Goal: Task Accomplishment & Management: Use online tool/utility

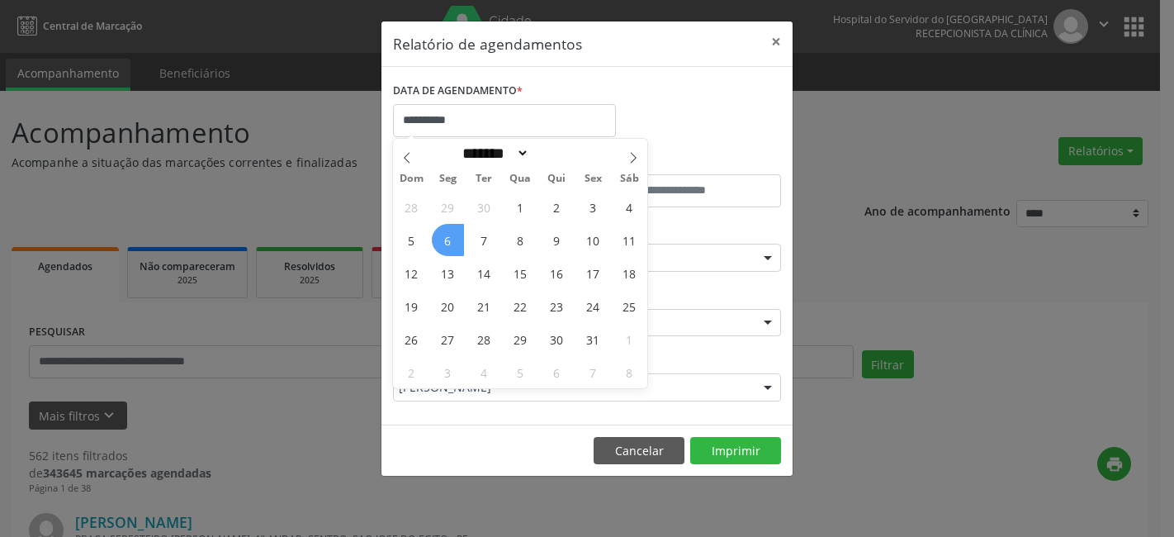
select select "*"
click at [449, 239] on span "6" at bounding box center [448, 240] width 32 height 32
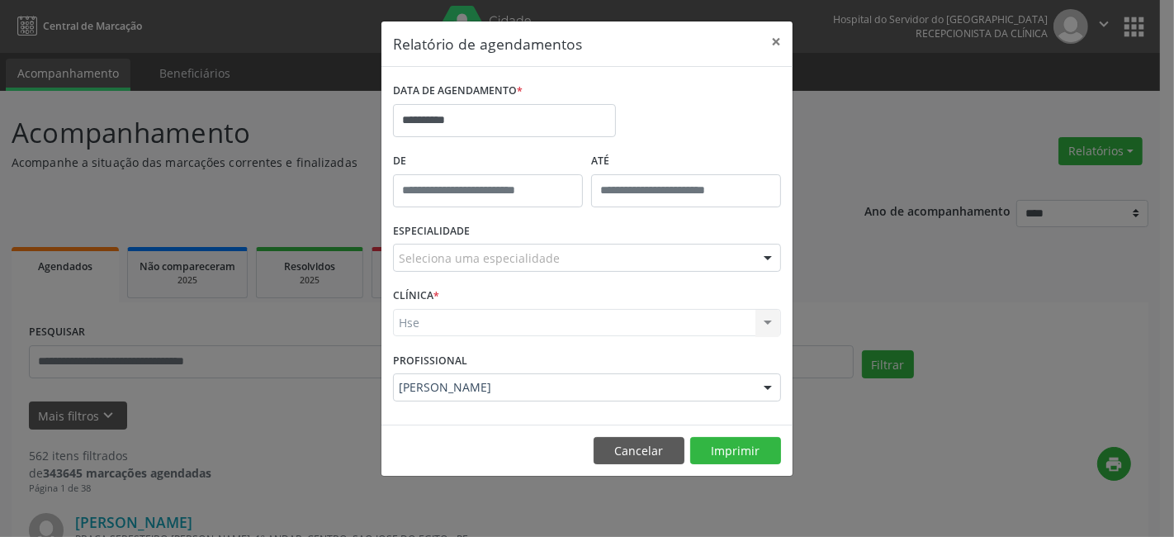
click at [530, 350] on form "**********" at bounding box center [587, 245] width 388 height 334
click at [493, 329] on div "Hse Hse Nenhum resultado encontrado para: " " Não há nenhuma opção para ser exi…" at bounding box center [587, 323] width 388 height 28
click at [494, 315] on div "Hse Hse Nenhum resultado encontrado para: " " Não há nenhuma opção para ser exi…" at bounding box center [587, 323] width 388 height 28
click at [498, 303] on div "CLÍNICA * Hse Hse Nenhum resultado encontrado para: " " Não há nenhuma opção pa…" at bounding box center [587, 315] width 396 height 64
click at [487, 332] on div "Hse Hse Nenhum resultado encontrado para: " " Não há nenhuma opção para ser exi…" at bounding box center [587, 323] width 388 height 28
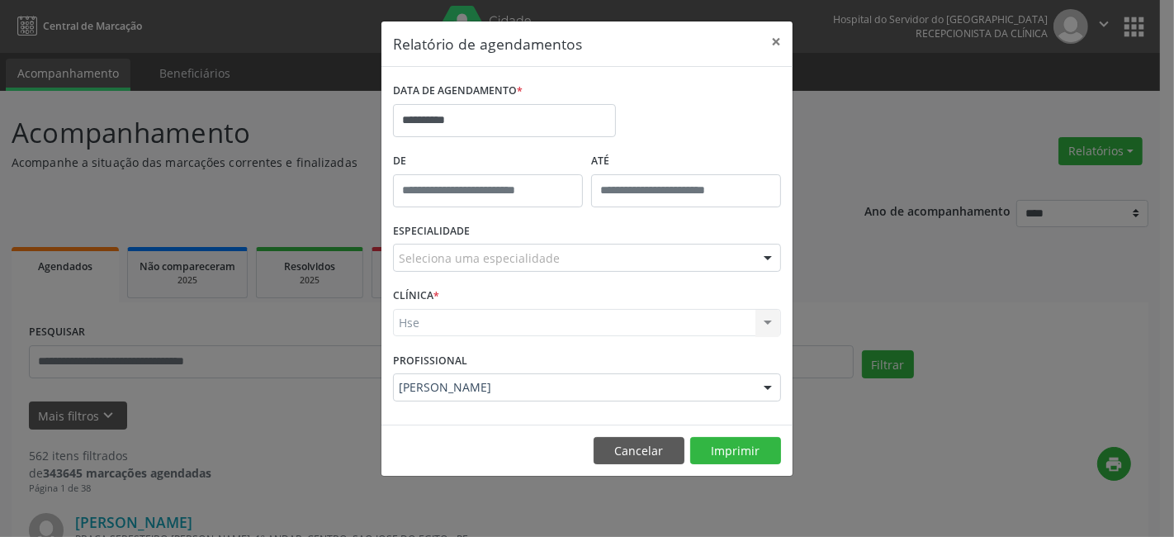
click at [449, 336] on div "CLÍNICA * Hse Hse Nenhum resultado encontrado para: " " Não há nenhuma opção pa…" at bounding box center [587, 315] width 396 height 64
click at [416, 337] on div "CLÍNICA * Hse Hse Nenhum resultado encontrado para: " " Não há nenhuma opção pa…" at bounding box center [587, 315] width 396 height 64
drag, startPoint x: 416, startPoint y: 310, endPoint x: 435, endPoint y: 310, distance: 19.0
click at [423, 310] on div "Hse Hse Nenhum resultado encontrado para: " " Não há nenhuma opção para ser exi…" at bounding box center [587, 323] width 388 height 28
click at [549, 320] on div "Hse Hse Nenhum resultado encontrado para: " " Não há nenhuma opção para ser exi…" at bounding box center [587, 323] width 388 height 28
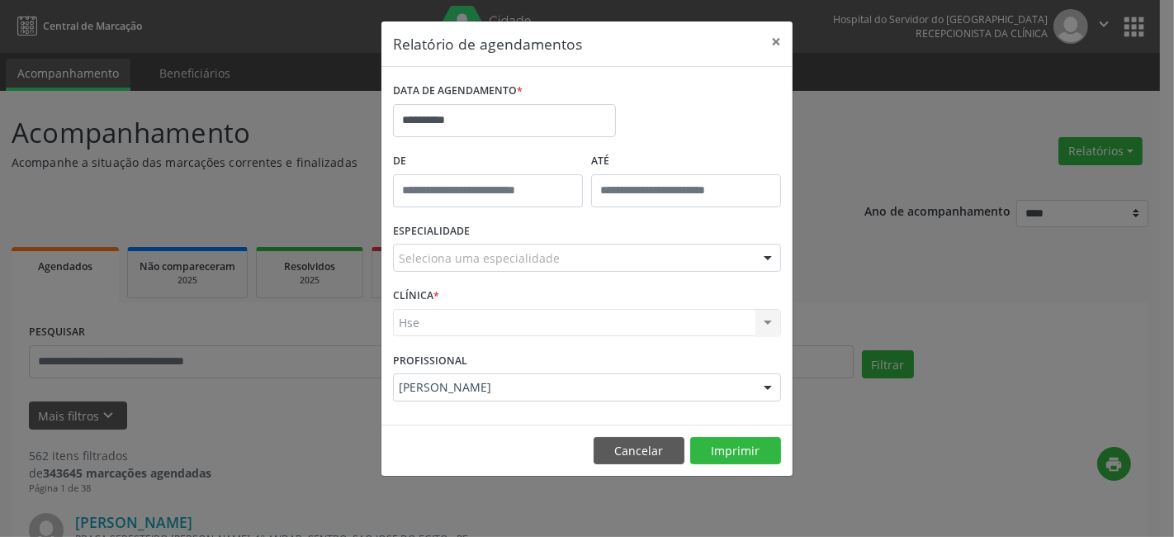
click at [764, 318] on div "Hse Hse Nenhum resultado encontrado para: " " Não há nenhuma opção para ser exi…" at bounding box center [587, 323] width 388 height 28
click at [435, 291] on span "*" at bounding box center [436, 295] width 6 height 14
click at [410, 306] on label "CLÍNICA *" at bounding box center [416, 296] width 46 height 26
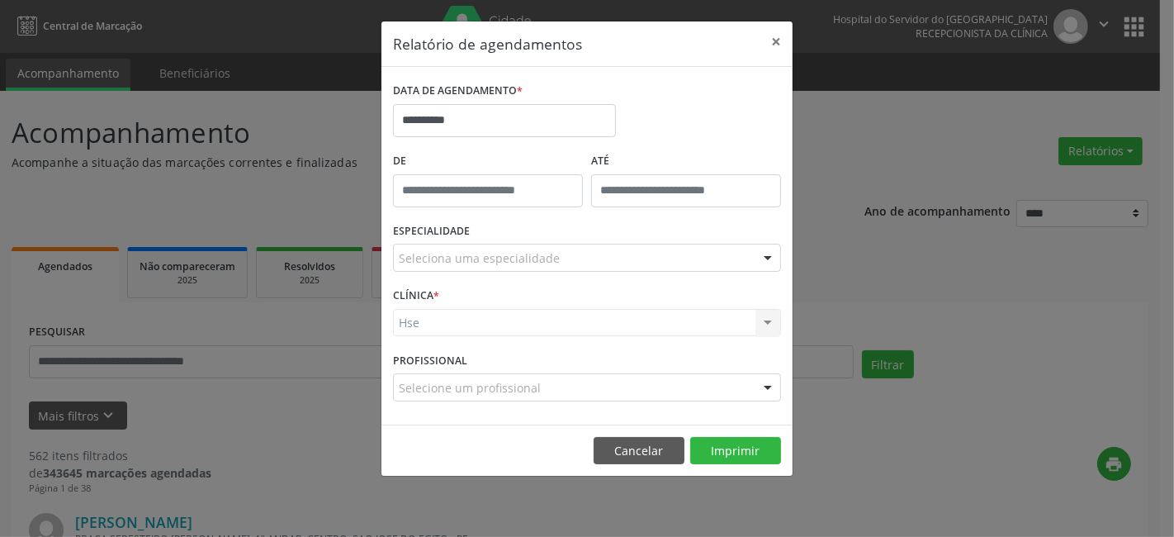
click at [556, 353] on div "PROFISSIONAL Selecione um profissional Todos os profissionais Adriana Xavier Ta…" at bounding box center [587, 380] width 396 height 64
click at [447, 324] on div "Hse Hse Nenhum resultado encontrado para: " " Não há nenhuma opção para ser exi…" at bounding box center [587, 323] width 388 height 28
click at [443, 301] on div "CLÍNICA * Hse Hse Nenhum resultado encontrado para: " " Não há nenhuma opção pa…" at bounding box center [587, 315] width 396 height 64
drag, startPoint x: 421, startPoint y: 310, endPoint x: 446, endPoint y: 339, distance: 38.1
click at [438, 327] on div "CLÍNICA * Hse Hse Nenhum resultado encontrado para: " " Não há nenhuma opção pa…" at bounding box center [587, 315] width 396 height 64
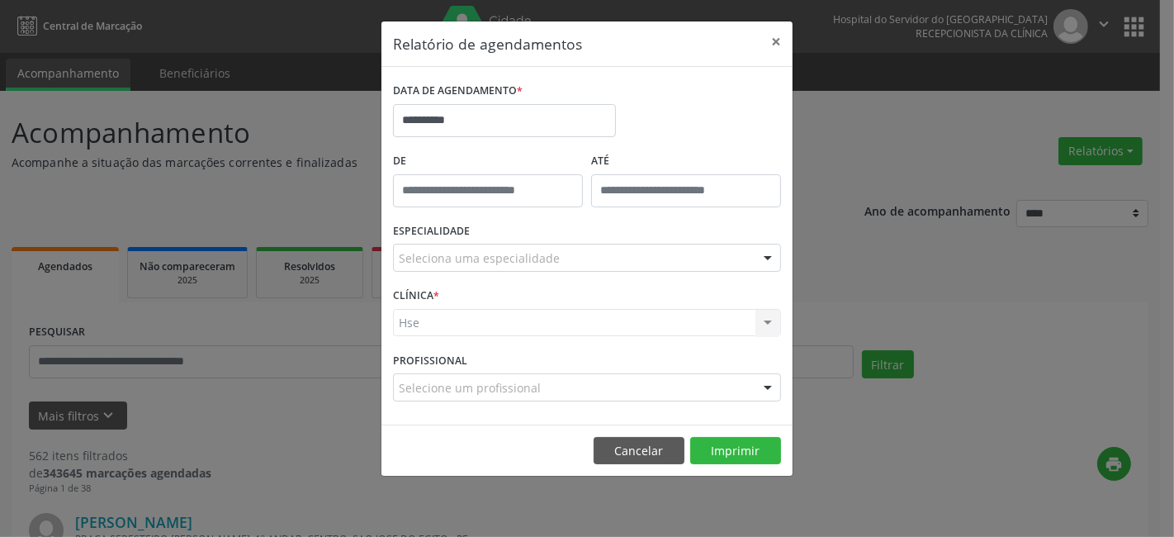
click at [452, 343] on div "CLÍNICA * Hse Hse Nenhum resultado encontrado para: " " Não há nenhuma opção pa…" at bounding box center [587, 315] width 396 height 64
click at [727, 450] on button "Imprimir" at bounding box center [735, 451] width 91 height 28
click at [772, 40] on button "×" at bounding box center [776, 41] width 33 height 40
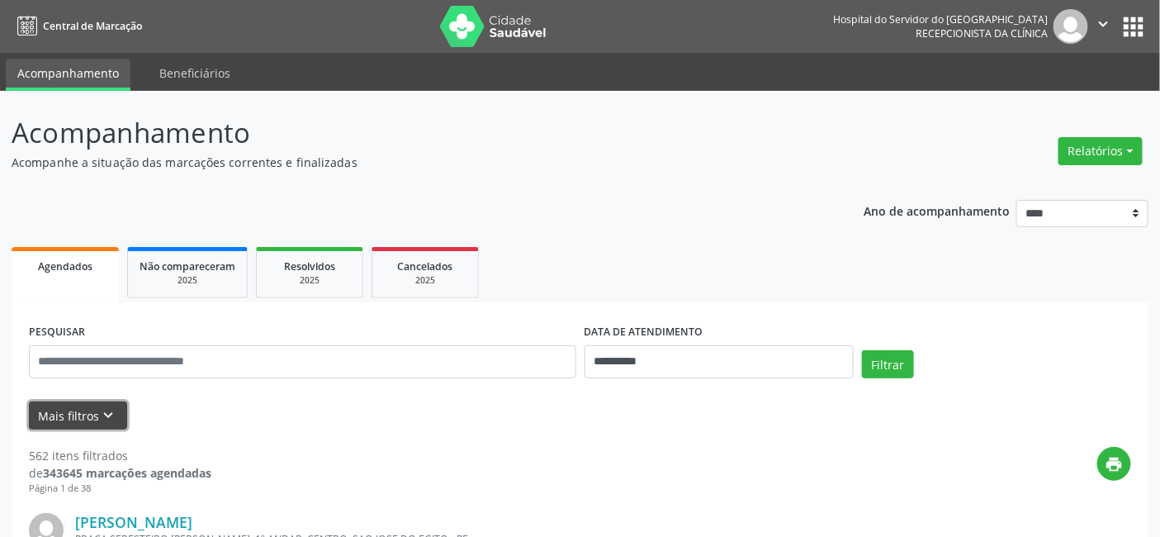
click at [59, 410] on button "Mais filtros keyboard_arrow_down" at bounding box center [78, 415] width 98 height 29
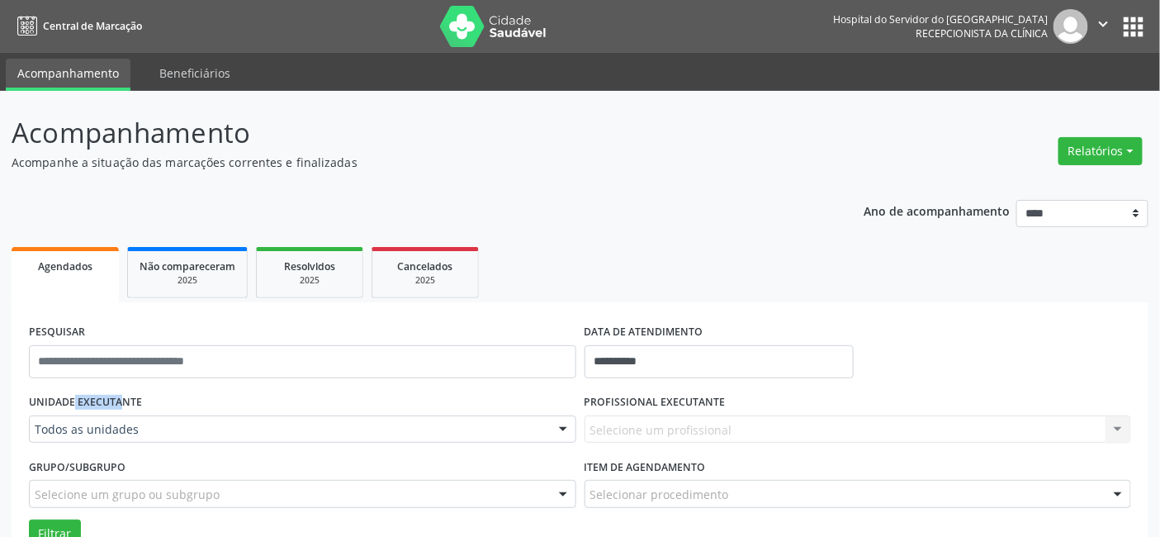
click at [59, 411] on label "UNIDADE EXECUTANTE" at bounding box center [85, 403] width 113 height 26
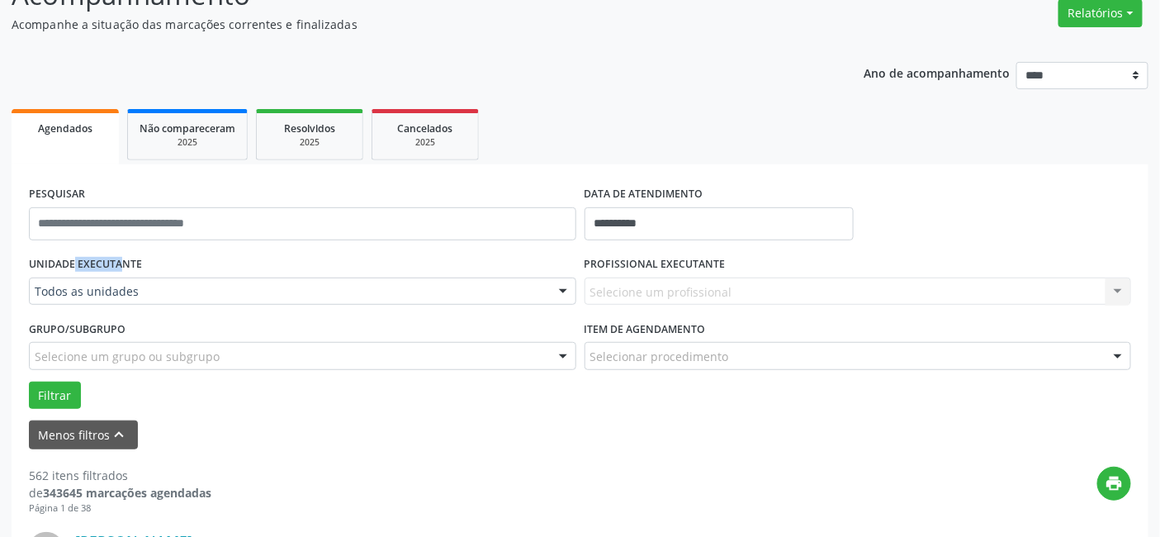
scroll to position [275, 0]
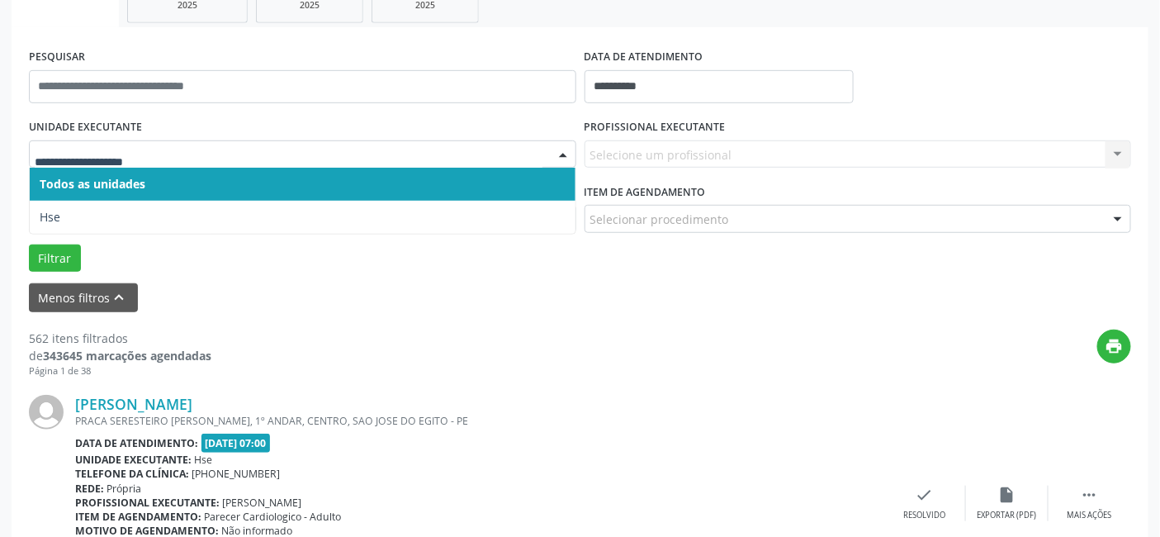
click at [135, 187] on span "Todos as unidades" at bounding box center [93, 184] width 106 height 16
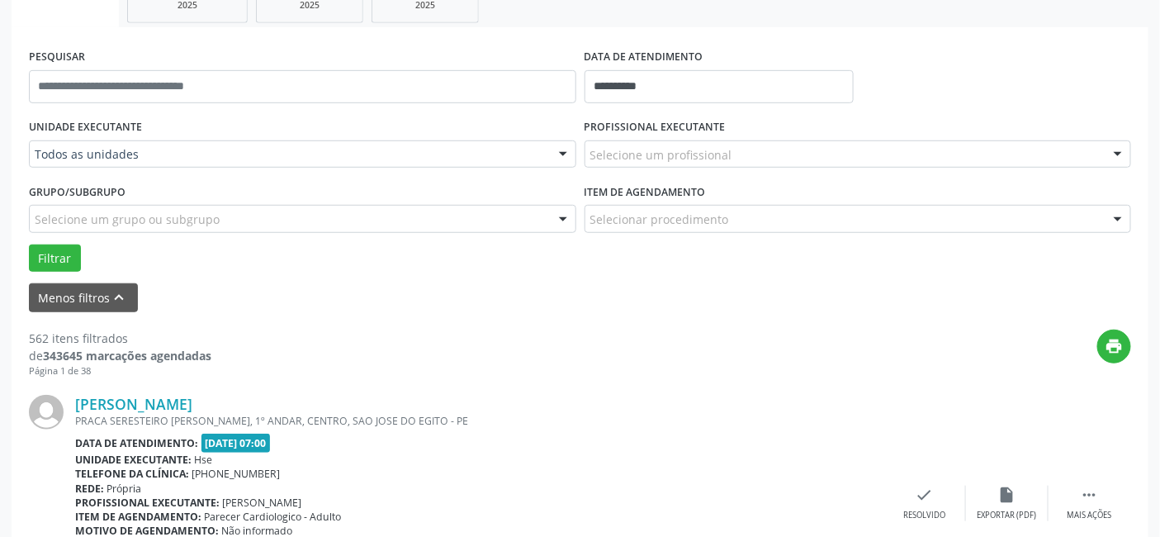
click at [136, 171] on div "UNIDADE EXECUTANTE Todos as unidades Todos as unidades Hse Nenhum resultado enc…" at bounding box center [303, 147] width 556 height 64
click at [166, 187] on div "Grupo/Subgrupo Selecione um grupo ou subgrupo Todos os grupos e subgrupos Nenhu…" at bounding box center [302, 205] width 547 height 53
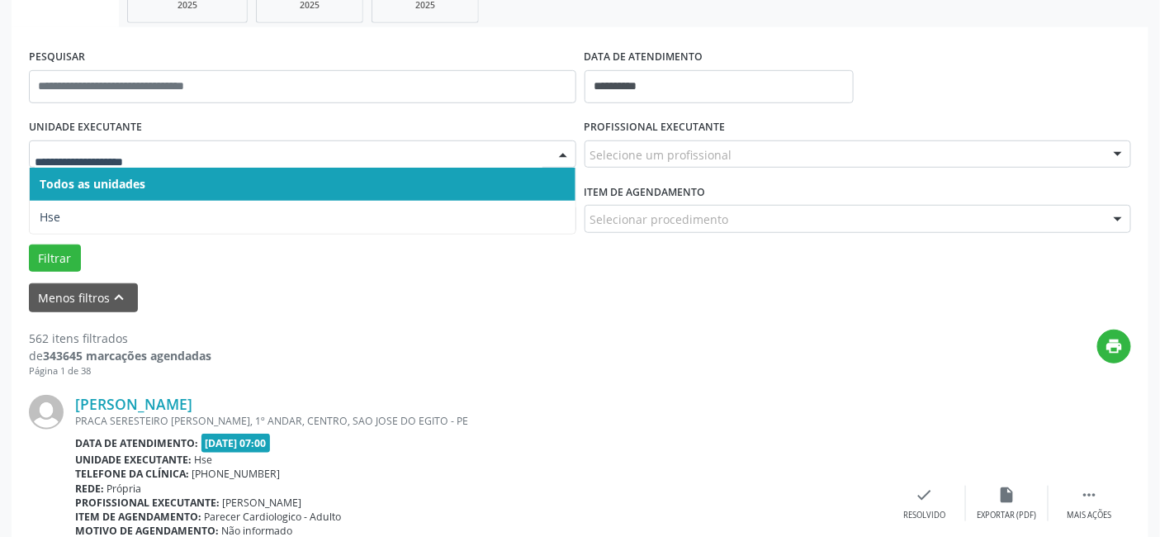
click at [171, 166] on div "Todos as unidades Hse Nenhum resultado encontrado para: " " Não há nenhuma opçã…" at bounding box center [302, 154] width 547 height 28
click at [171, 147] on input "text" at bounding box center [289, 162] width 508 height 33
click at [159, 196] on span "Todos as unidades" at bounding box center [303, 184] width 546 height 33
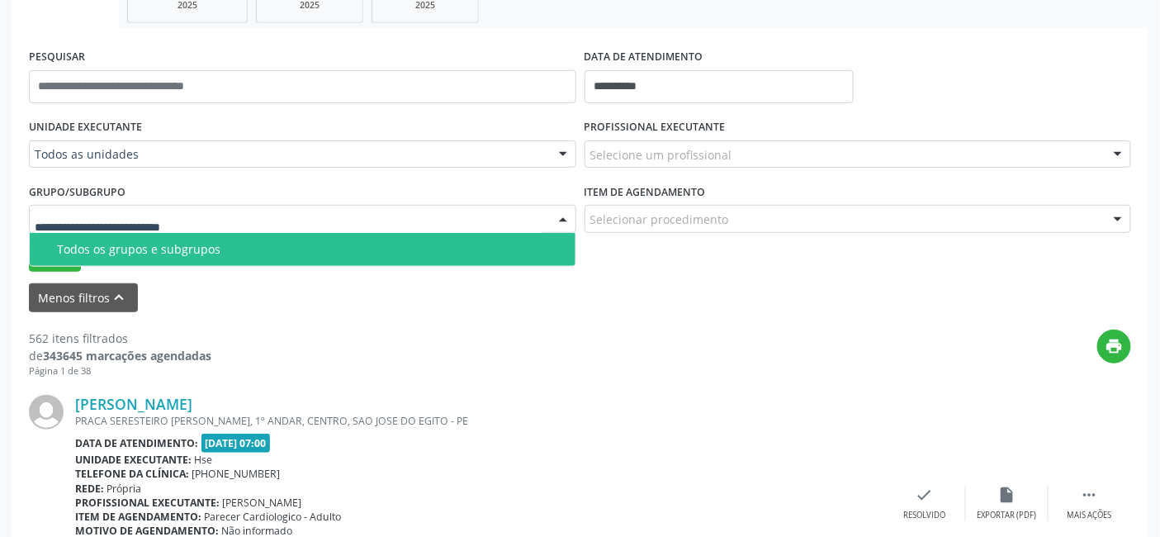
click at [282, 199] on div "Grupo/Subgrupo Todos os grupos e subgrupos Nenhum resultado encontrado para: " …" at bounding box center [302, 205] width 547 height 53
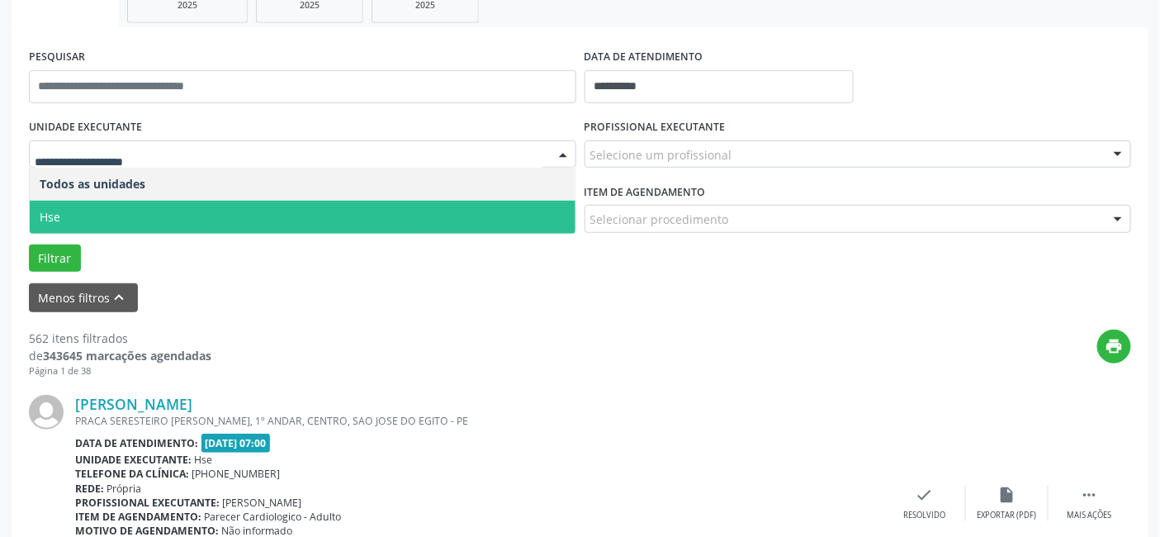
click at [210, 220] on span "Hse" at bounding box center [303, 217] width 546 height 33
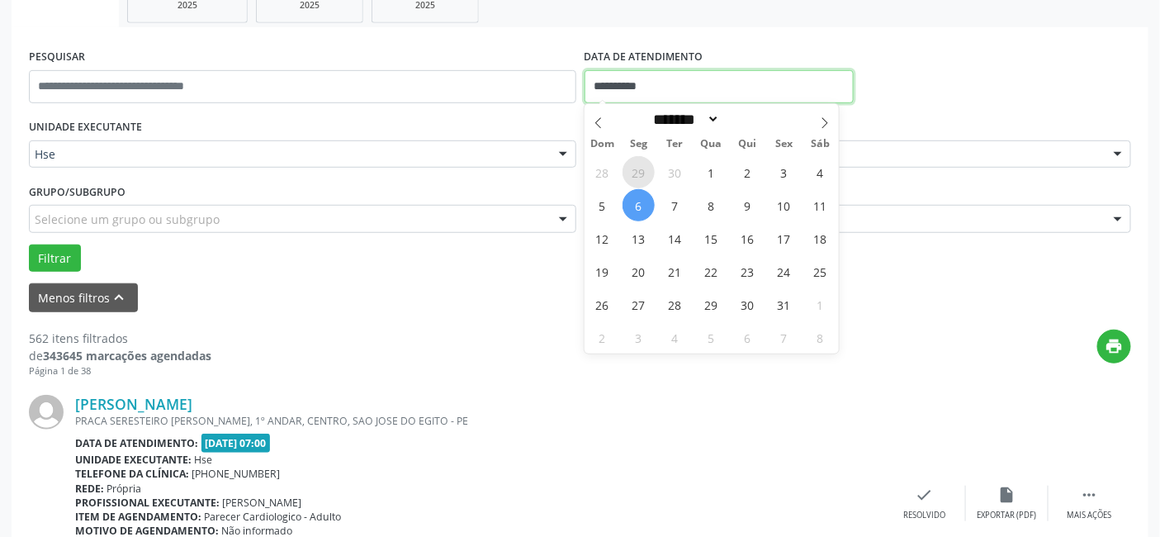
drag, startPoint x: 624, startPoint y: 83, endPoint x: 654, endPoint y: 175, distance: 97.1
click at [627, 86] on input "**********" at bounding box center [718, 86] width 269 height 33
click at [636, 205] on span "6" at bounding box center [638, 205] width 32 height 32
type input "**********"
click at [636, 205] on span "6" at bounding box center [638, 205] width 32 height 32
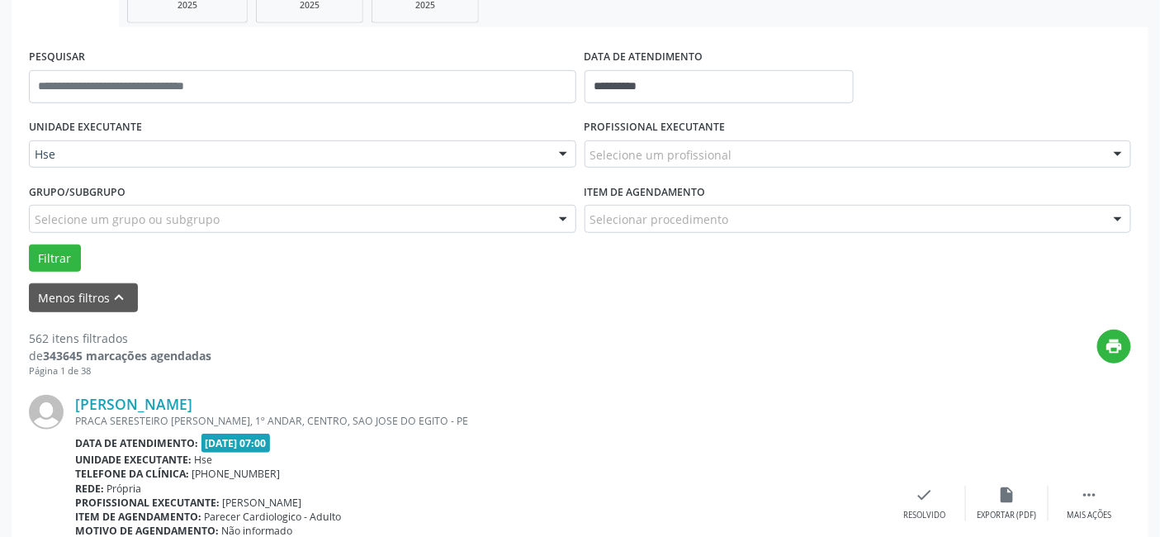
click at [1119, 155] on div at bounding box center [1117, 155] width 25 height 28
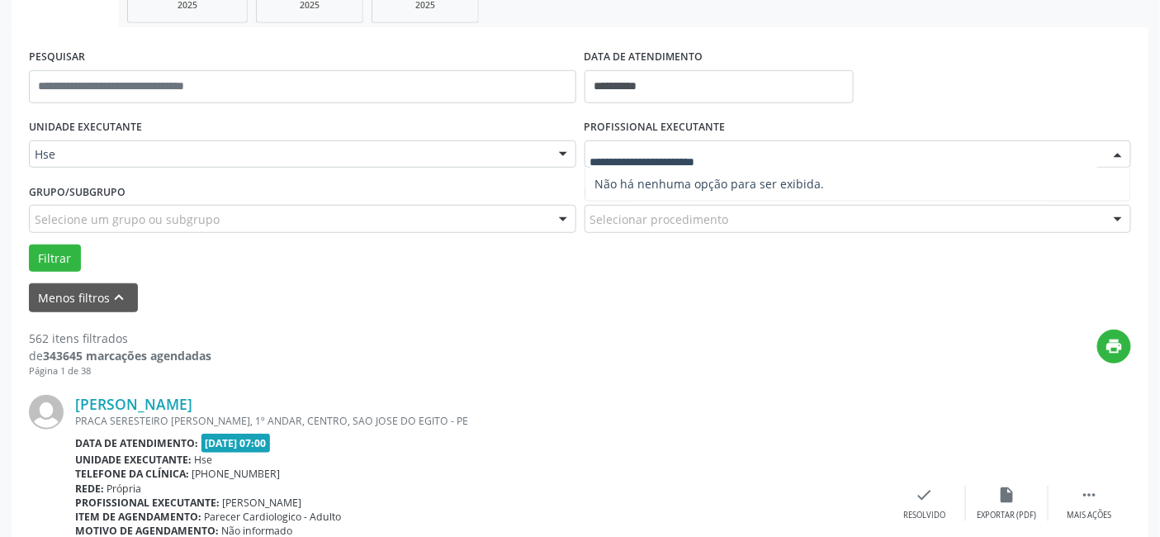
click at [634, 179] on span "Não há nenhuma opção para ser exibida." at bounding box center [858, 184] width 546 height 33
click at [637, 165] on input "text" at bounding box center [844, 162] width 508 height 33
click at [637, 154] on input "text" at bounding box center [844, 162] width 508 height 33
click at [715, 160] on input "text" at bounding box center [844, 162] width 508 height 33
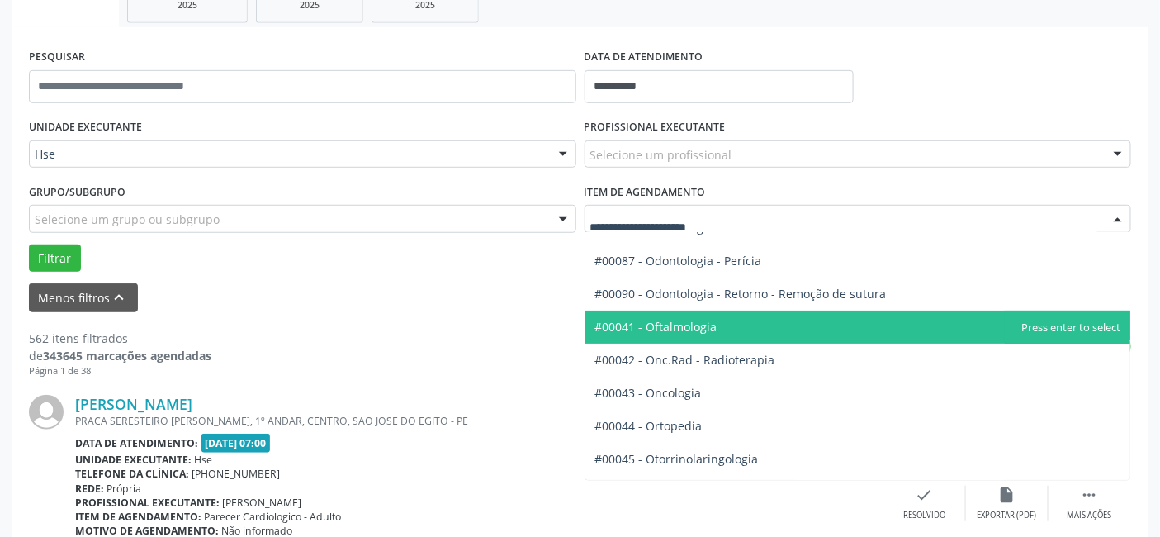
scroll to position [2293, 0]
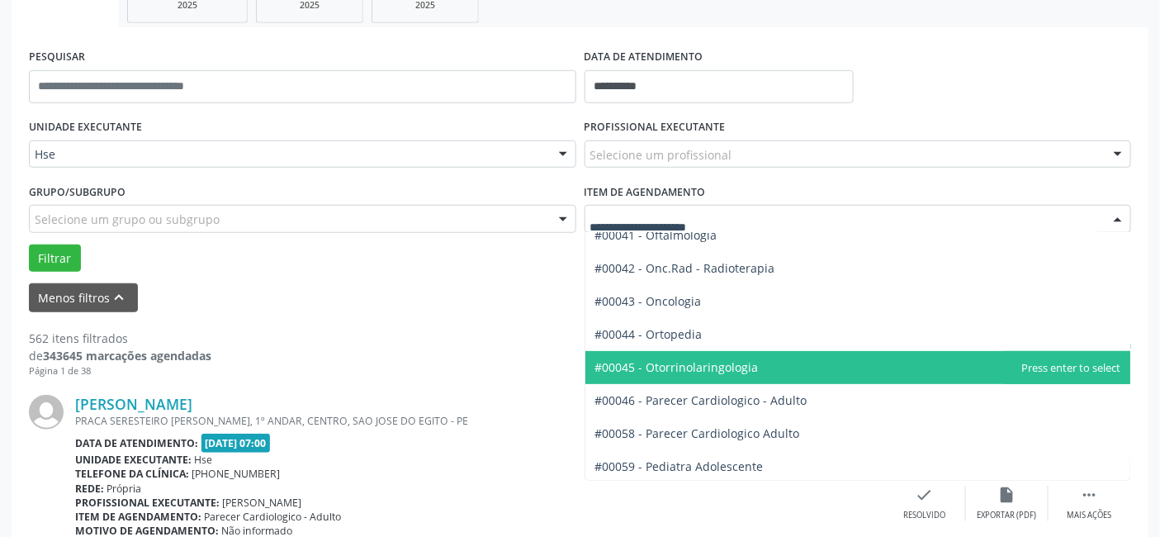
click at [679, 364] on span "#00045 - Otorrinolaringologia" at bounding box center [676, 367] width 163 height 16
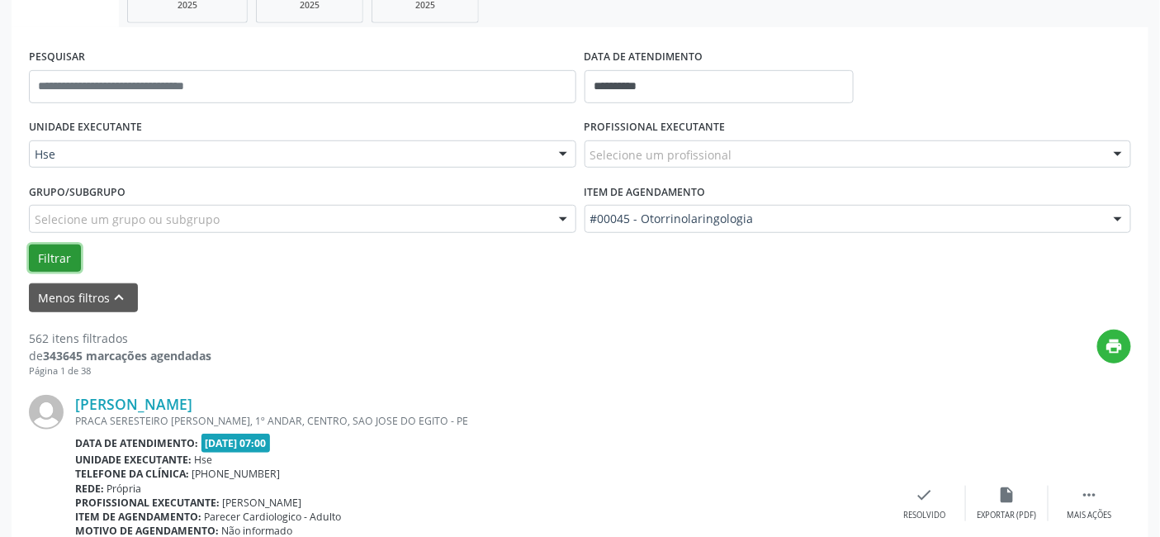
click at [54, 254] on button "Filtrar" at bounding box center [55, 258] width 52 height 28
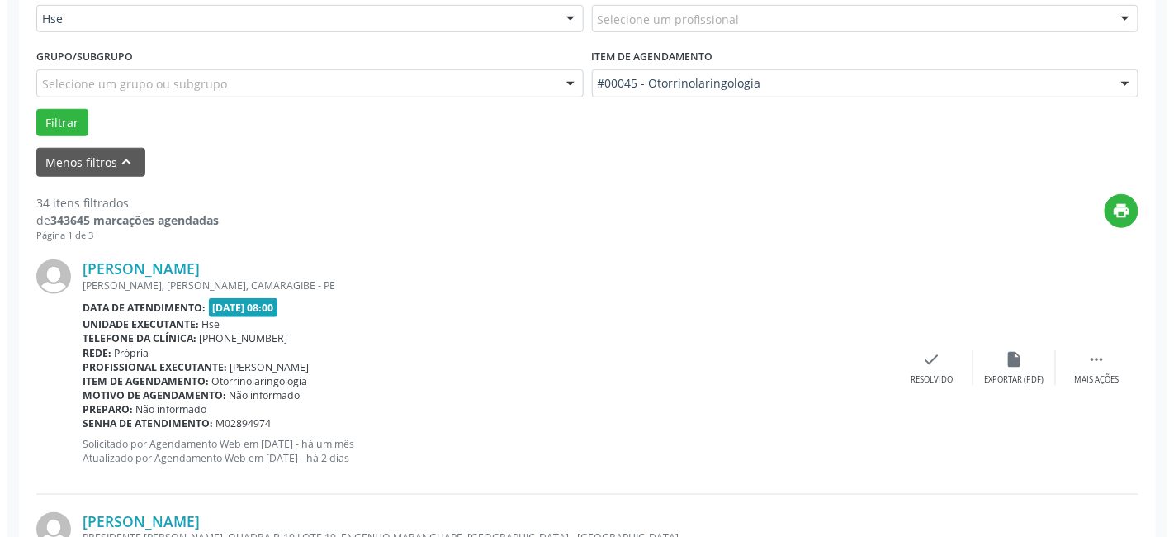
scroll to position [458, 0]
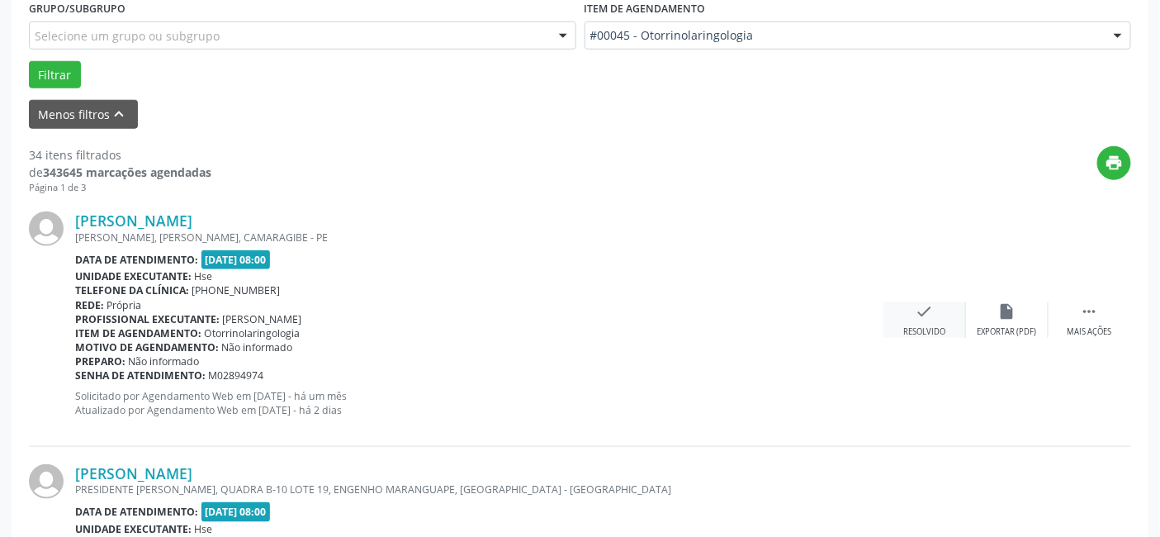
click at [920, 307] on icon "check" at bounding box center [925, 311] width 18 height 18
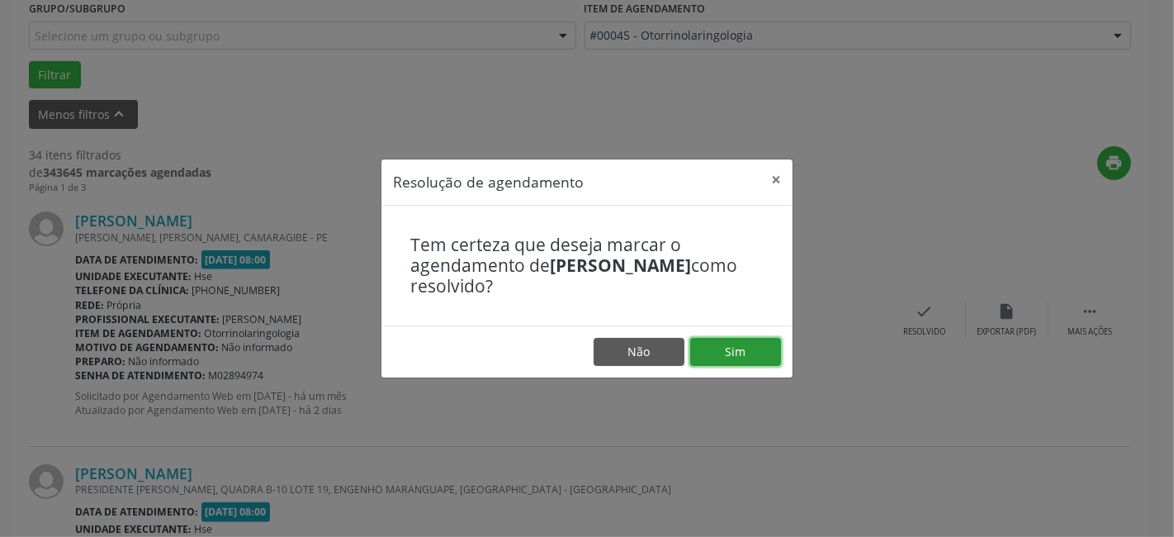
click at [735, 345] on button "Sim" at bounding box center [735, 352] width 91 height 28
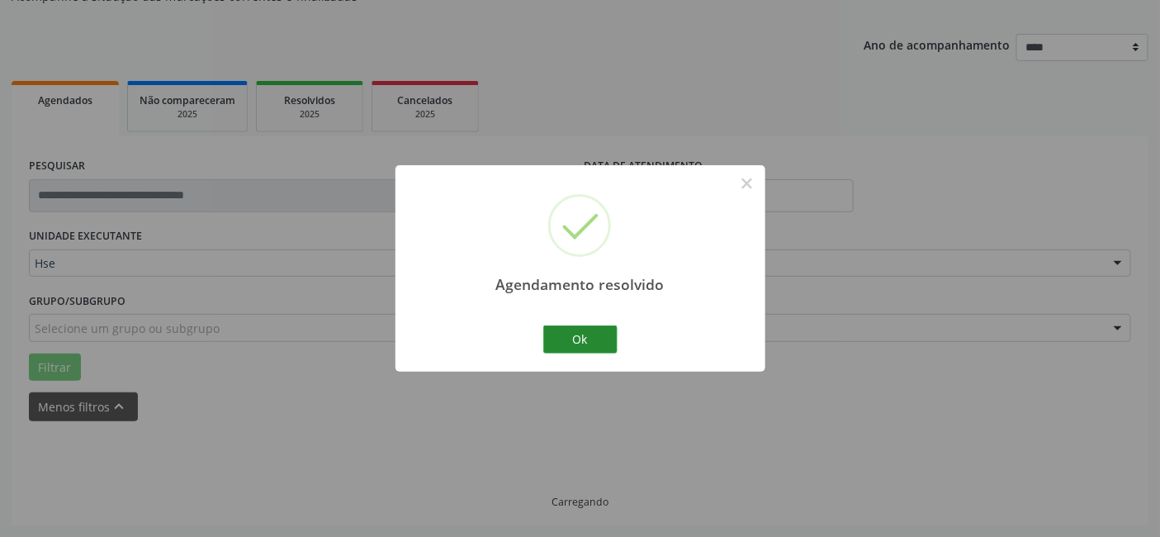
scroll to position [183, 0]
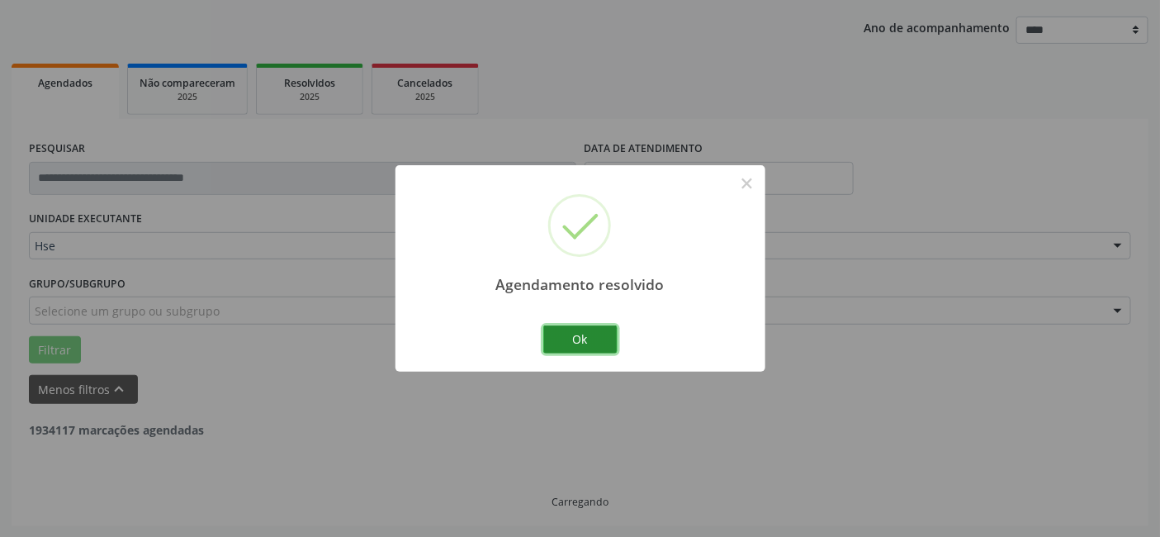
click at [579, 336] on button "Ok" at bounding box center [580, 339] width 74 height 28
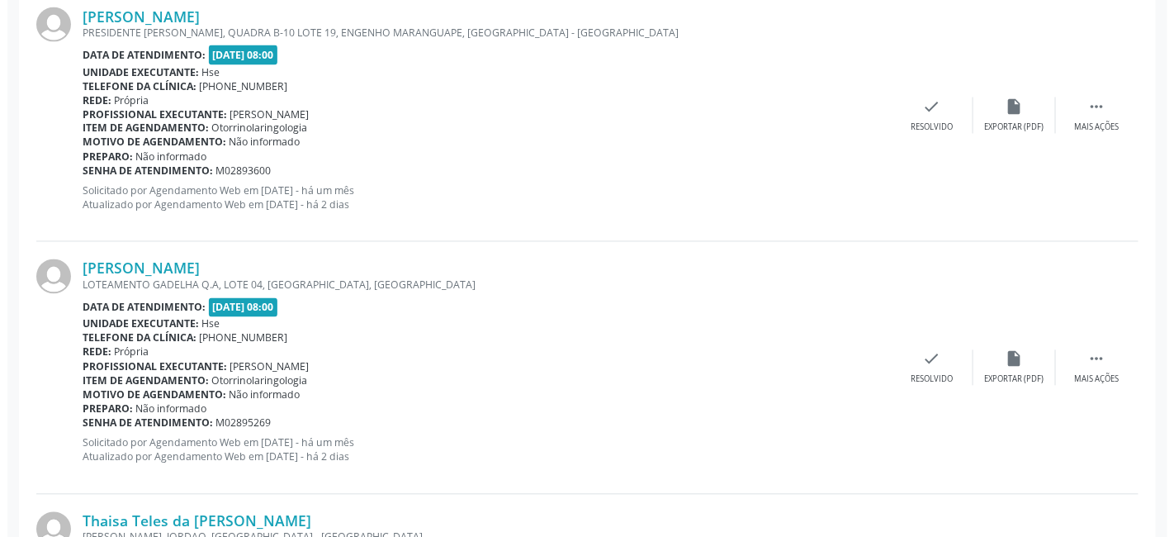
scroll to position [917, 0]
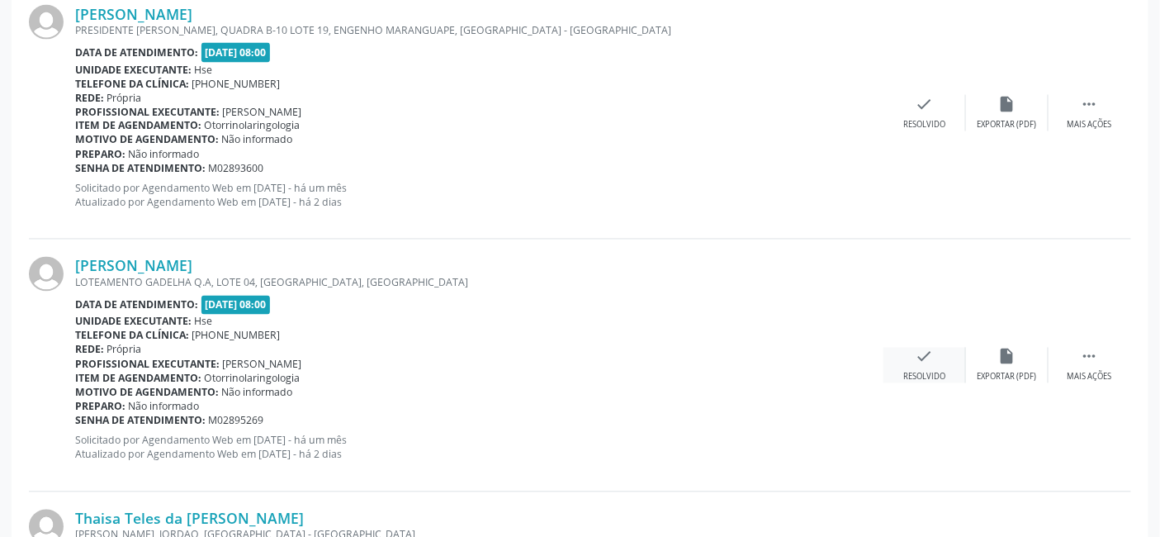
click at [918, 357] on icon "check" at bounding box center [925, 357] width 18 height 18
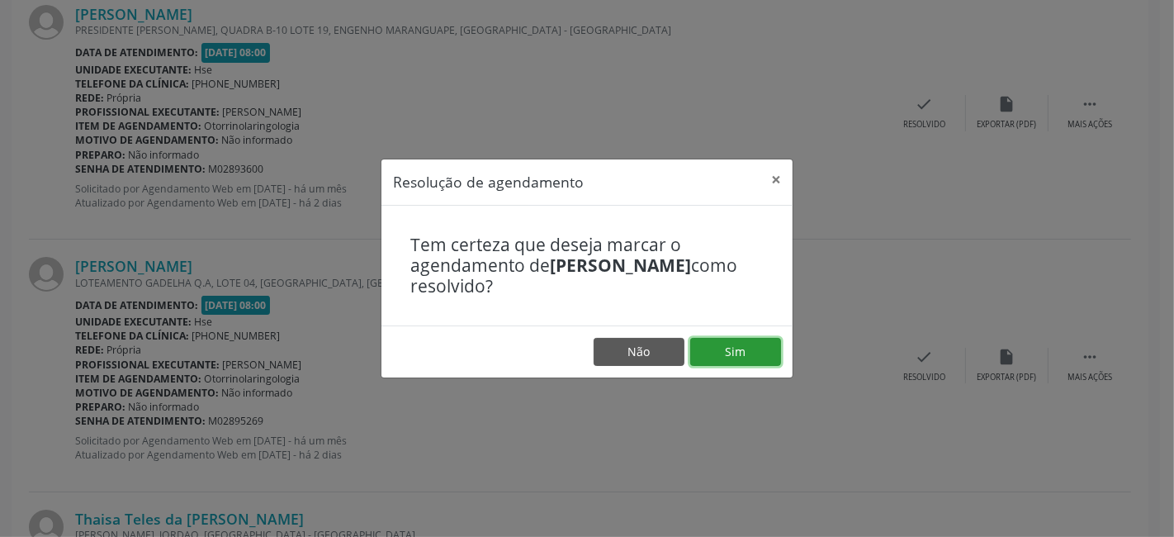
click at [726, 357] on button "Sim" at bounding box center [735, 352] width 91 height 28
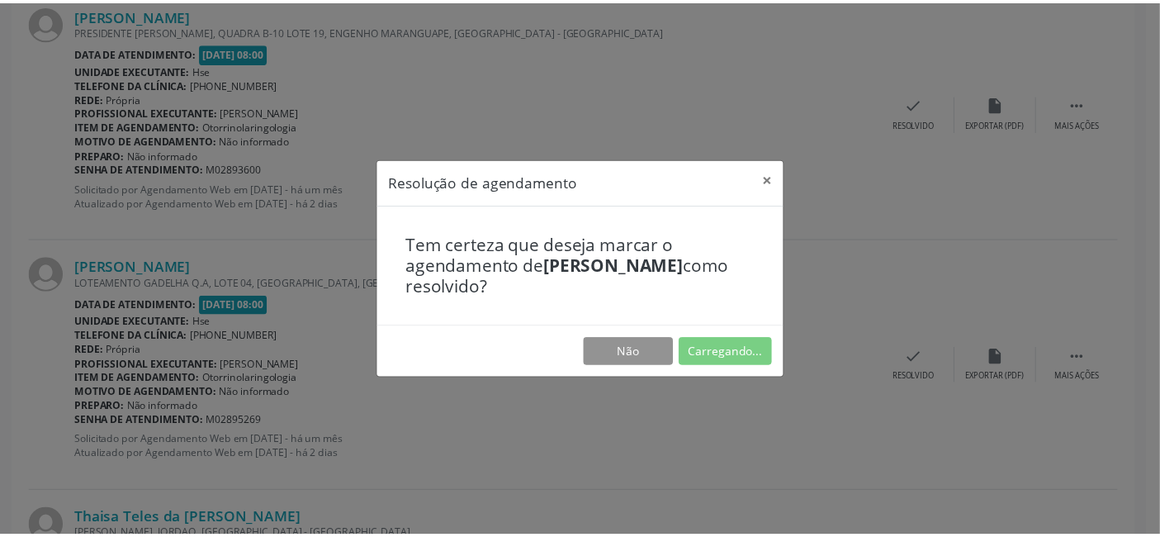
scroll to position [166, 0]
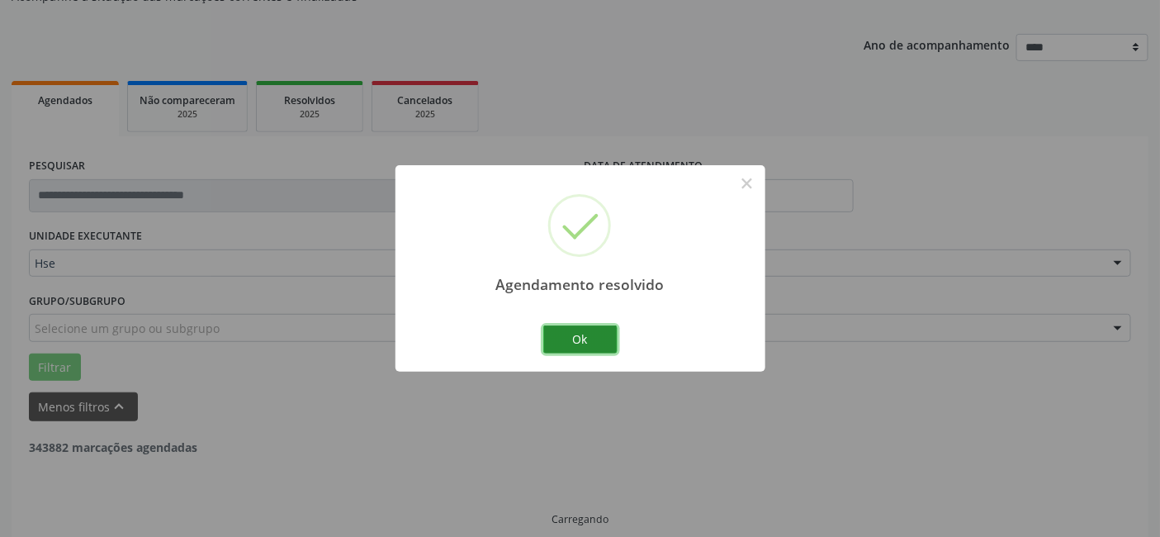
click at [586, 341] on button "Ok" at bounding box center [580, 339] width 74 height 28
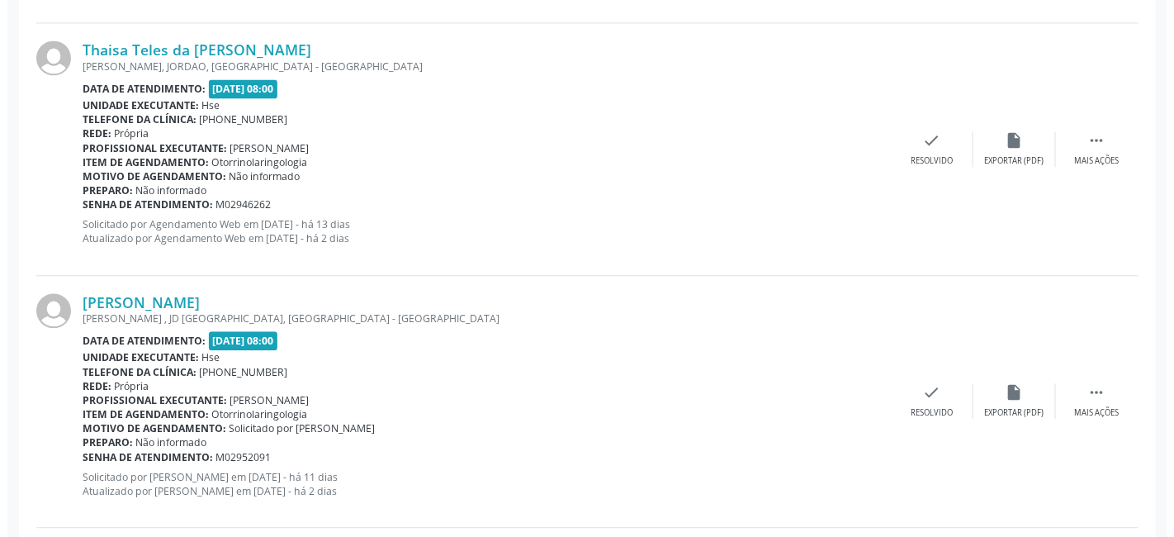
scroll to position [1083, 0]
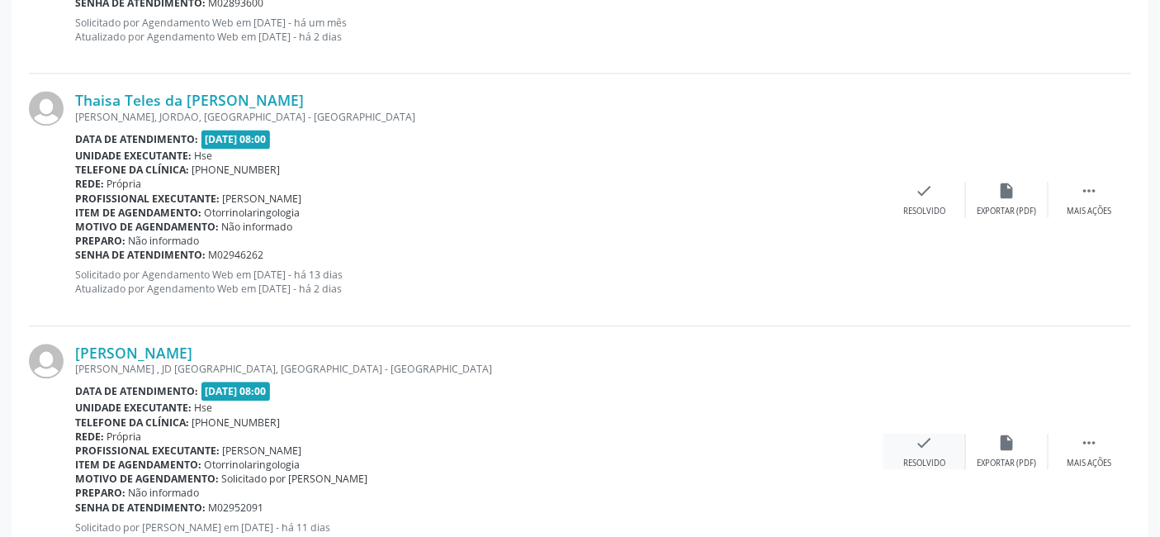
click at [926, 439] on icon "check" at bounding box center [925, 442] width 18 height 18
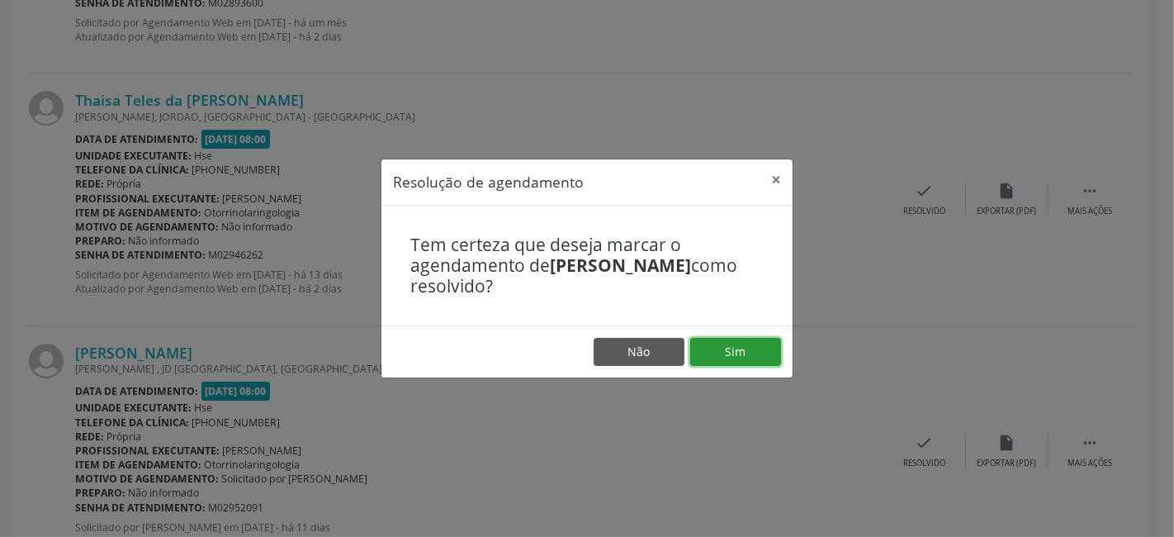
click at [731, 343] on button "Sim" at bounding box center [735, 352] width 91 height 28
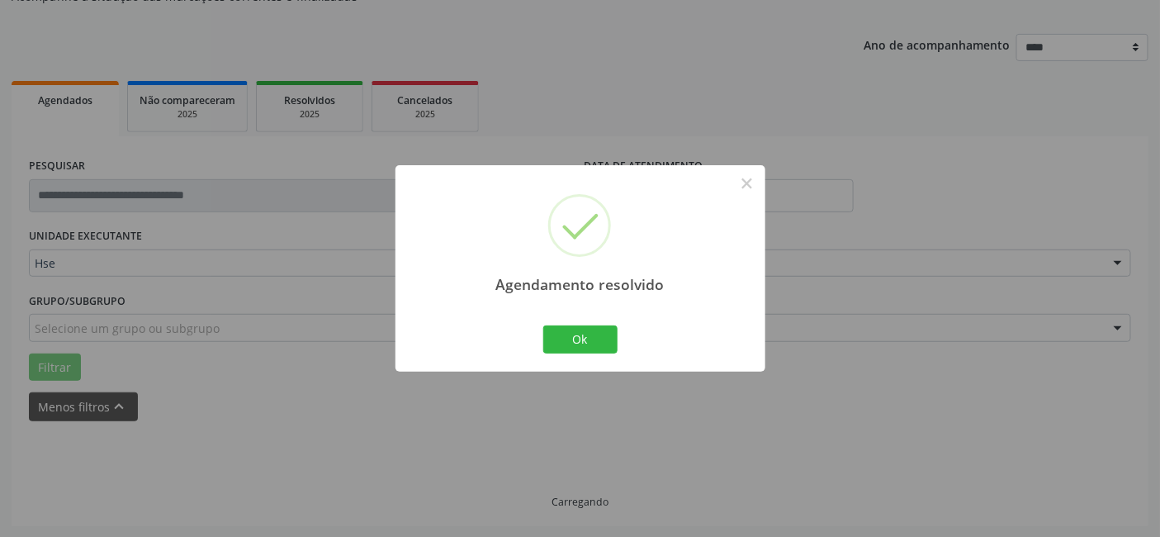
scroll to position [183, 0]
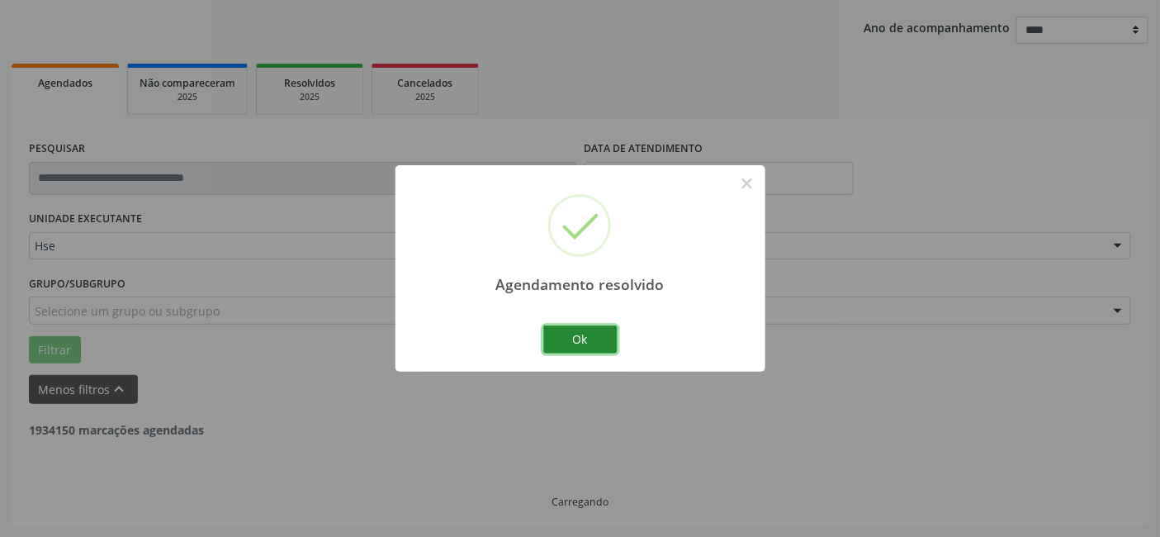
click at [581, 336] on button "Ok" at bounding box center [580, 339] width 74 height 28
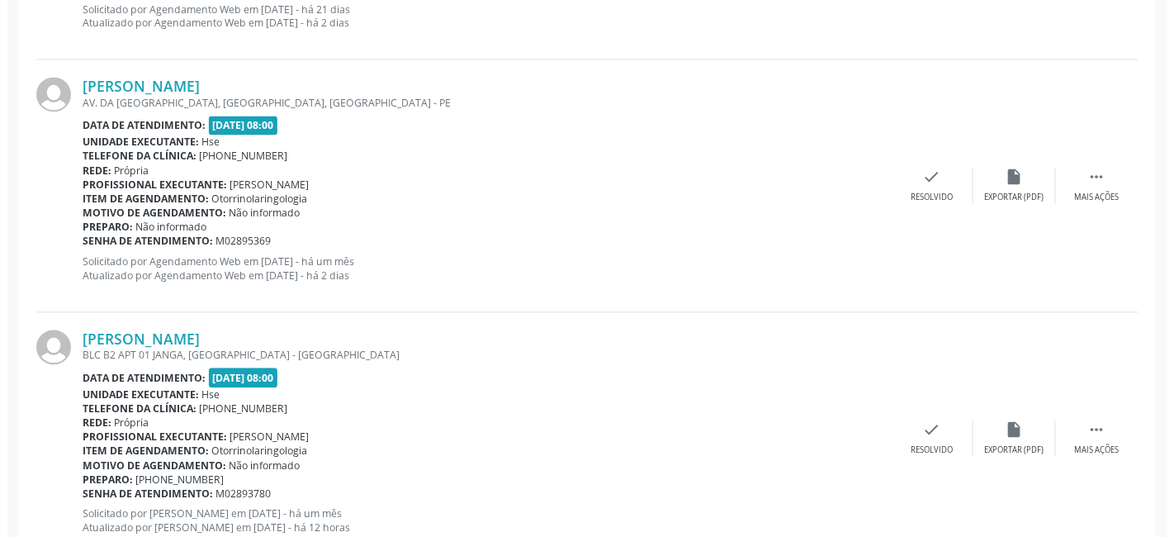
scroll to position [3210, 0]
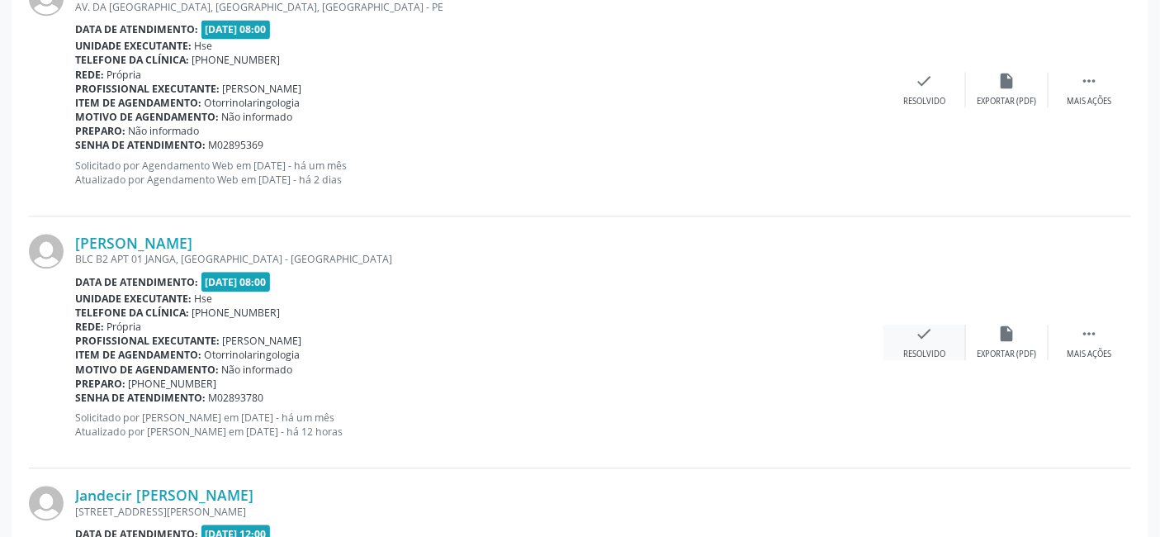
click at [925, 333] on icon "check" at bounding box center [925, 333] width 18 height 18
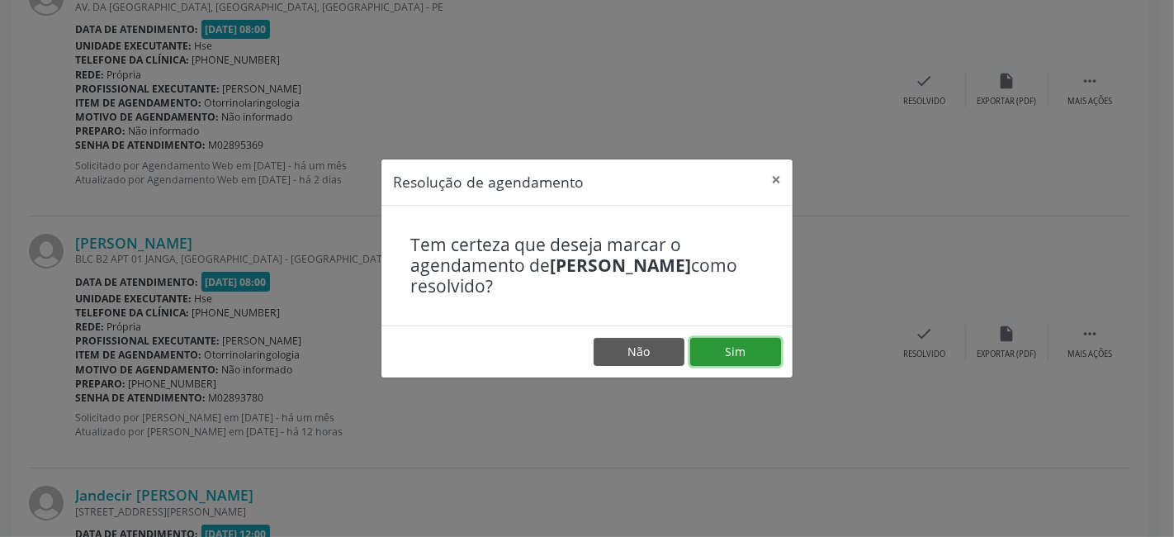
click at [737, 343] on button "Sim" at bounding box center [735, 352] width 91 height 28
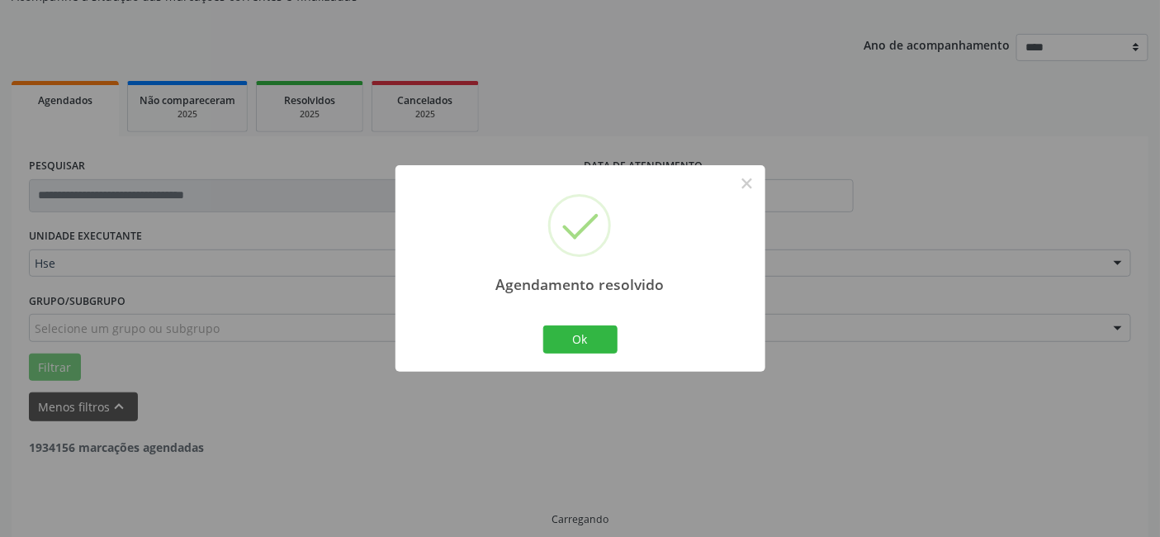
scroll to position [183, 0]
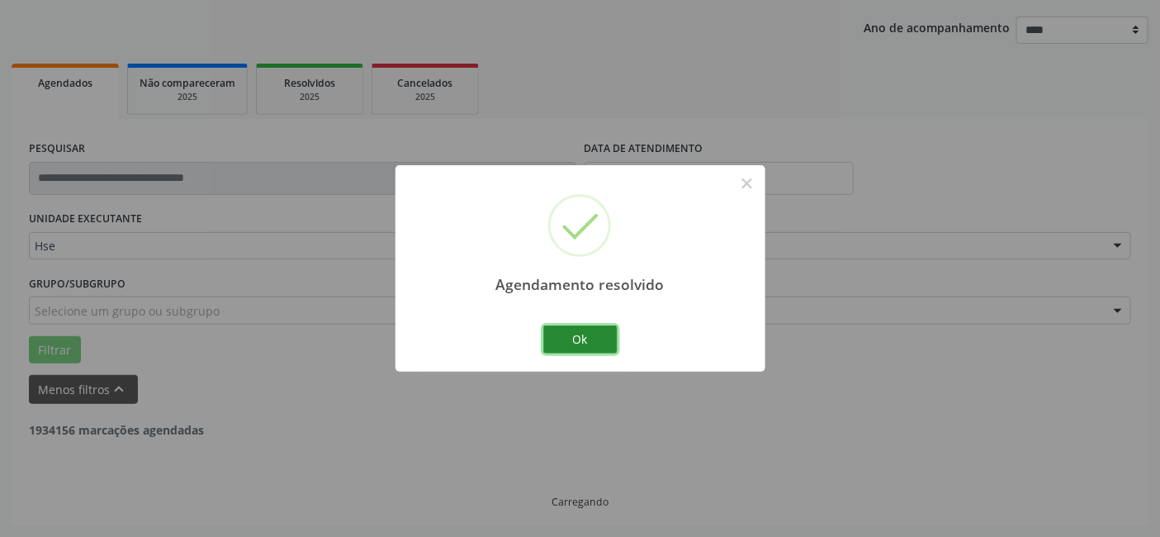
click at [576, 334] on button "Ok" at bounding box center [580, 339] width 74 height 28
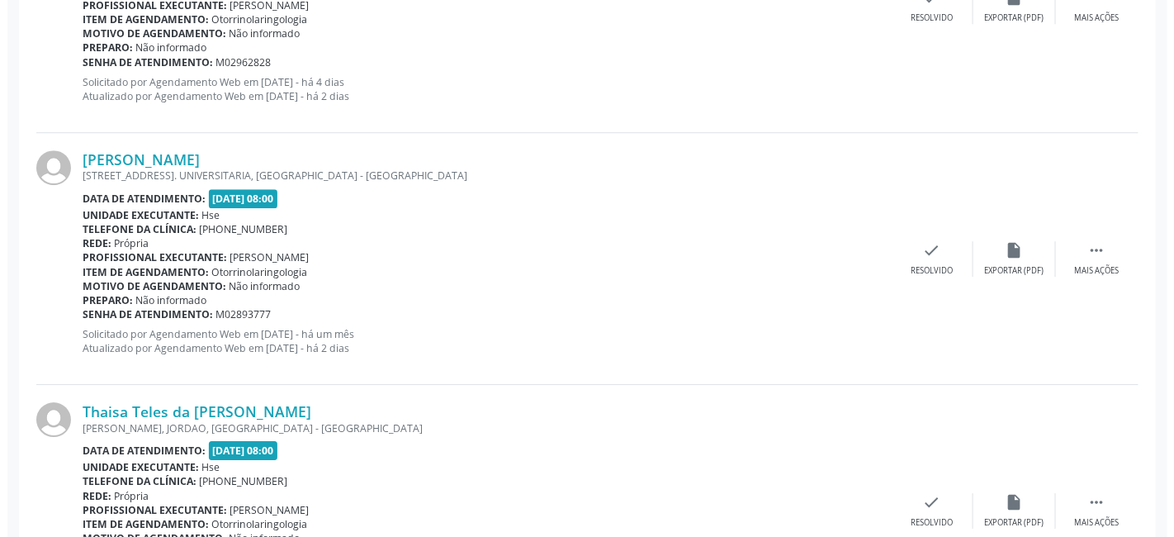
scroll to position [1497, 0]
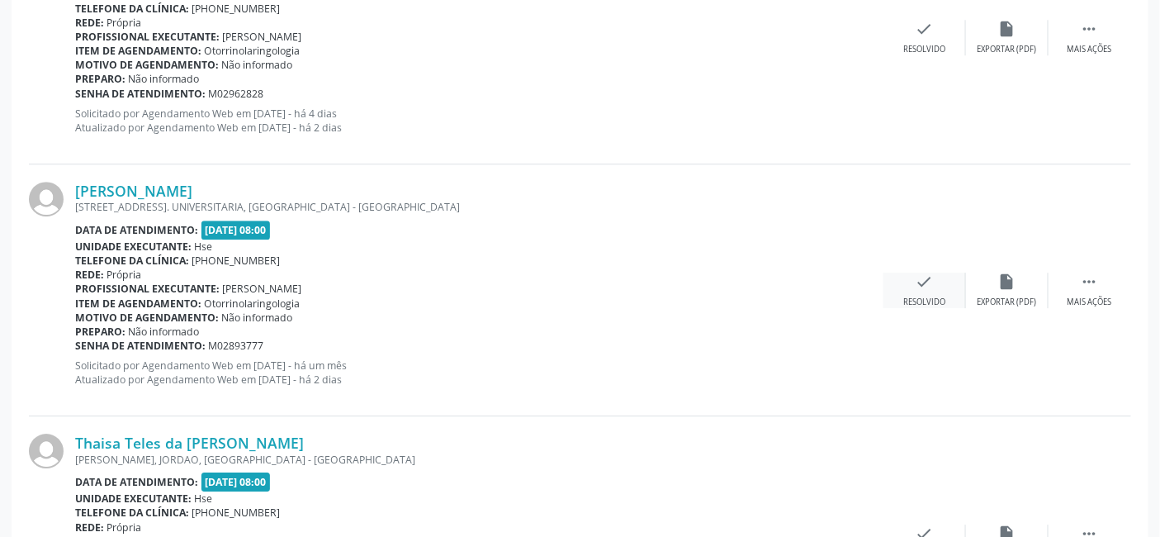
click at [921, 277] on icon "check" at bounding box center [925, 281] width 18 height 18
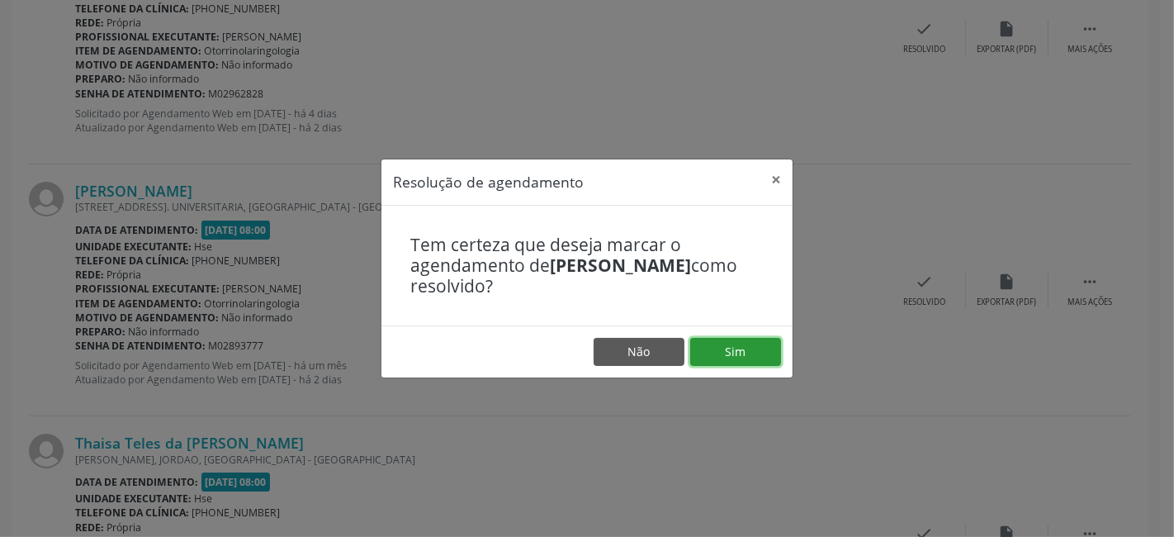
click at [736, 345] on button "Sim" at bounding box center [735, 352] width 91 height 28
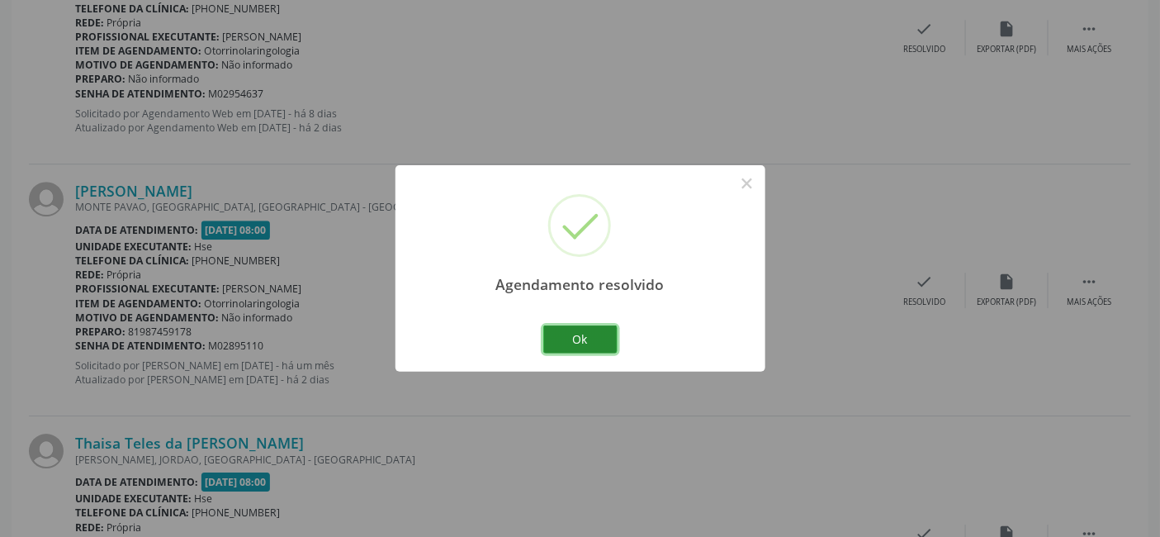
click at [581, 334] on button "Ok" at bounding box center [580, 339] width 74 height 28
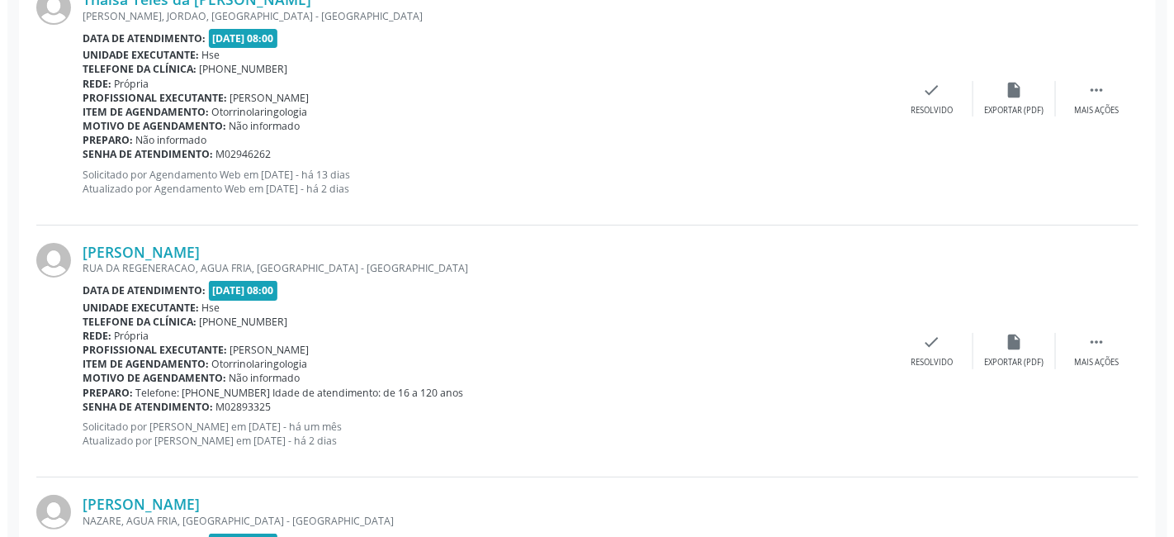
scroll to position [1955, 0]
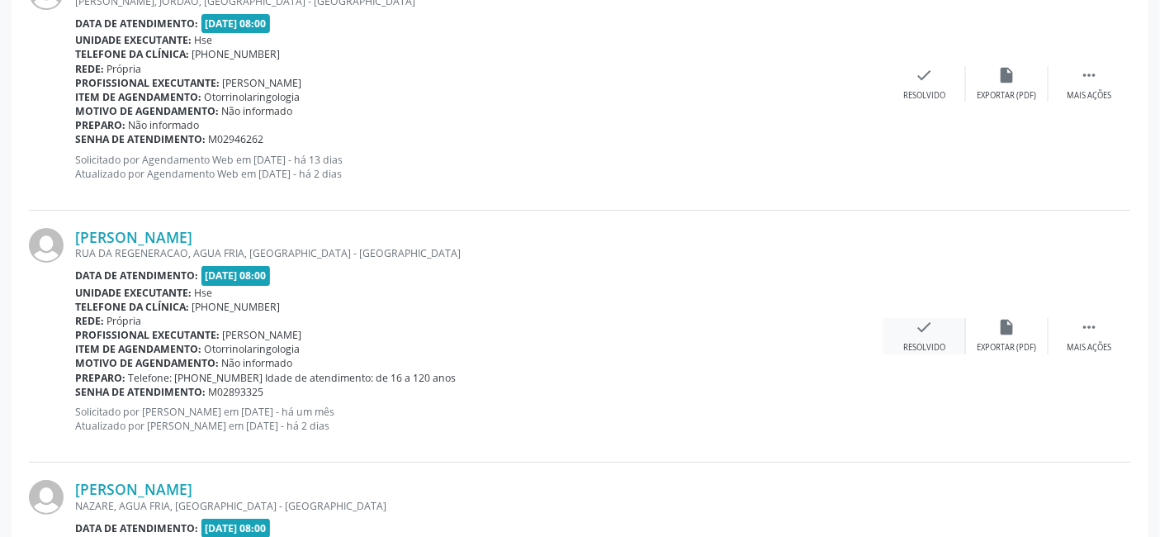
click at [923, 320] on icon "check" at bounding box center [925, 327] width 18 height 18
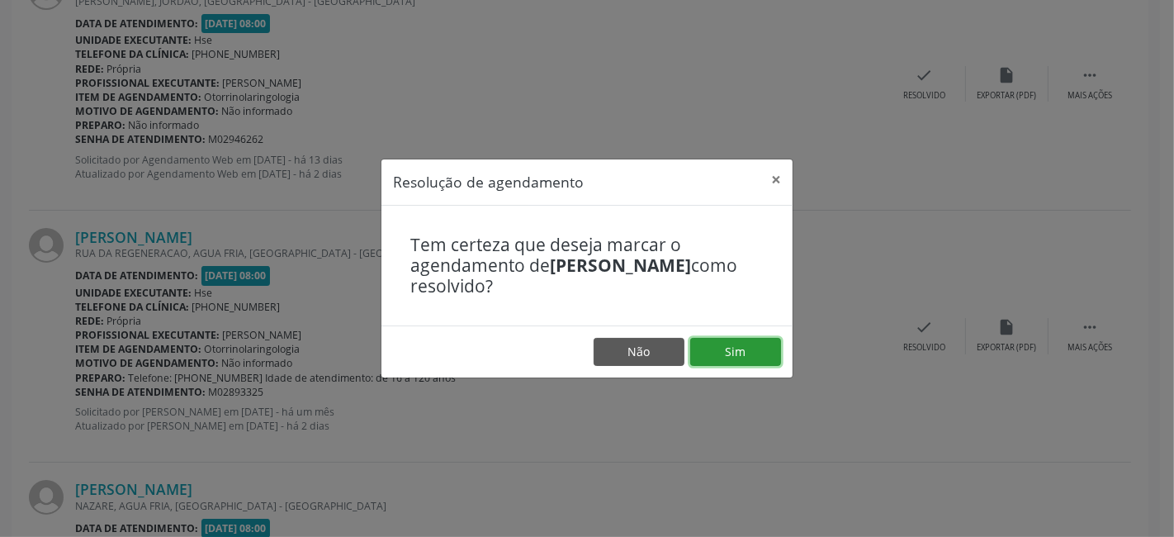
click at [730, 341] on button "Sim" at bounding box center [735, 352] width 91 height 28
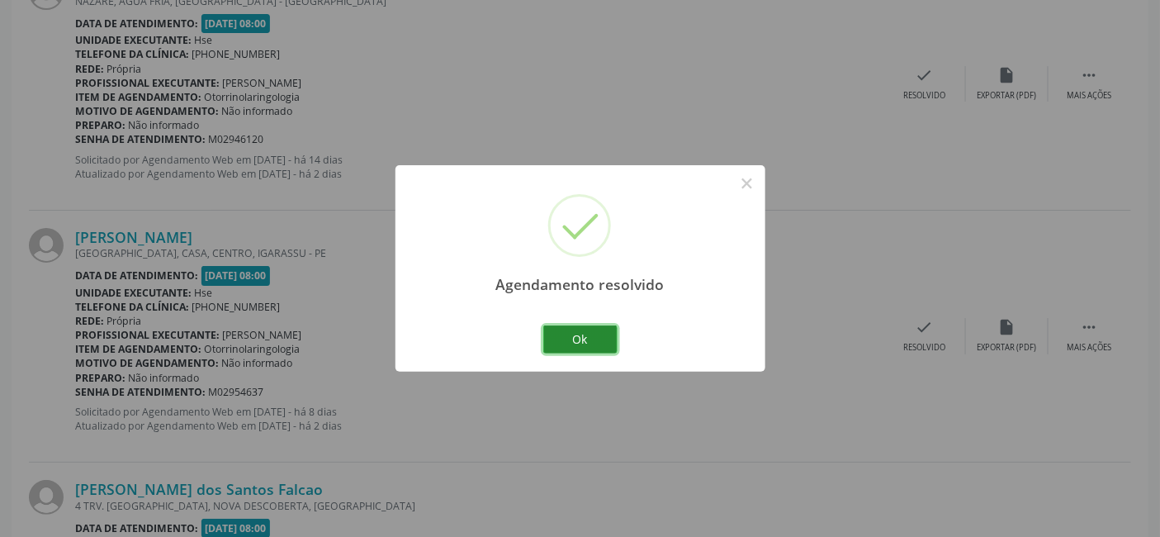
click at [582, 339] on button "Ok" at bounding box center [580, 339] width 74 height 28
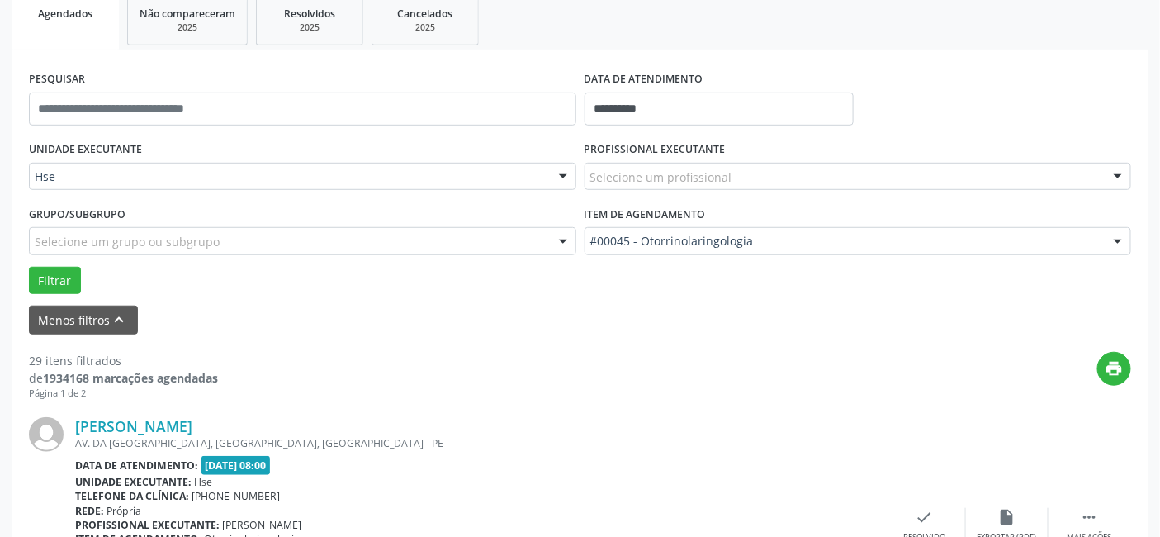
scroll to position [488, 0]
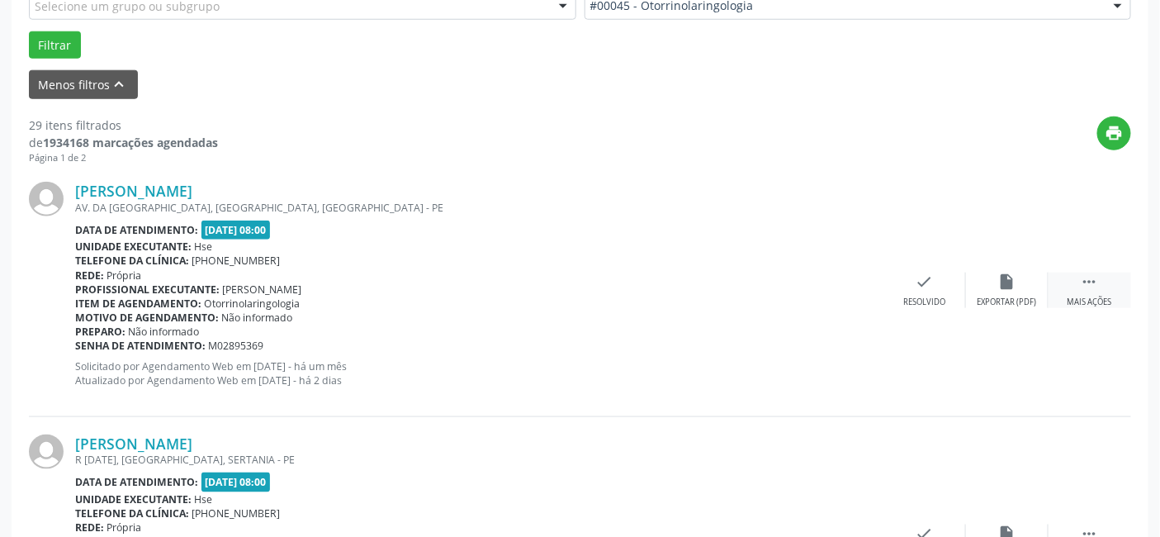
click at [1091, 275] on icon "" at bounding box center [1090, 281] width 18 height 18
click at [1004, 278] on icon "alarm_off" at bounding box center [1007, 281] width 18 height 18
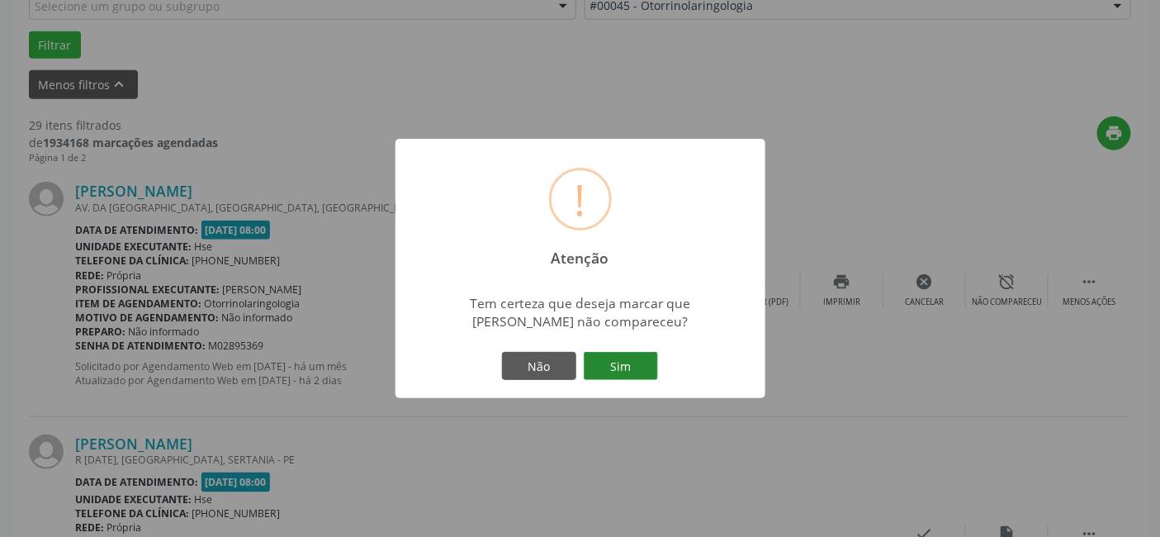
click at [617, 364] on button "Sim" at bounding box center [621, 366] width 74 height 28
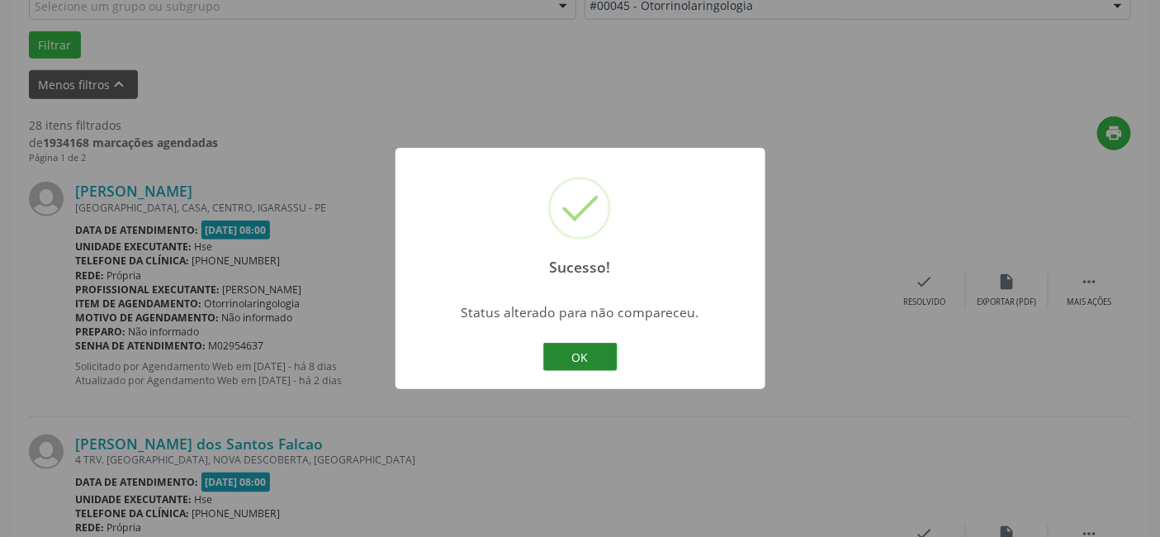
click at [582, 351] on button "OK" at bounding box center [580, 357] width 74 height 28
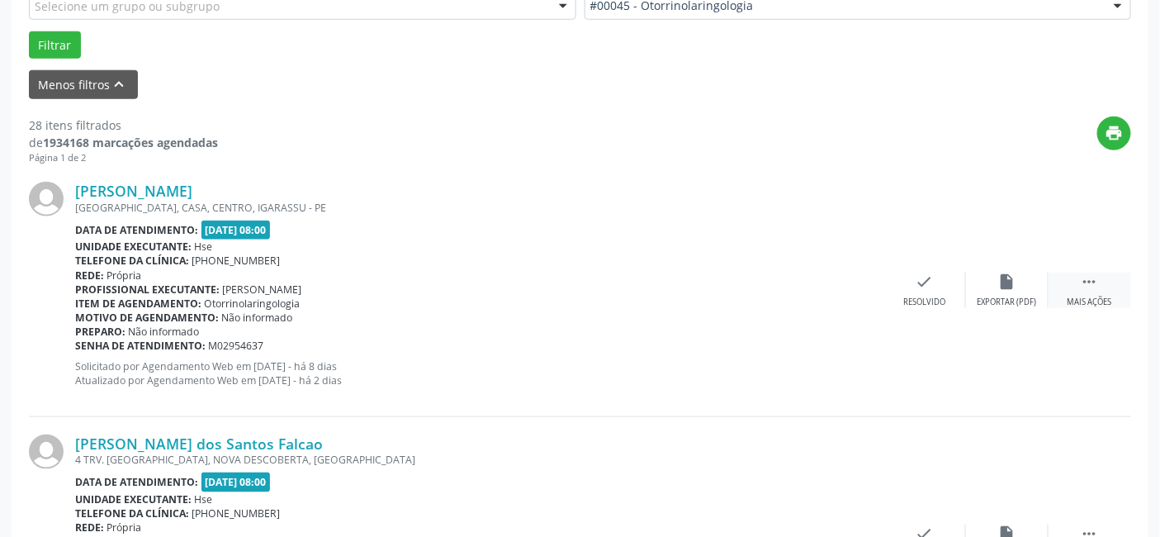
click at [1086, 278] on icon "" at bounding box center [1090, 281] width 18 height 18
click at [999, 274] on icon "alarm_off" at bounding box center [1007, 281] width 18 height 18
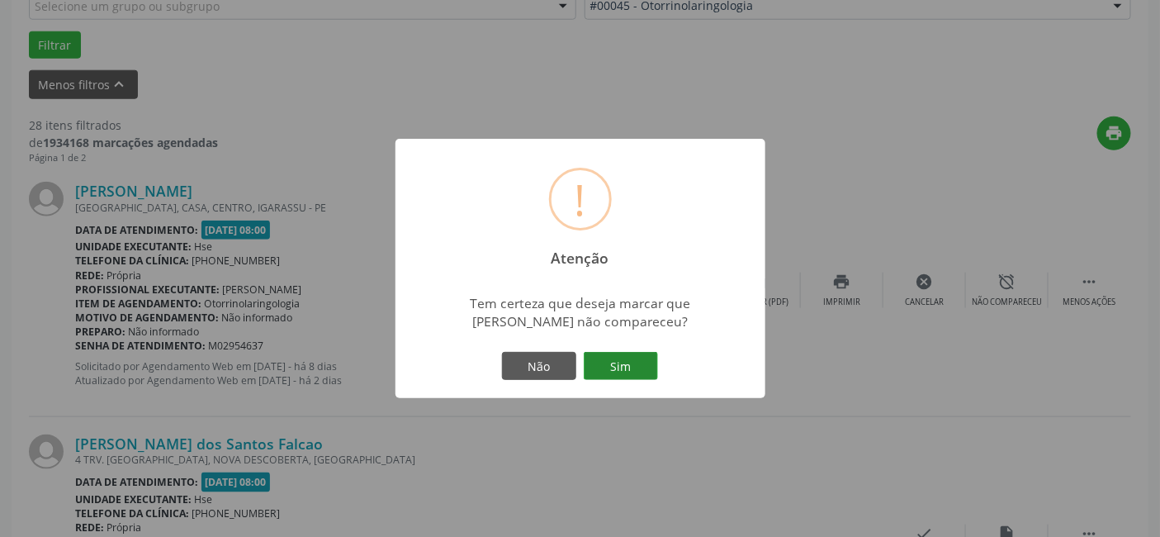
click at [623, 361] on button "Sim" at bounding box center [621, 366] width 74 height 28
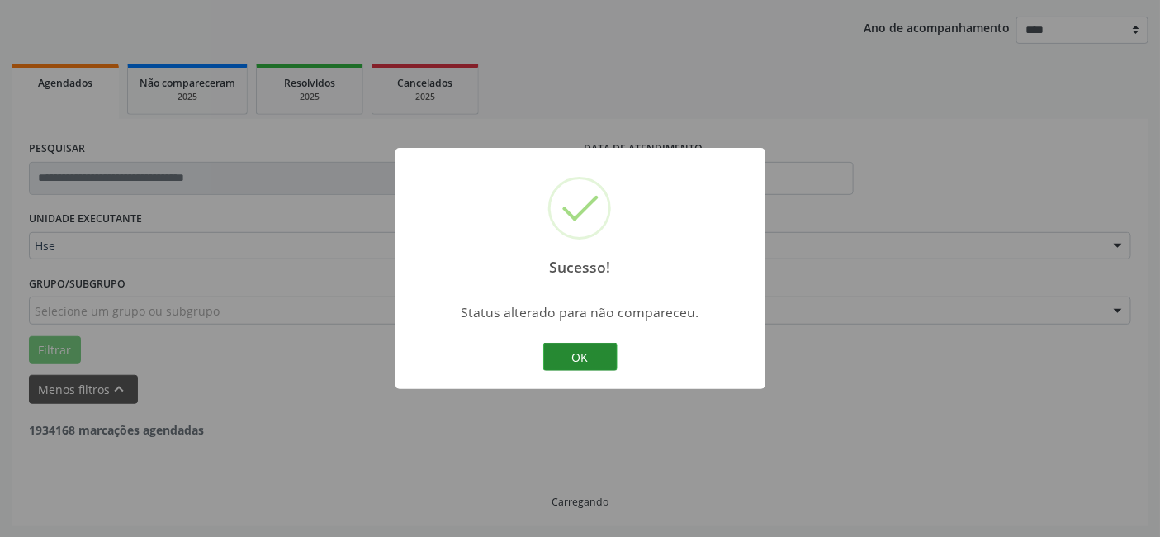
click at [580, 360] on button "OK" at bounding box center [580, 357] width 74 height 28
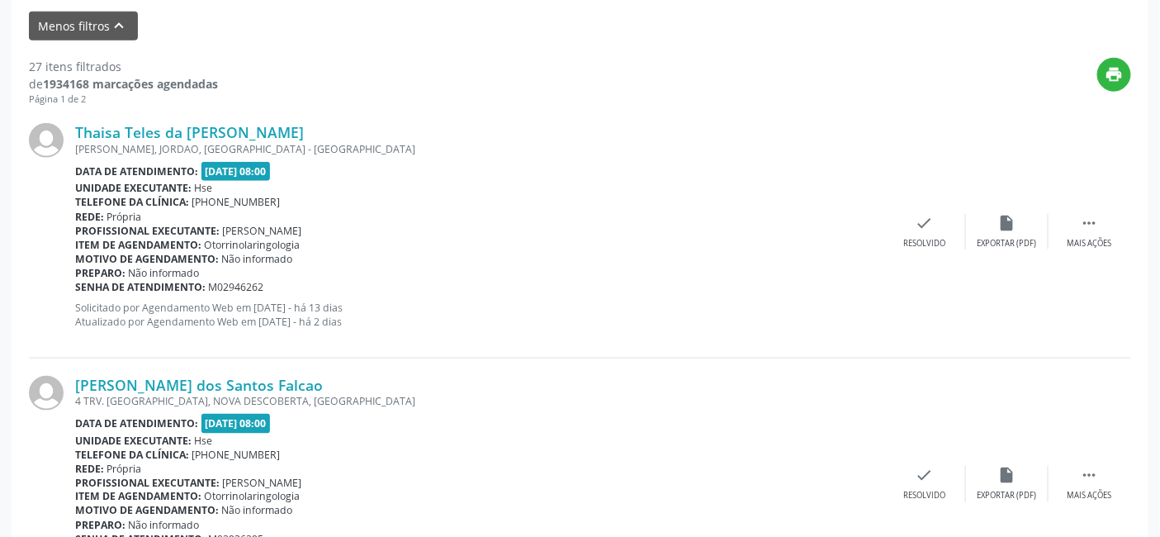
scroll to position [580, 0]
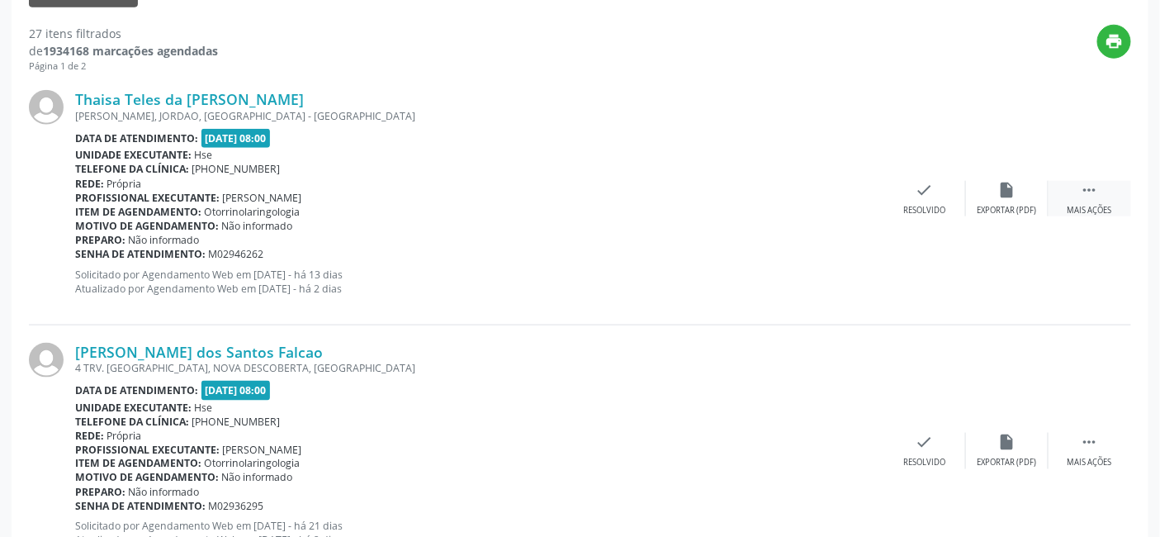
click at [1094, 185] on icon "" at bounding box center [1090, 190] width 18 height 18
click at [1005, 183] on icon "alarm_off" at bounding box center [1007, 190] width 18 height 18
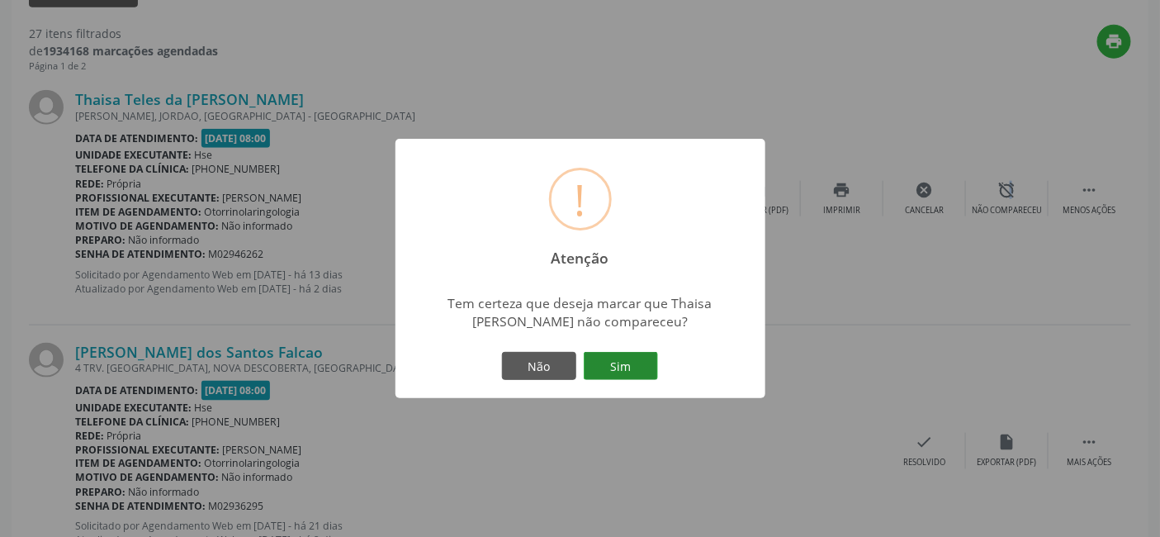
drag, startPoint x: 624, startPoint y: 362, endPoint x: 636, endPoint y: 357, distance: 12.3
click at [632, 357] on button "Sim" at bounding box center [621, 366] width 74 height 28
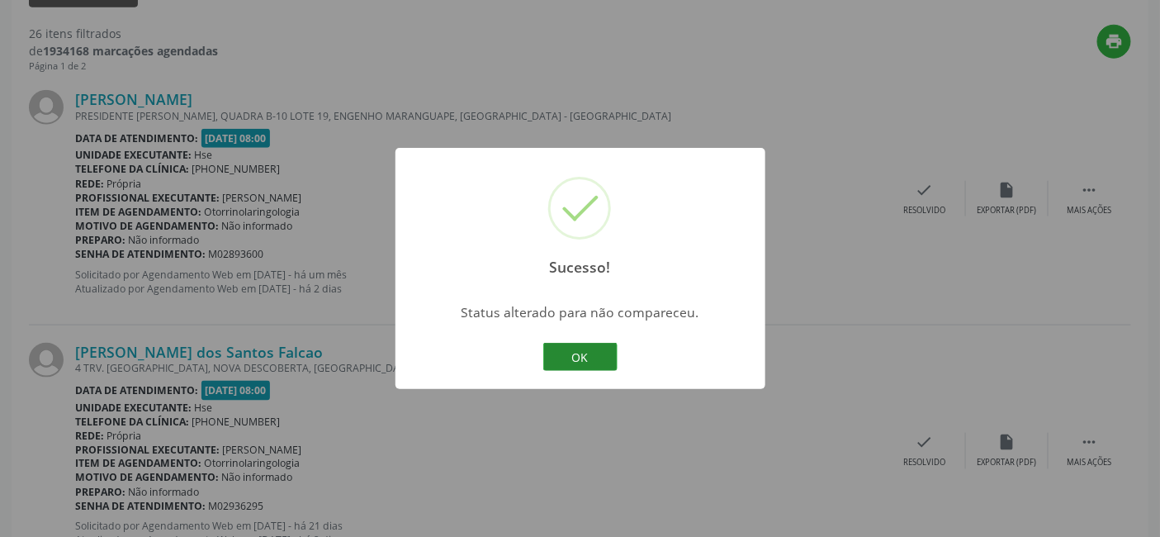
drag, startPoint x: 576, startPoint y: 348, endPoint x: 589, endPoint y: 322, distance: 29.5
click at [581, 348] on button "OK" at bounding box center [580, 357] width 74 height 28
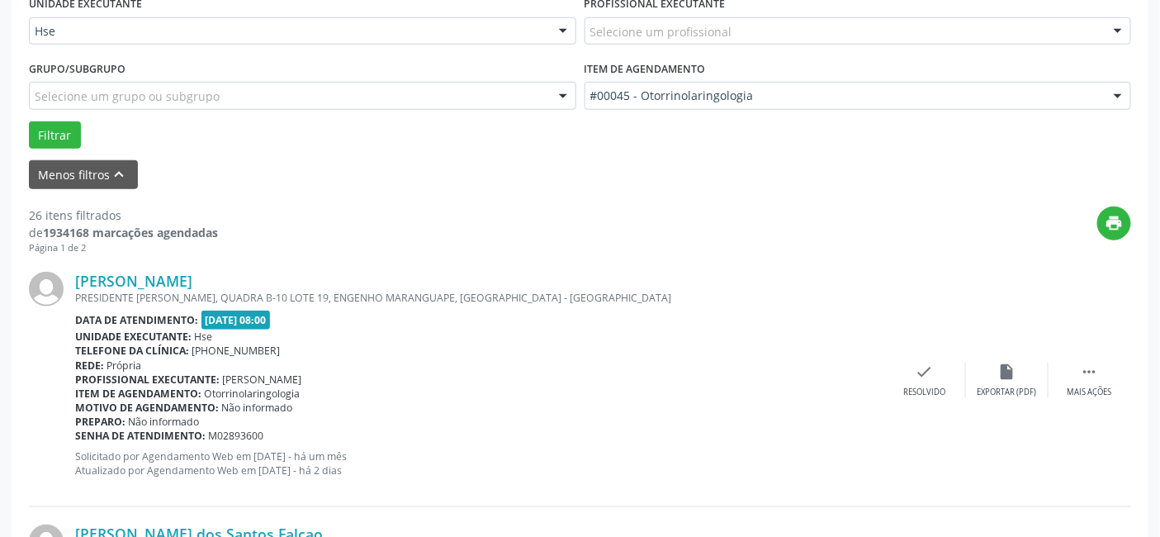
scroll to position [396, 0]
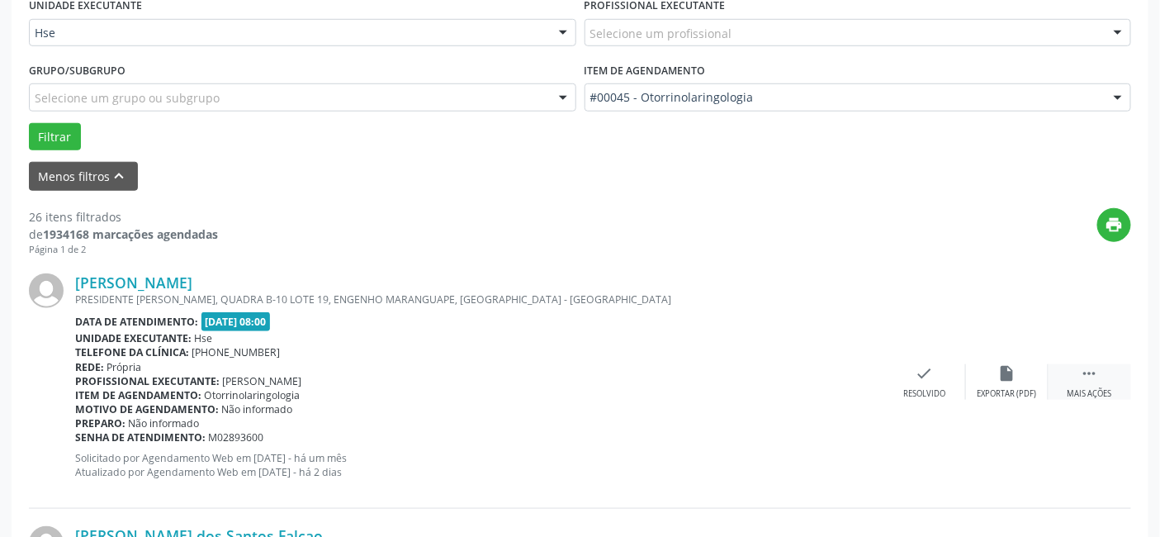
click at [1088, 375] on icon "" at bounding box center [1090, 373] width 18 height 18
click at [1003, 370] on icon "alarm_off" at bounding box center [1007, 373] width 18 height 18
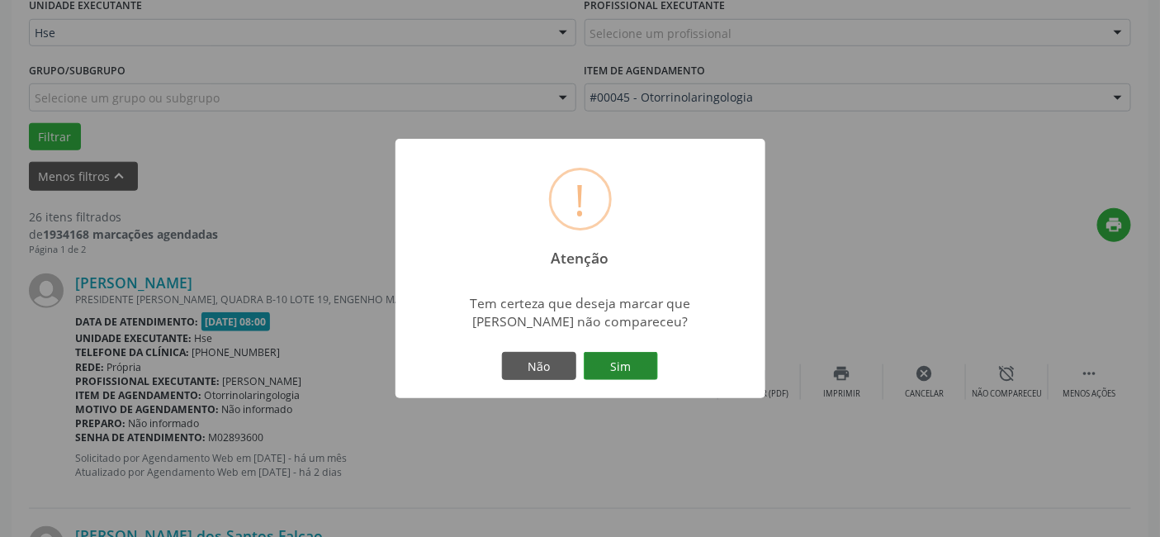
click at [622, 363] on button "Sim" at bounding box center [621, 366] width 74 height 28
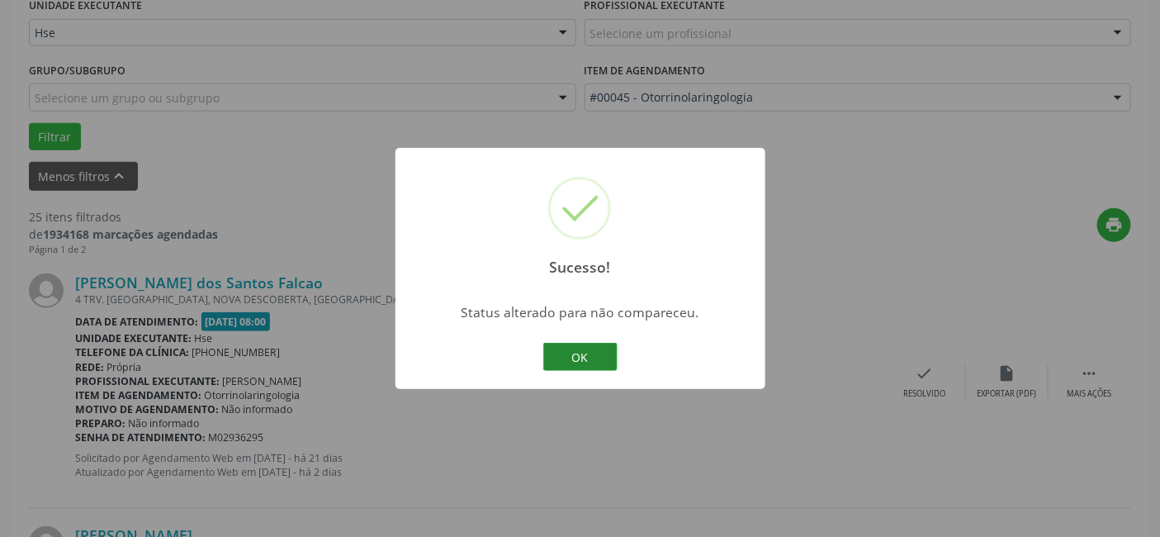
click at [579, 353] on button "OK" at bounding box center [580, 357] width 74 height 28
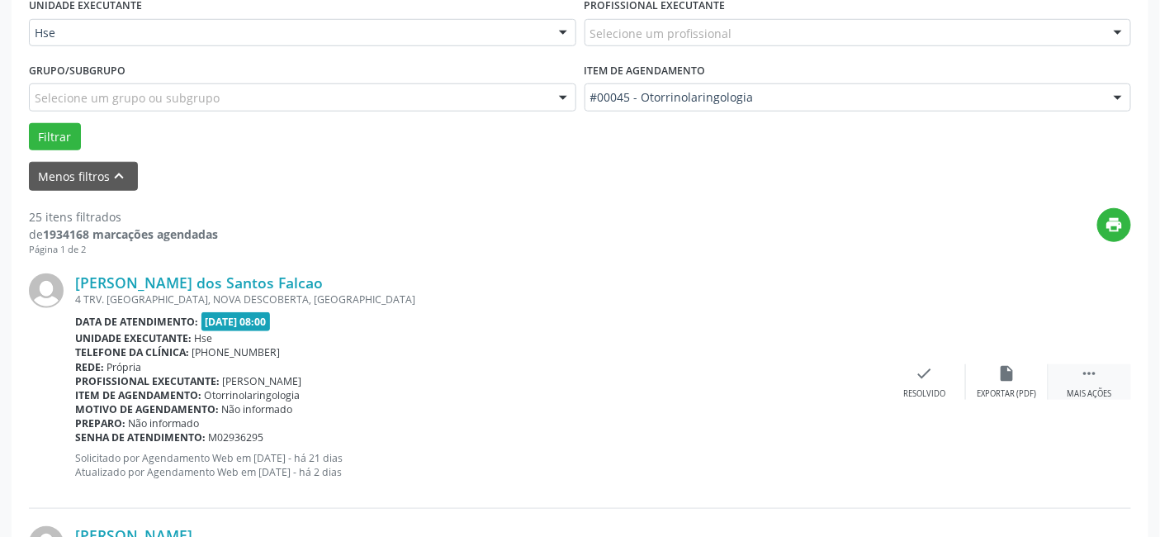
click at [1083, 372] on icon "" at bounding box center [1090, 373] width 18 height 18
click at [1007, 372] on icon "alarm_off" at bounding box center [1007, 373] width 18 height 18
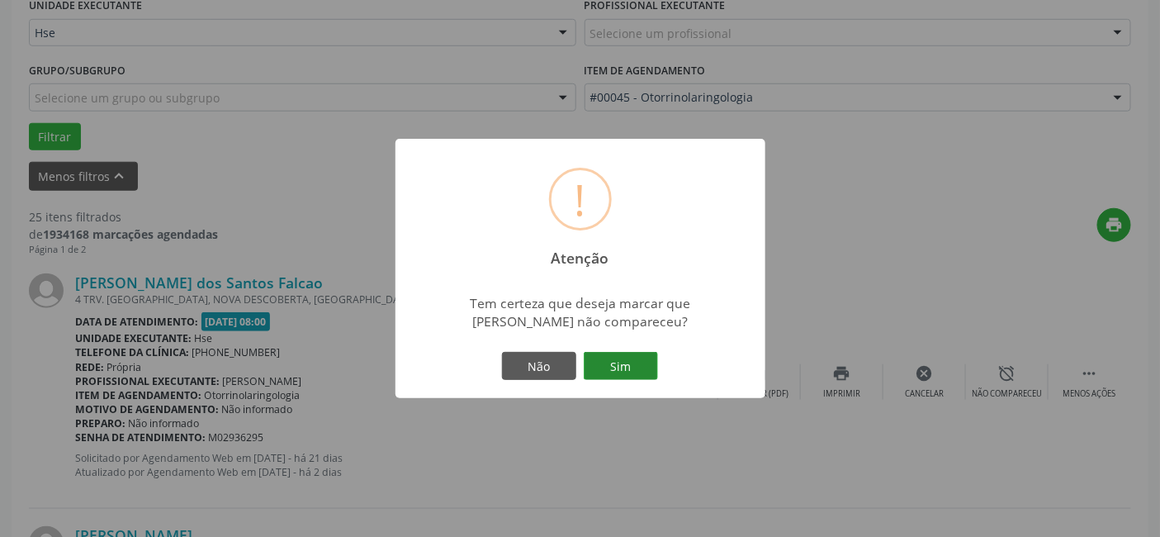
click at [621, 360] on button "Sim" at bounding box center [621, 366] width 74 height 28
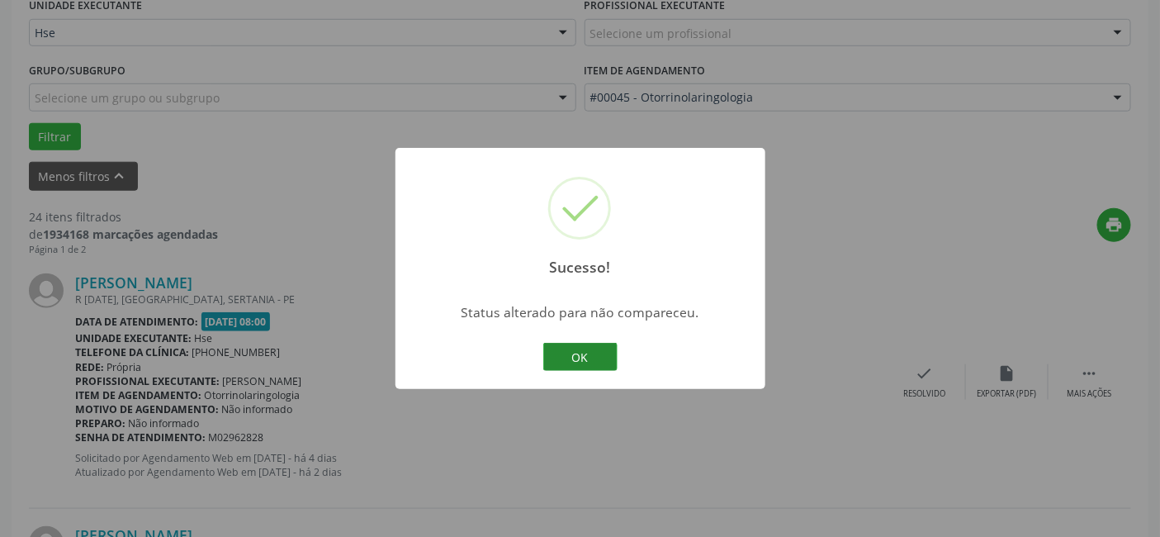
click at [580, 353] on button "OK" at bounding box center [580, 357] width 74 height 28
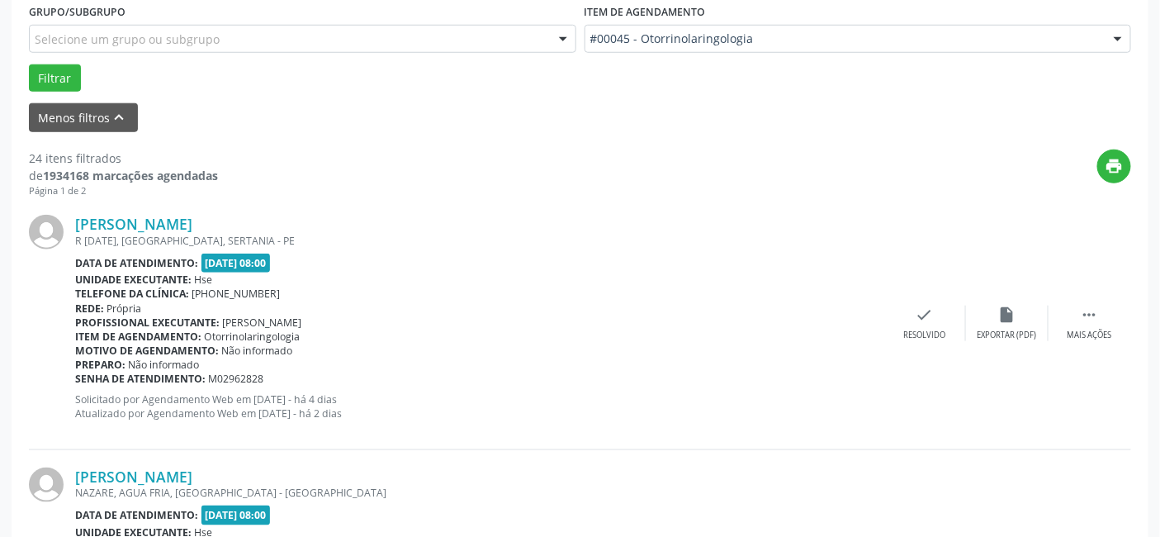
scroll to position [488, 0]
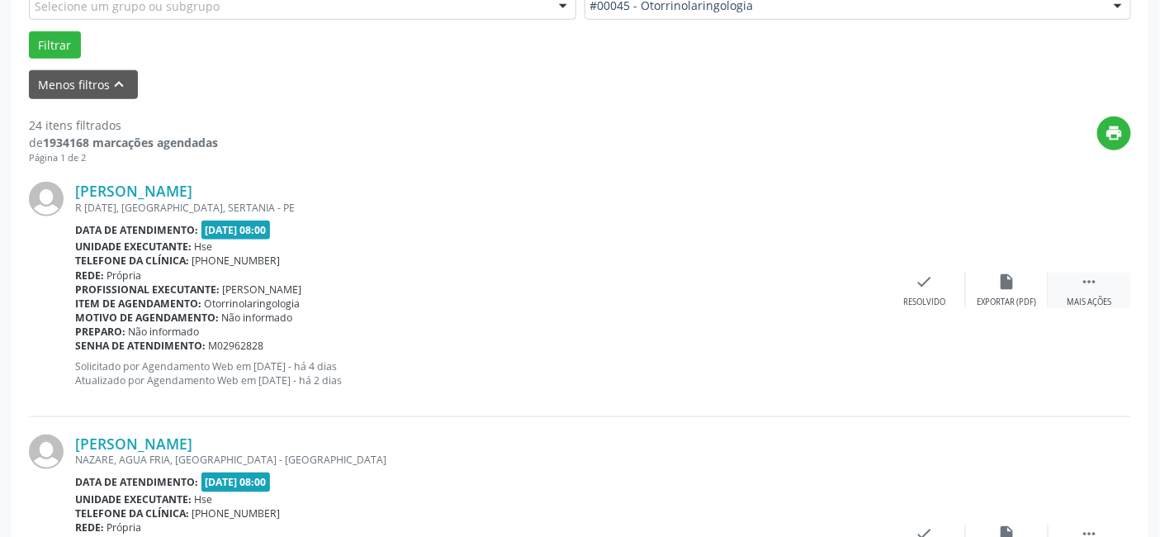
click at [1091, 282] on icon "" at bounding box center [1090, 281] width 18 height 18
click at [1006, 278] on icon "alarm_off" at bounding box center [1007, 281] width 18 height 18
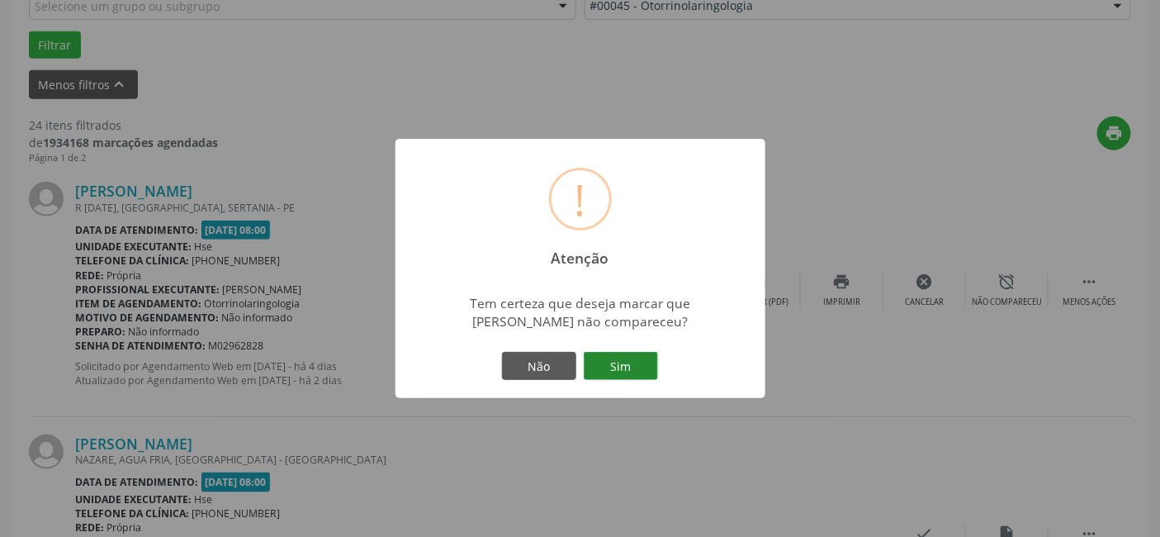
click at [626, 367] on button "Sim" at bounding box center [621, 366] width 74 height 28
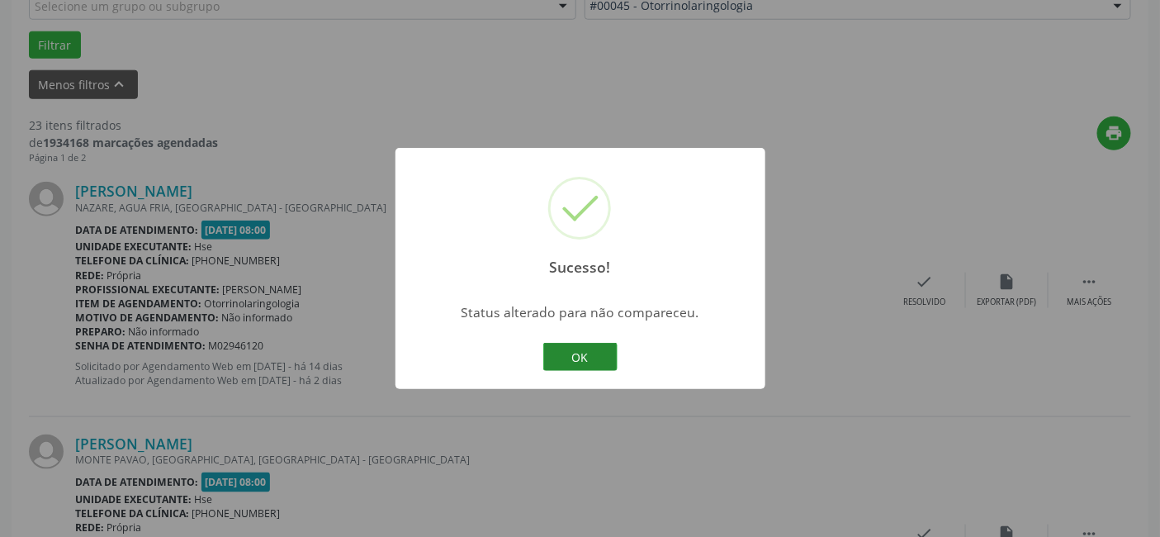
click at [582, 348] on button "OK" at bounding box center [580, 357] width 74 height 28
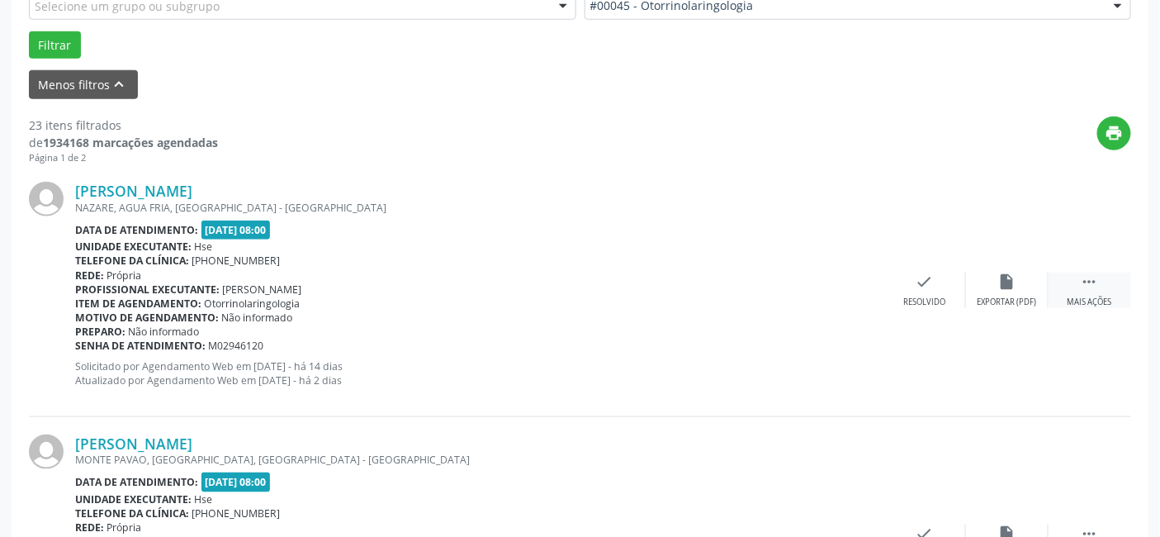
click at [1086, 286] on icon "" at bounding box center [1090, 281] width 18 height 18
click at [1006, 279] on icon "alarm_off" at bounding box center [1007, 281] width 18 height 18
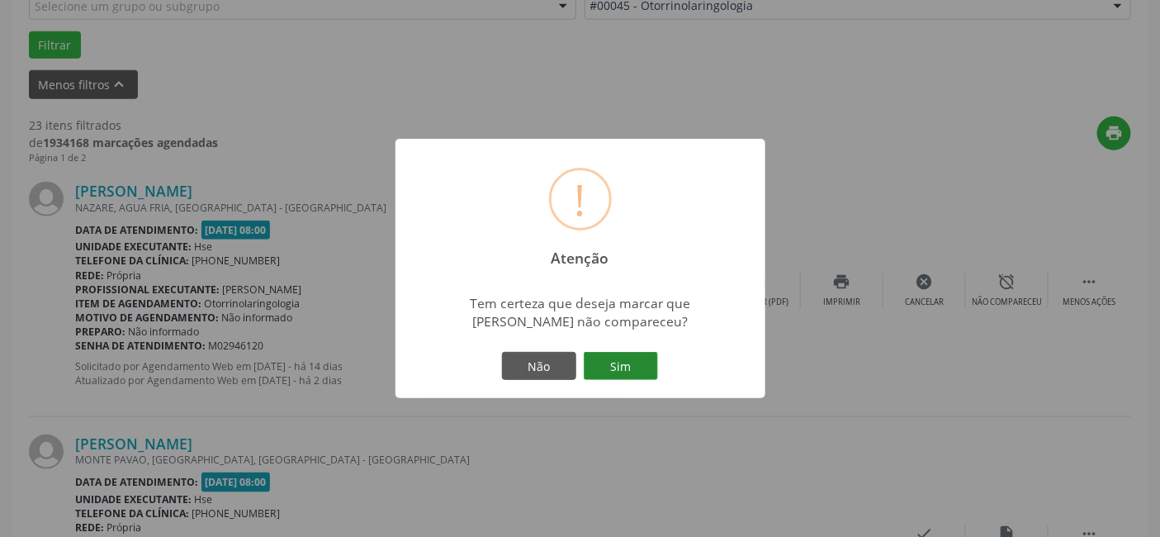
click at [616, 362] on button "Sim" at bounding box center [621, 366] width 74 height 28
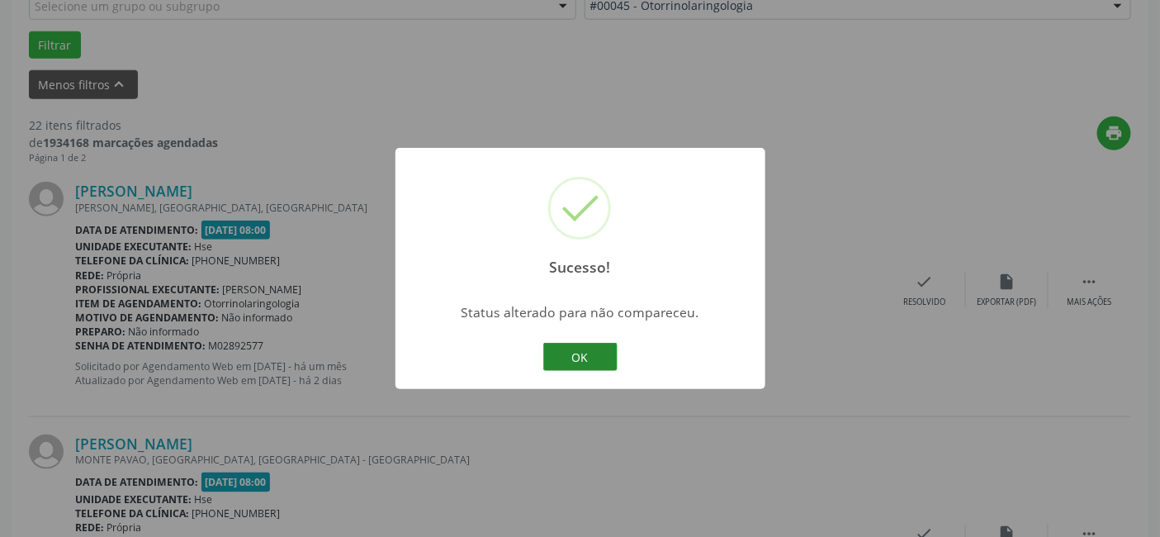
click at [578, 351] on button "OK" at bounding box center [580, 357] width 74 height 28
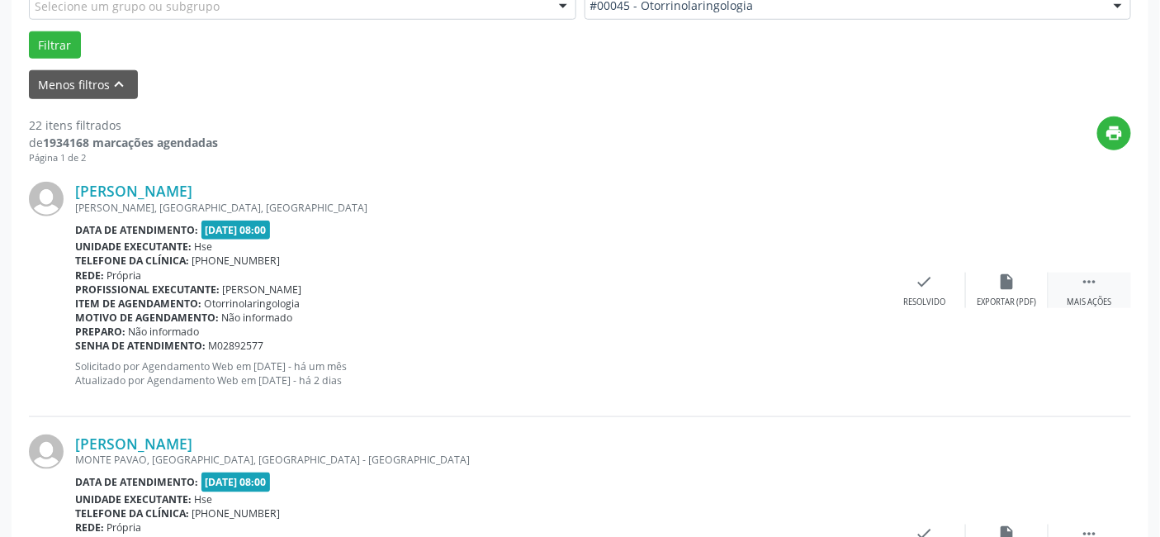
click at [1085, 279] on icon "" at bounding box center [1090, 281] width 18 height 18
click at [1002, 277] on icon "alarm_off" at bounding box center [1007, 281] width 18 height 18
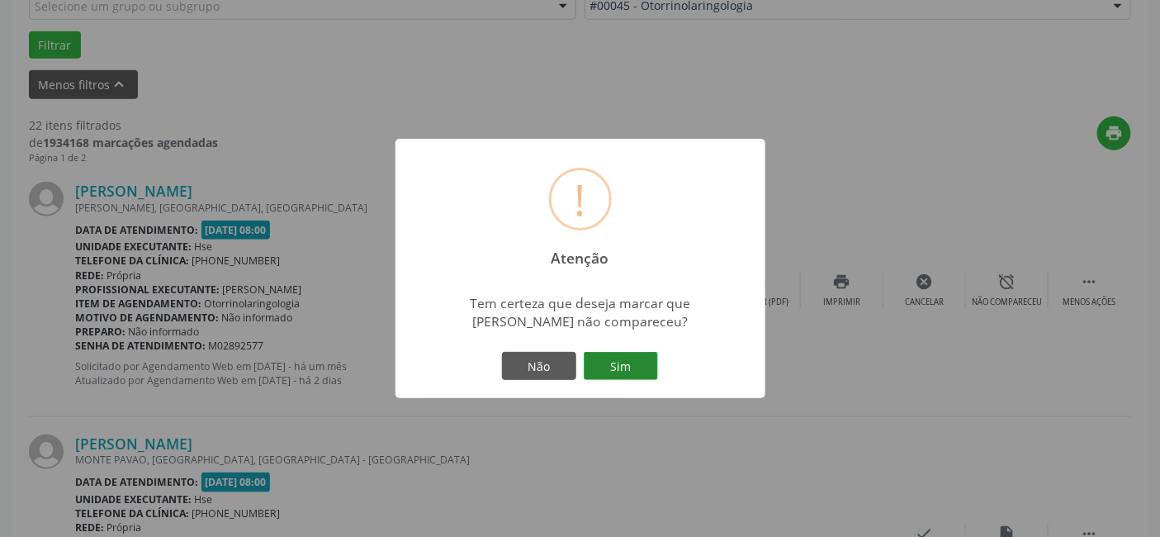
click at [621, 360] on button "Sim" at bounding box center [621, 366] width 74 height 28
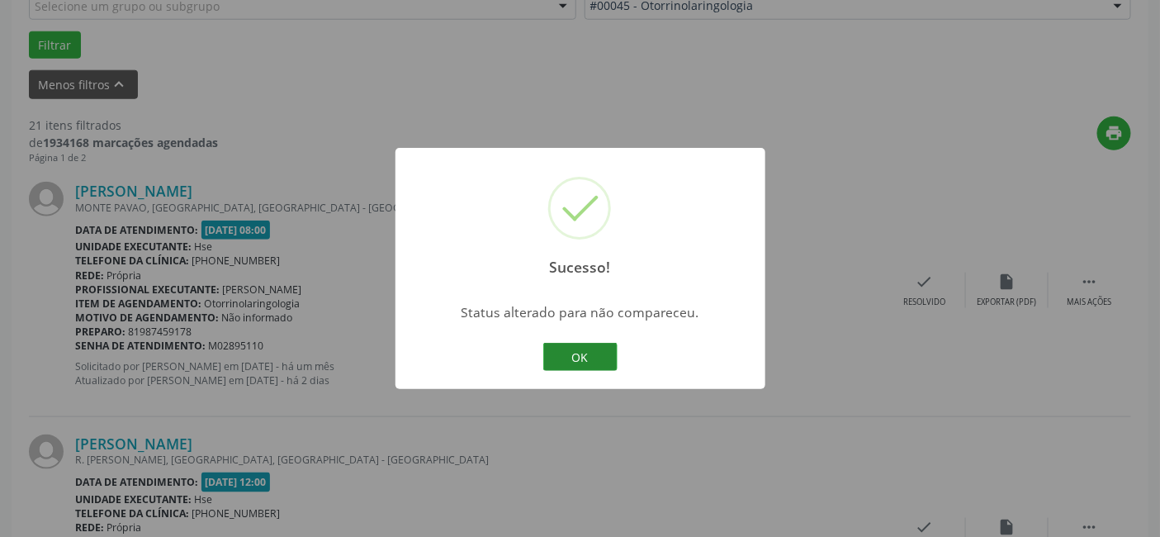
click at [575, 353] on button "OK" at bounding box center [580, 357] width 74 height 28
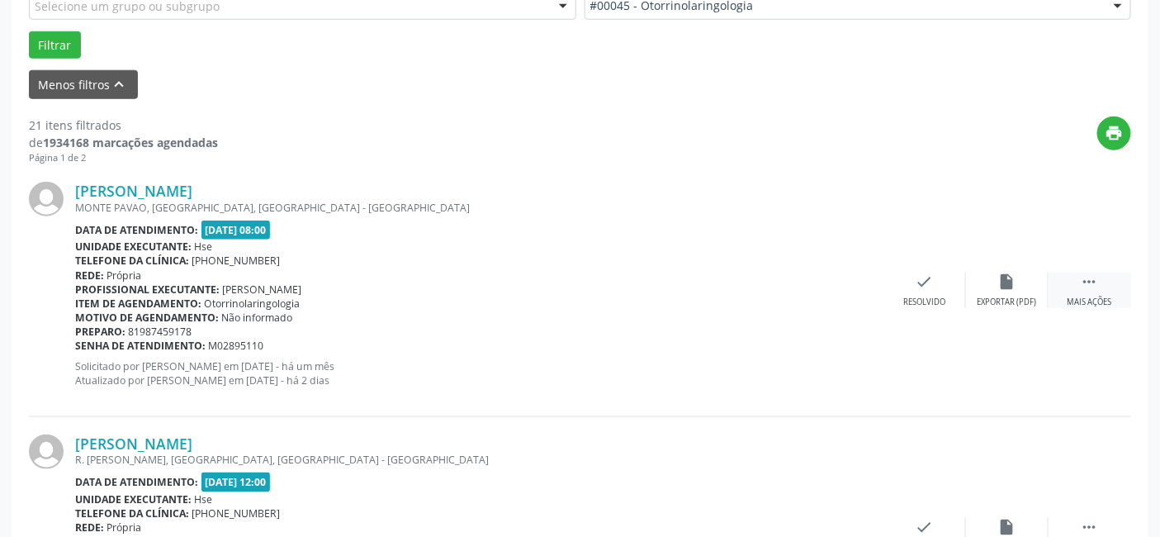
click at [1086, 282] on icon "" at bounding box center [1090, 281] width 18 height 18
click at [1002, 281] on icon "alarm_off" at bounding box center [1007, 281] width 18 height 18
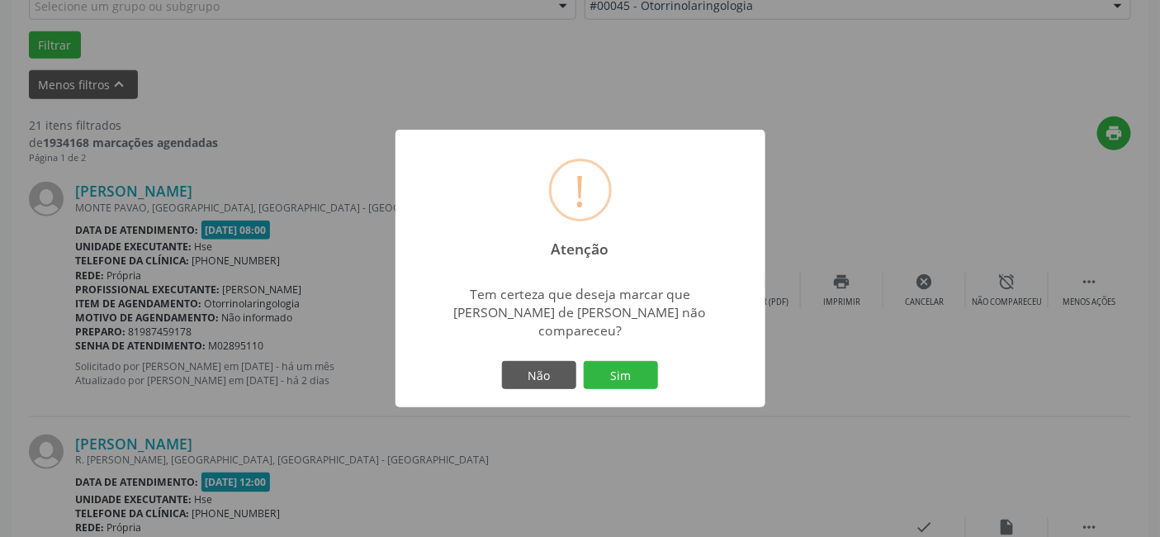
click at [622, 361] on button "Sim" at bounding box center [621, 375] width 74 height 28
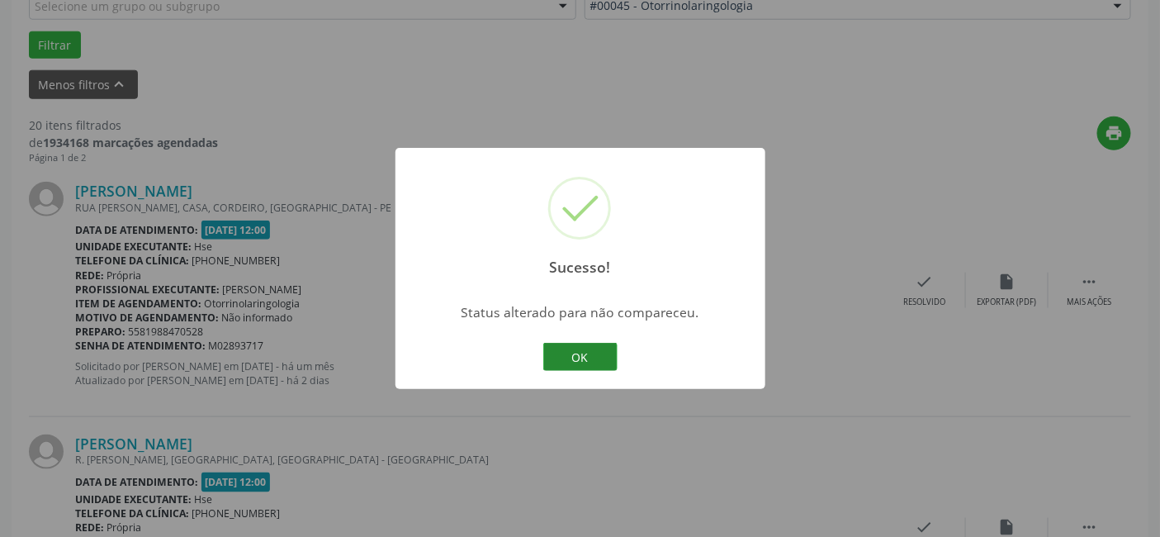
click at [579, 352] on button "OK" at bounding box center [580, 357] width 74 height 28
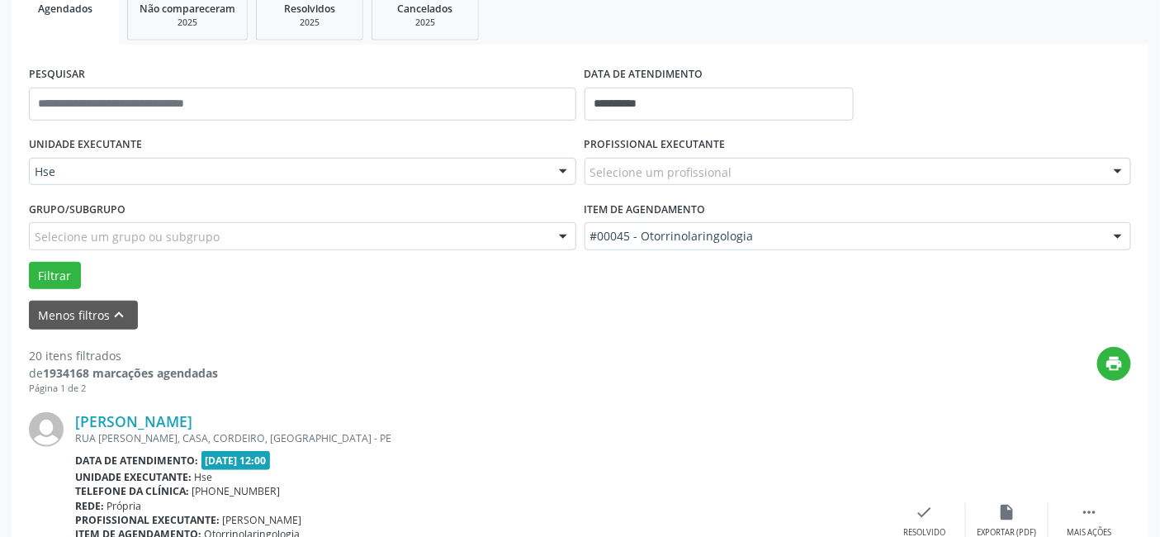
scroll to position [275, 0]
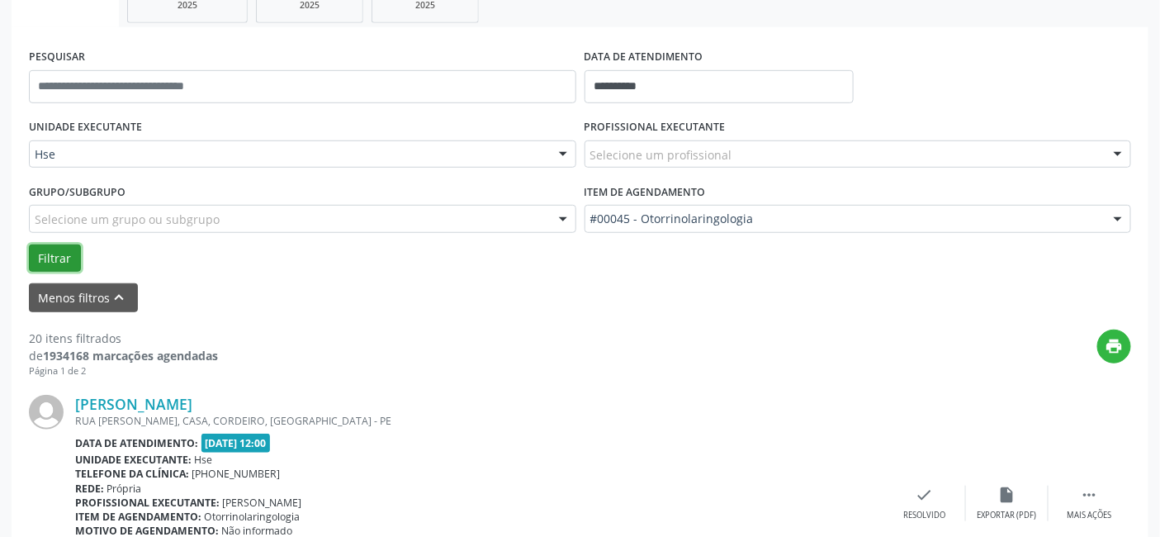
click at [46, 254] on button "Filtrar" at bounding box center [55, 258] width 52 height 28
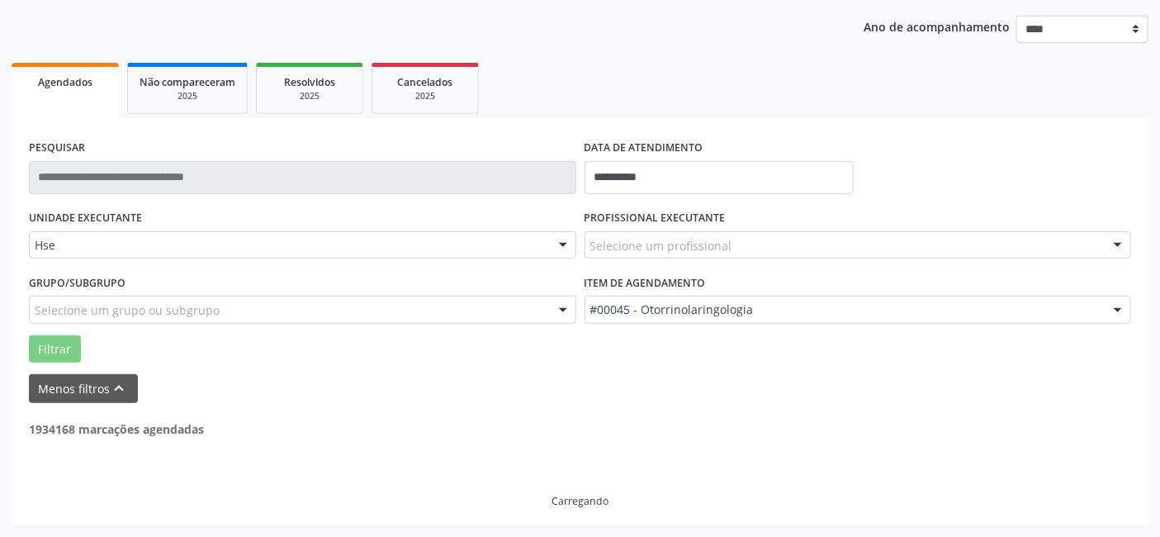
click at [134, 335] on div "Filtrar" at bounding box center [580, 349] width 1110 height 28
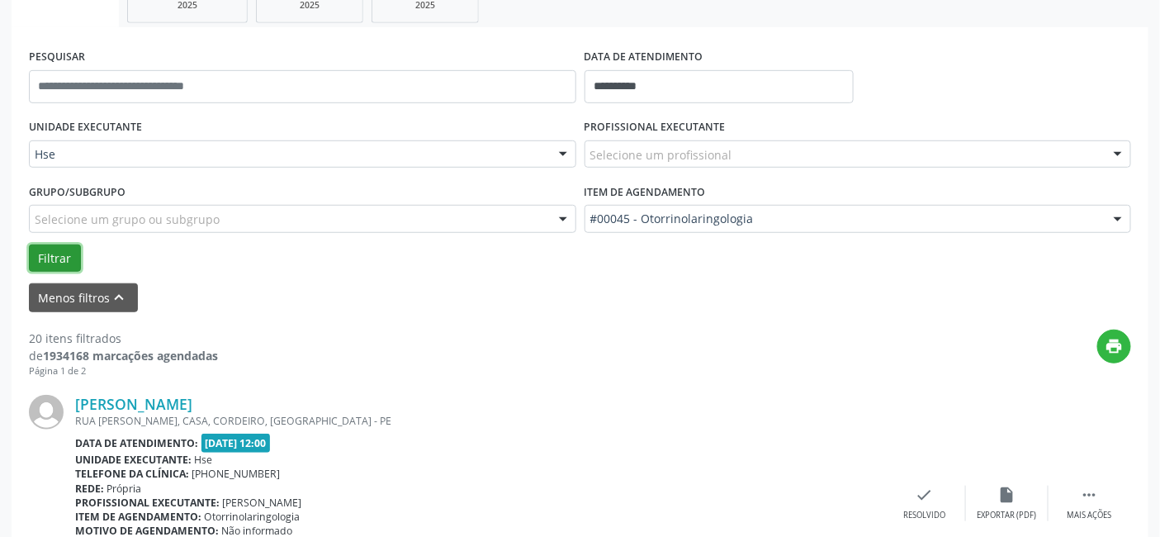
click at [51, 256] on button "Filtrar" at bounding box center [55, 258] width 52 height 28
click at [105, 244] on div "Filtrar" at bounding box center [580, 258] width 1110 height 28
click at [188, 172] on div "UNIDADE EXECUTANTE Hse Todos as unidades Hse Nenhum resultado encontrado para: …" at bounding box center [303, 147] width 556 height 64
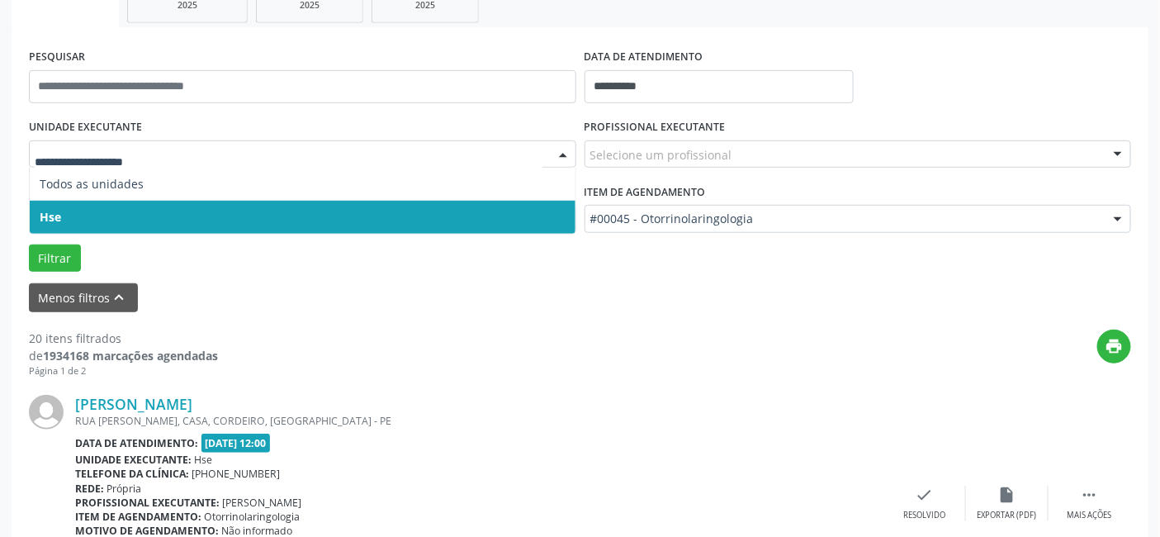
click at [207, 212] on span "Hse" at bounding box center [303, 217] width 546 height 33
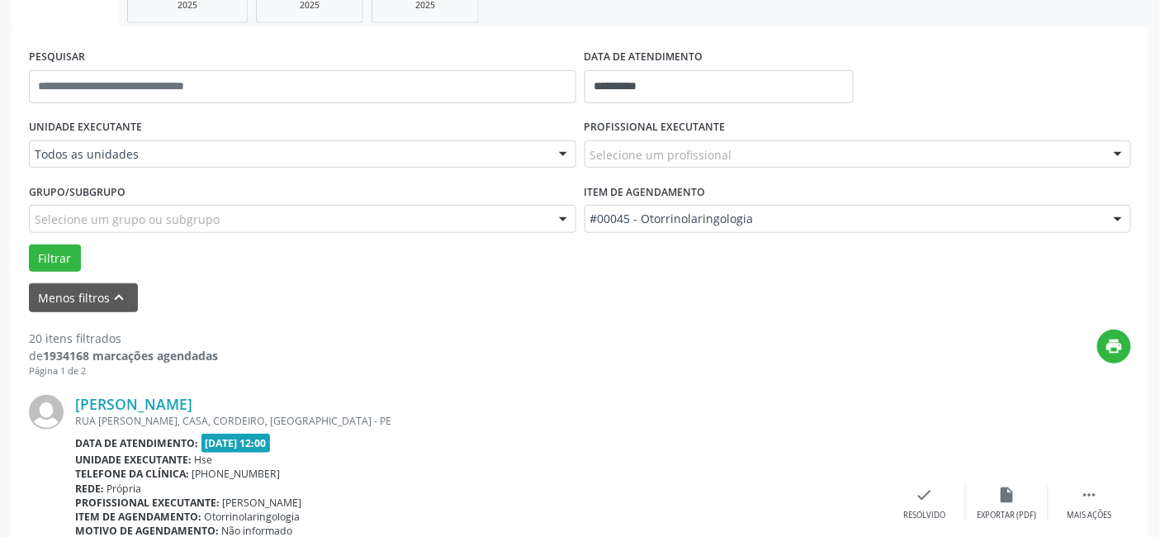
click at [212, 193] on div "Grupo/Subgrupo Selecione um grupo ou subgrupo Todos os grupos e subgrupos Nenhu…" at bounding box center [302, 205] width 547 height 53
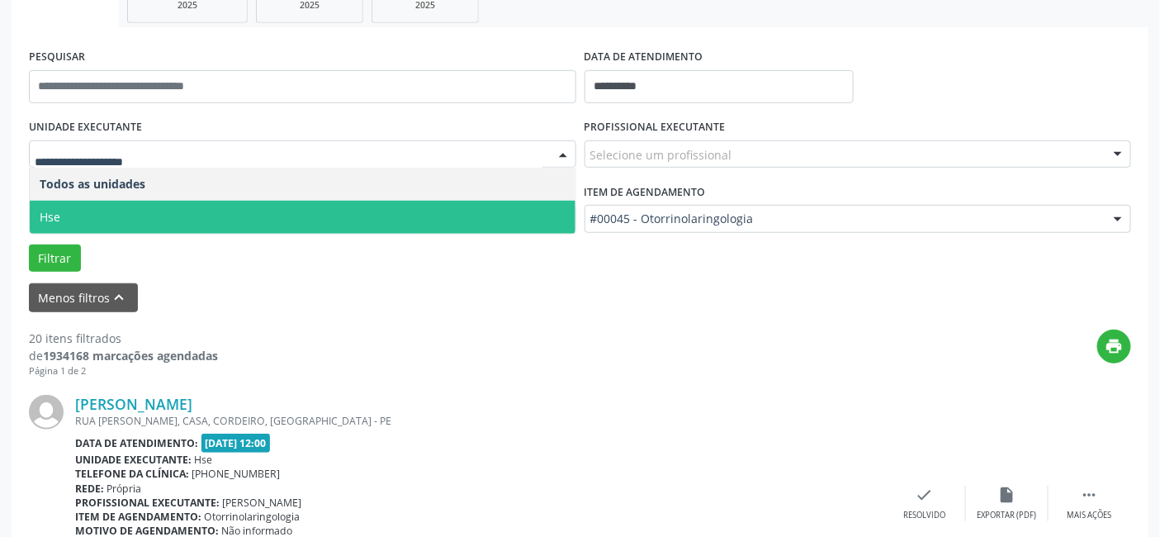
click at [177, 211] on span "Hse" at bounding box center [303, 217] width 546 height 33
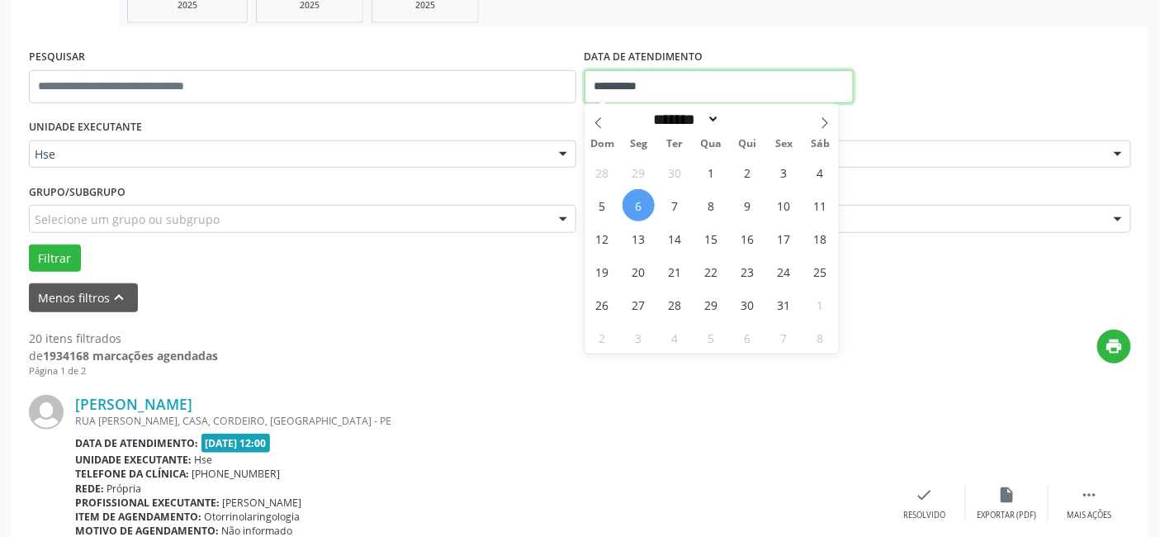
click at [667, 102] on input "**********" at bounding box center [718, 86] width 269 height 33
click at [637, 206] on span "6" at bounding box center [638, 205] width 32 height 32
type input "**********"
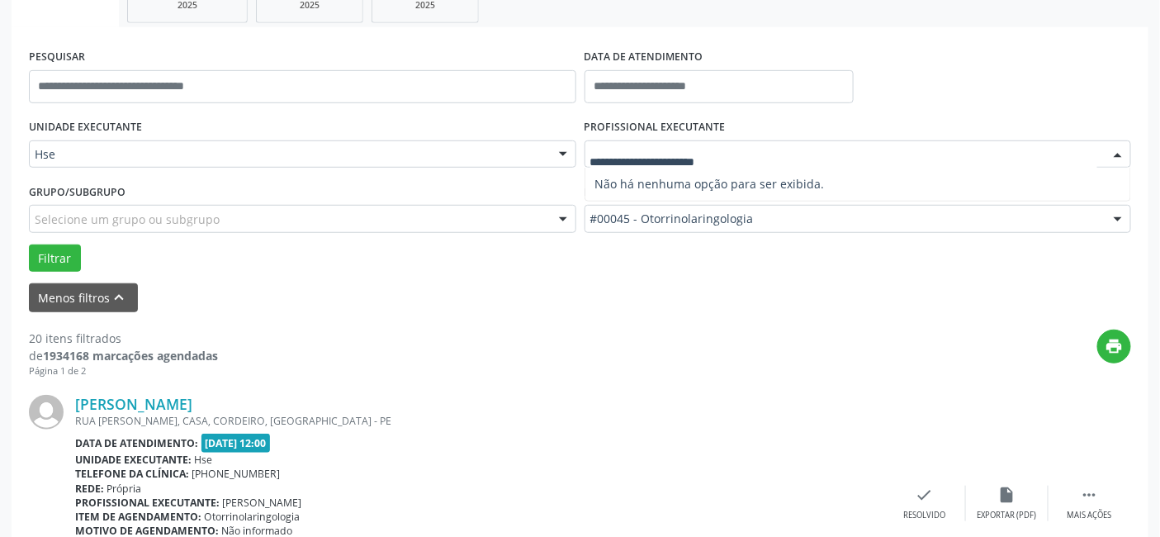
click at [623, 152] on input "text" at bounding box center [844, 162] width 508 height 33
drag, startPoint x: 618, startPoint y: 186, endPoint x: 682, endPoint y: 168, distance: 66.9
click at [645, 182] on span "Não há nenhuma opção para ser exibida." at bounding box center [858, 184] width 546 height 33
click at [700, 159] on input "text" at bounding box center [844, 162] width 508 height 33
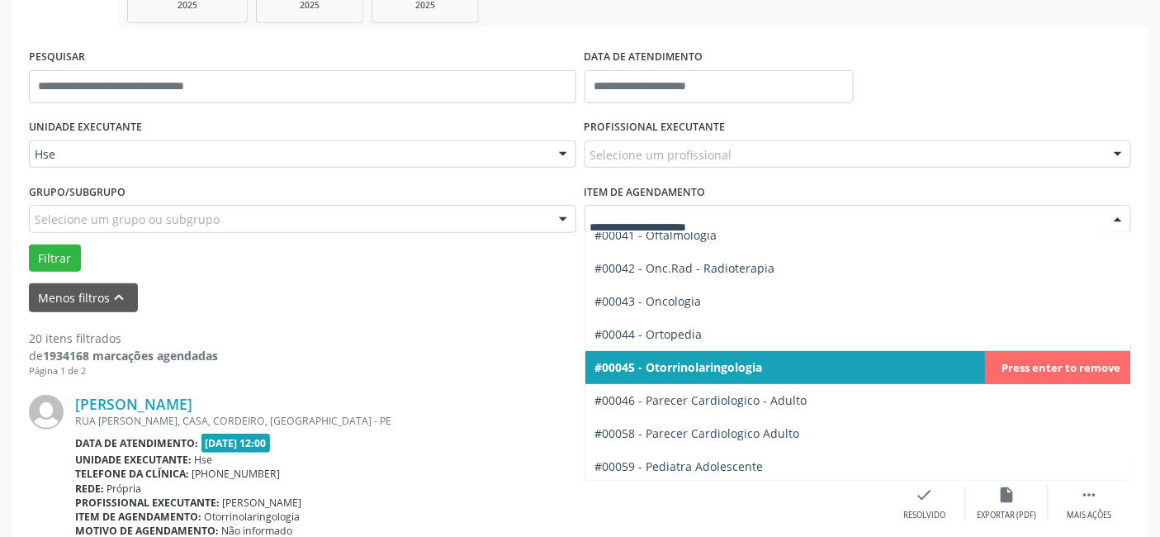
click at [682, 362] on span "#00045 - Otorrinolaringologia" at bounding box center [679, 367] width 168 height 16
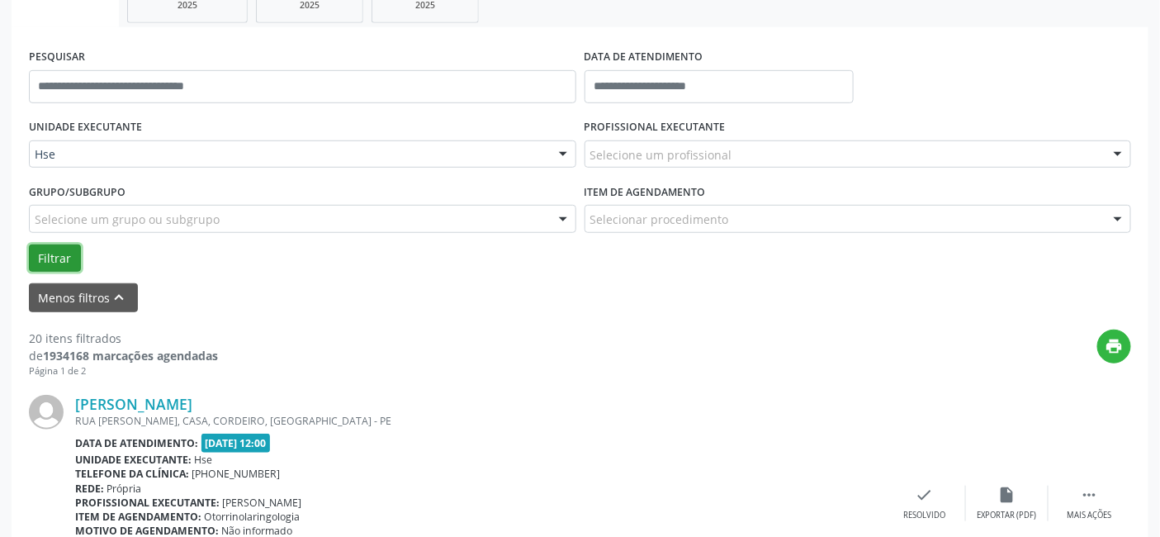
click at [54, 256] on button "Filtrar" at bounding box center [55, 258] width 52 height 28
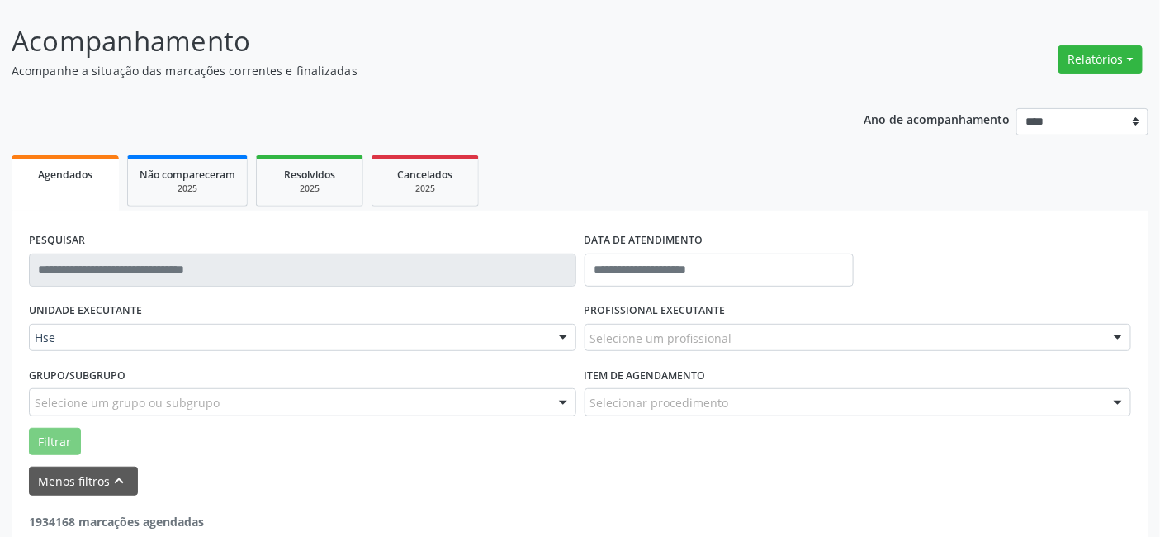
scroll to position [183, 0]
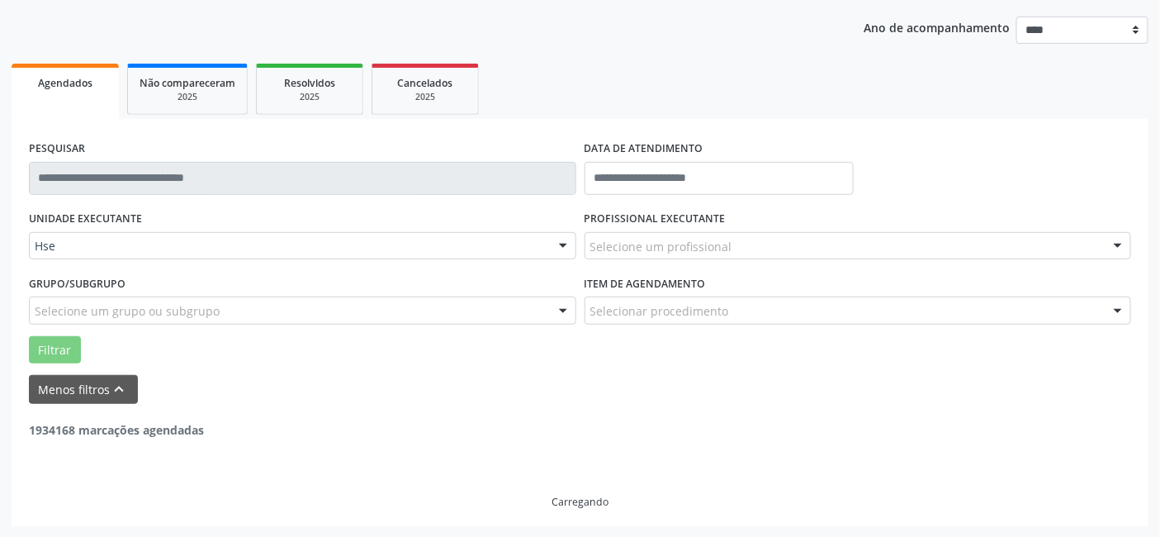
click at [105, 211] on label "UNIDADE EXECUTANTE" at bounding box center [85, 219] width 113 height 26
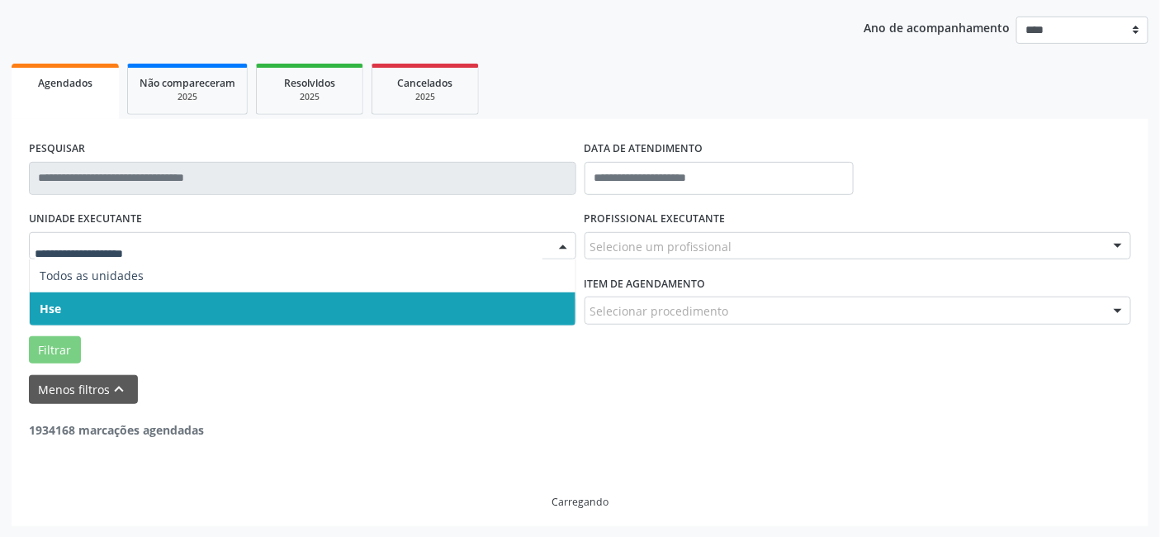
click at [101, 292] on span "Hse" at bounding box center [303, 308] width 546 height 33
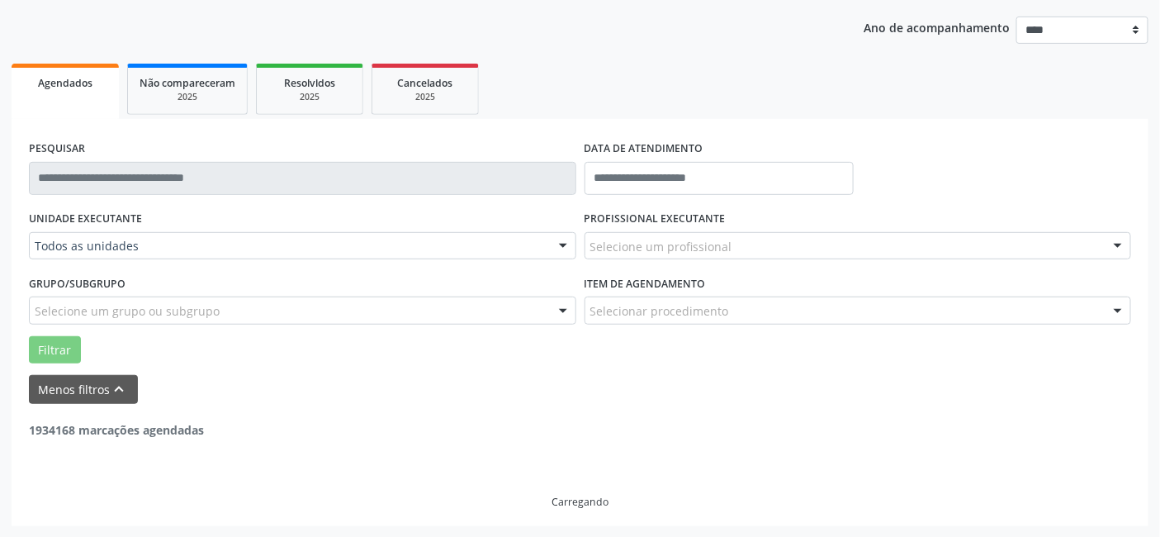
click at [105, 274] on label "Grupo/Subgrupo" at bounding box center [77, 284] width 97 height 26
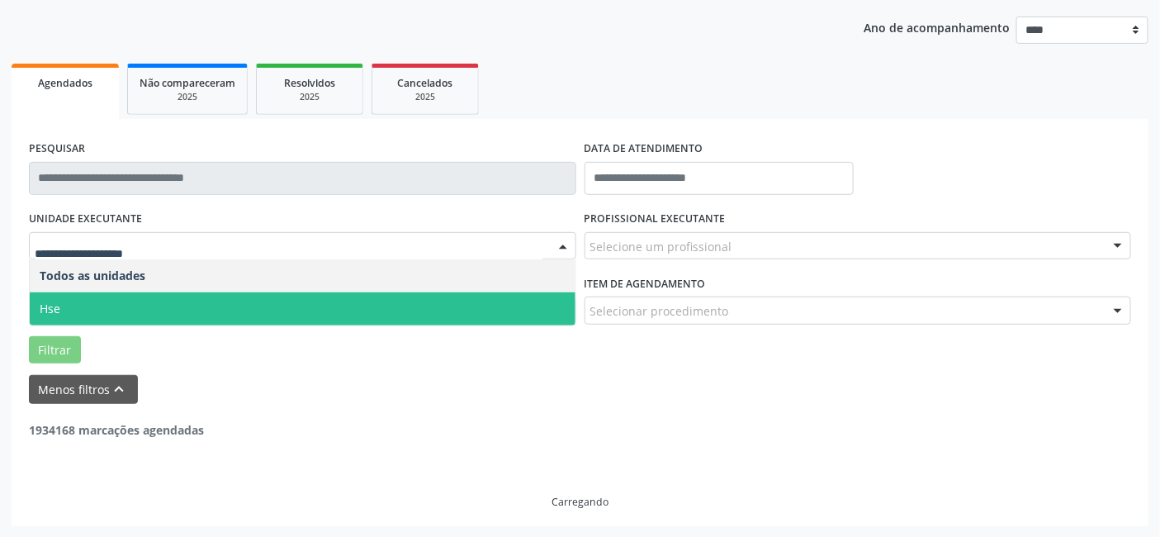
click at [122, 292] on span "Hse" at bounding box center [303, 308] width 546 height 33
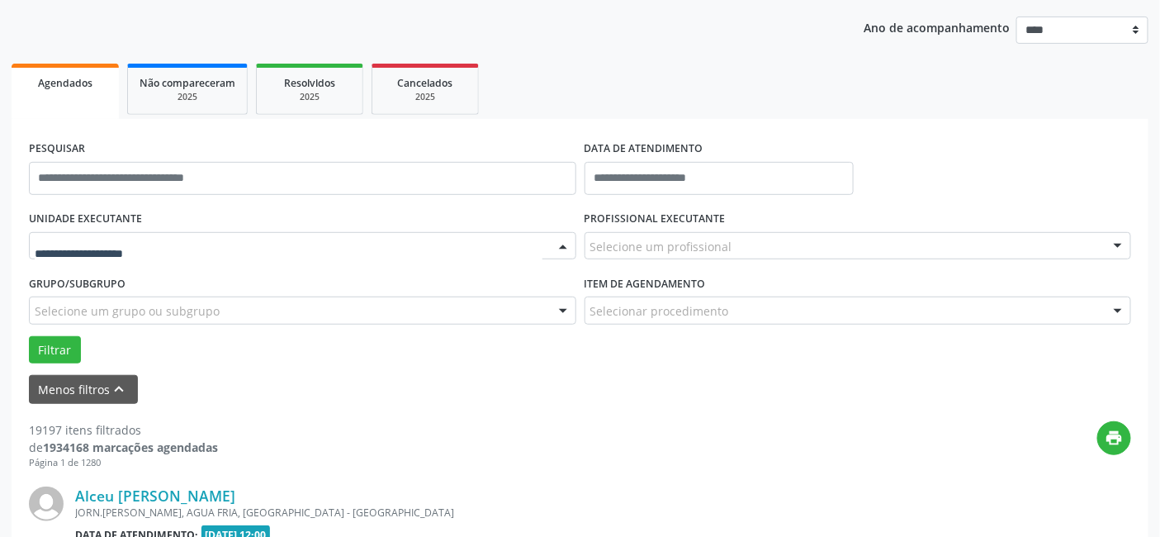
click at [144, 234] on div at bounding box center [302, 246] width 547 height 28
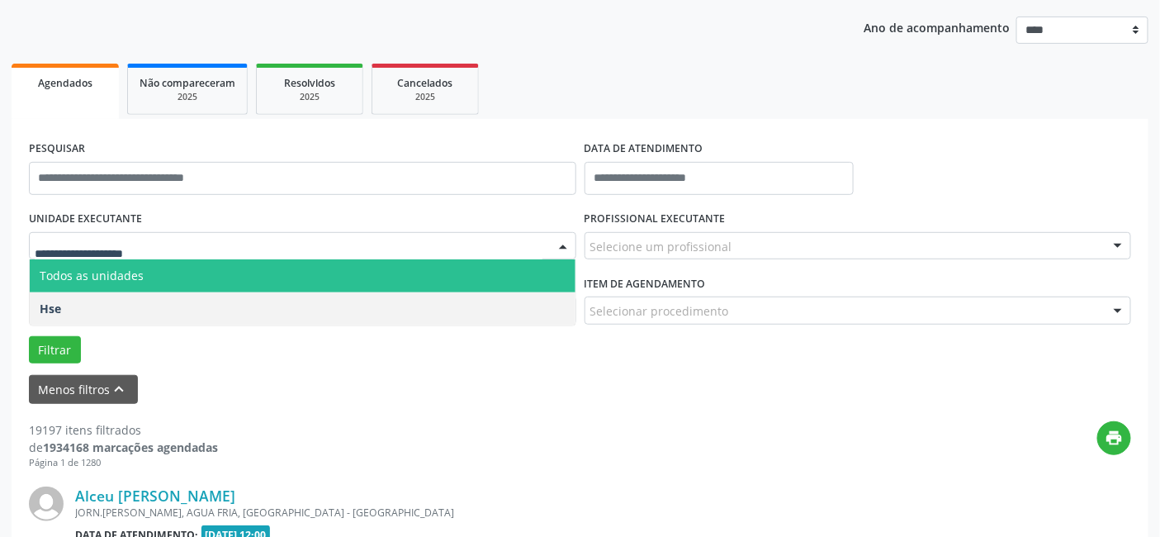
click at [145, 254] on input "text" at bounding box center [289, 254] width 508 height 33
click at [145, 257] on input "text" at bounding box center [289, 254] width 508 height 33
click at [145, 234] on div at bounding box center [302, 246] width 547 height 28
click at [106, 282] on span "Todos as unidades" at bounding box center [92, 275] width 104 height 16
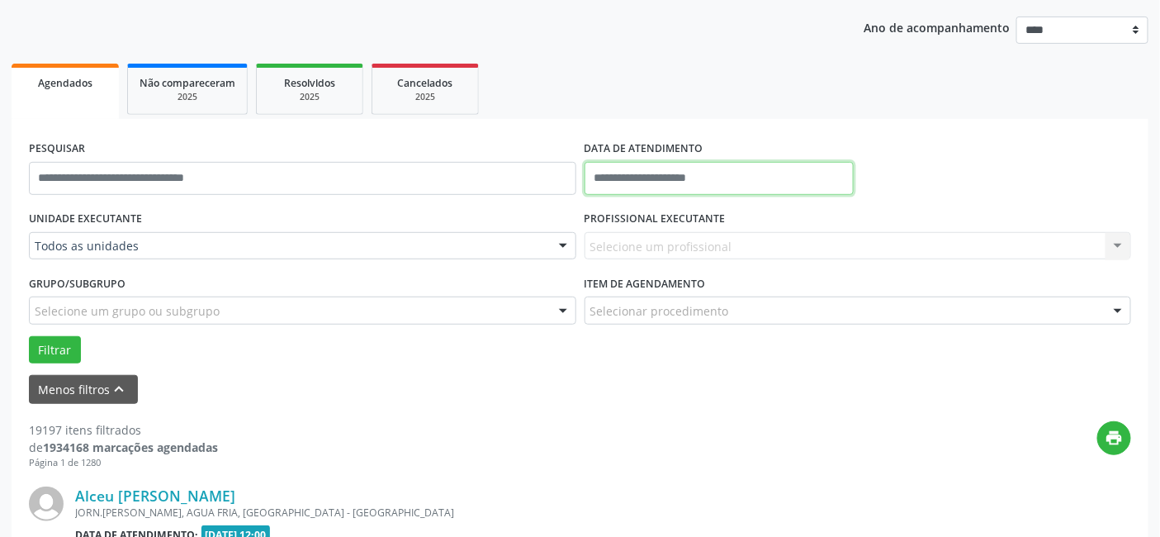
click at [627, 173] on input "text" at bounding box center [718, 178] width 269 height 33
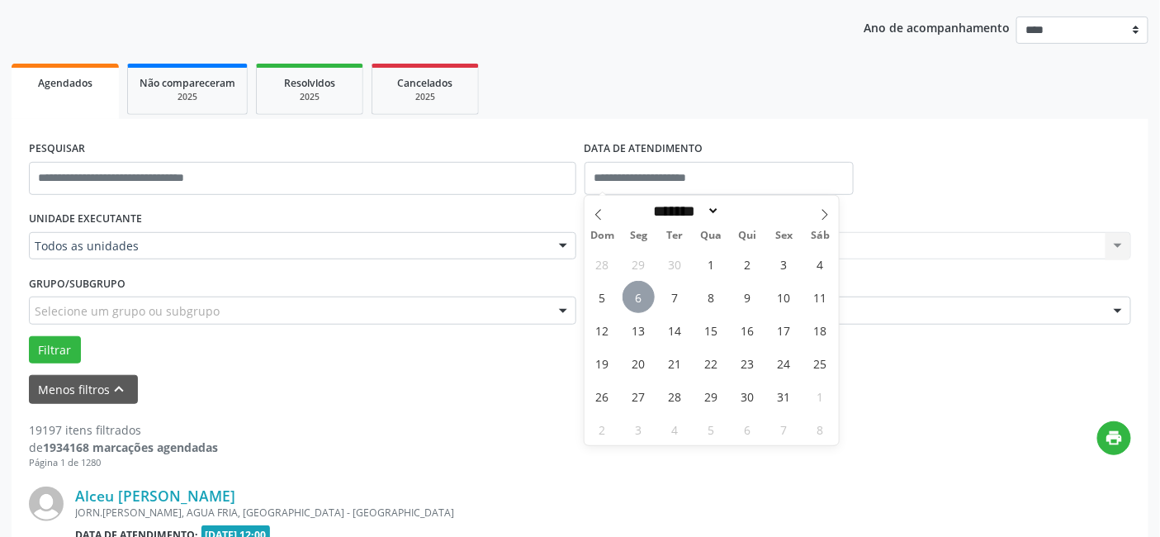
click at [641, 296] on span "6" at bounding box center [638, 297] width 32 height 32
type input "**********"
click at [641, 296] on span "6" at bounding box center [638, 297] width 32 height 32
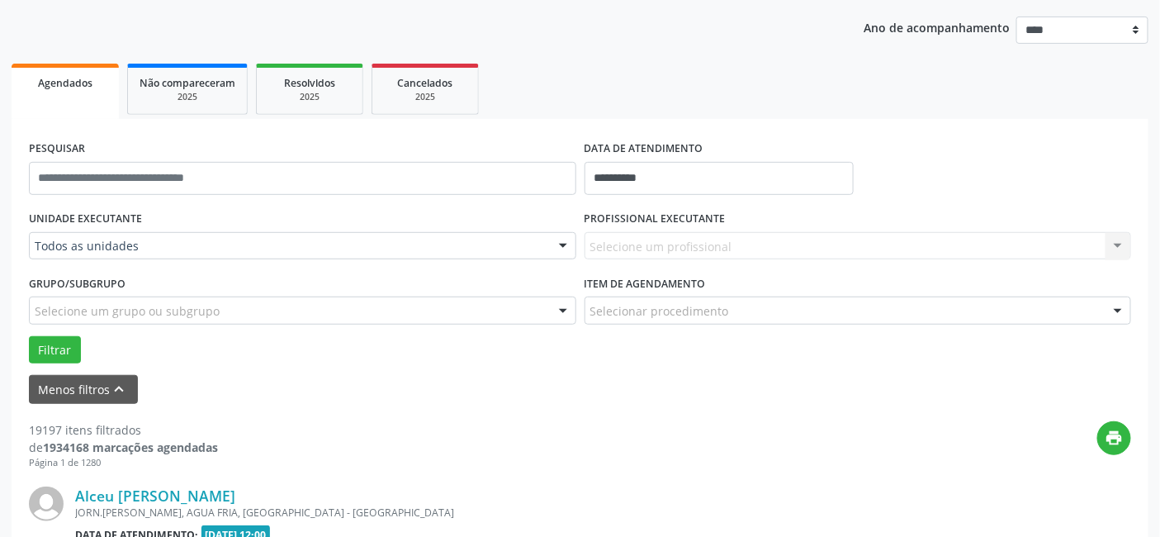
click at [622, 243] on div "Selecione um profissional Nenhum resultado encontrado para: " " Não há nenhuma …" at bounding box center [857, 246] width 547 height 28
click at [660, 229] on label "PROFISSIONAL EXECUTANTE" at bounding box center [654, 219] width 141 height 26
click at [611, 251] on div "Selecione um profissional Nenhum resultado encontrado para: " " Não há nenhuma …" at bounding box center [857, 246] width 547 height 28
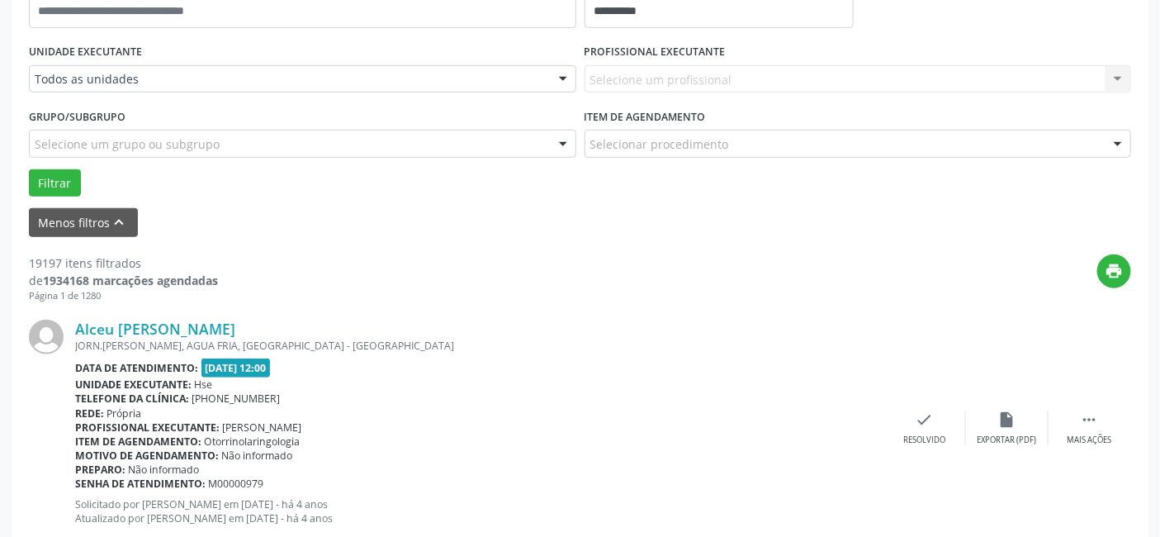
scroll to position [367, 0]
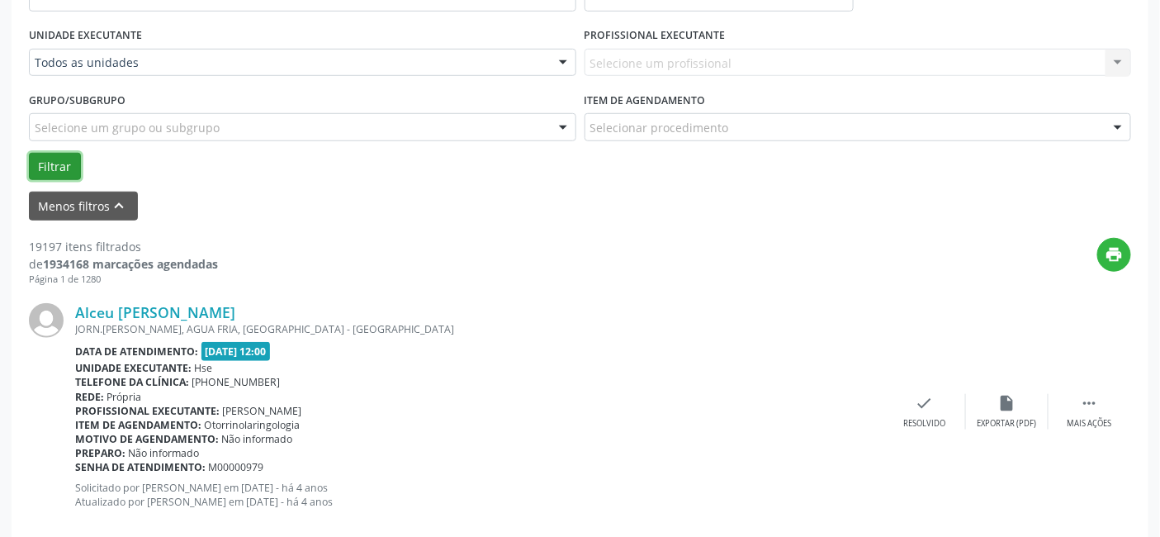
click at [53, 163] on button "Filtrar" at bounding box center [55, 167] width 52 height 28
click at [179, 97] on div "Grupo/Subgrupo Selecione um grupo ou subgrupo Todos os grupos e subgrupos Nenhu…" at bounding box center [302, 114] width 547 height 53
click at [163, 110] on div "Grupo/Subgrupo Selecione um grupo ou subgrupo Todos os grupos e subgrupos Nenhu…" at bounding box center [302, 114] width 547 height 53
click at [193, 88] on div "Grupo/Subgrupo Selecione um grupo ou subgrupo Todos os grupos e subgrupos Nenhu…" at bounding box center [302, 114] width 547 height 53
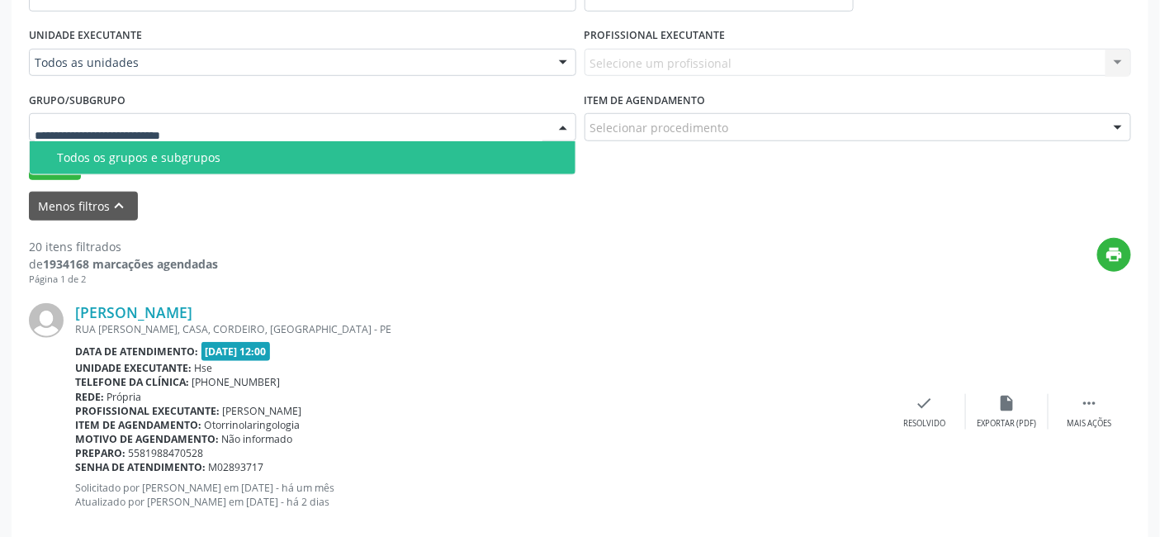
click at [190, 116] on div at bounding box center [302, 127] width 547 height 28
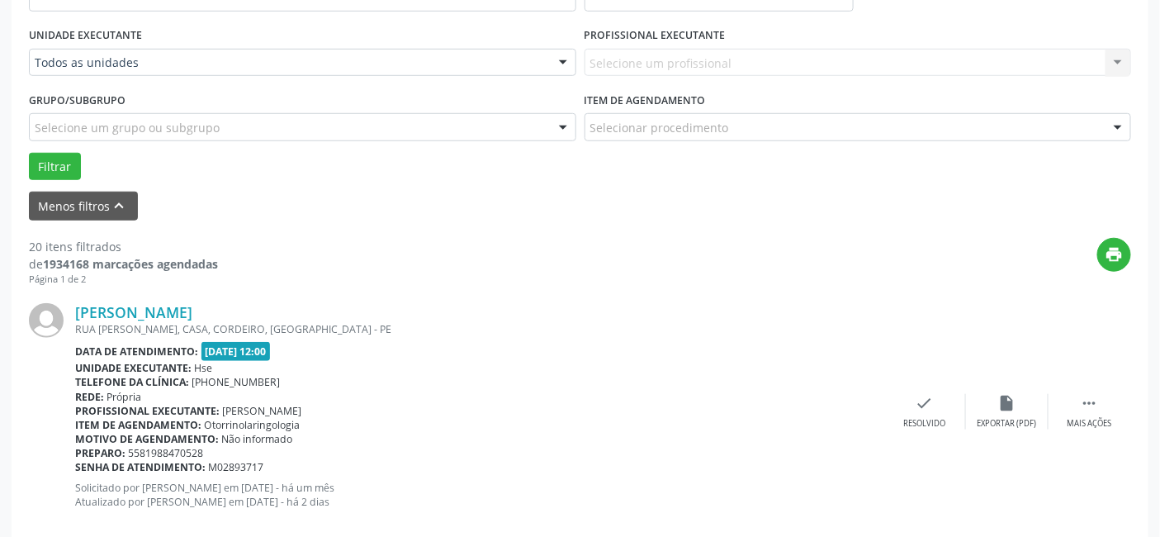
click at [213, 92] on div "Grupo/Subgrupo Selecione um grupo ou subgrupo Todos os grupos e subgrupos Nenhu…" at bounding box center [302, 114] width 547 height 53
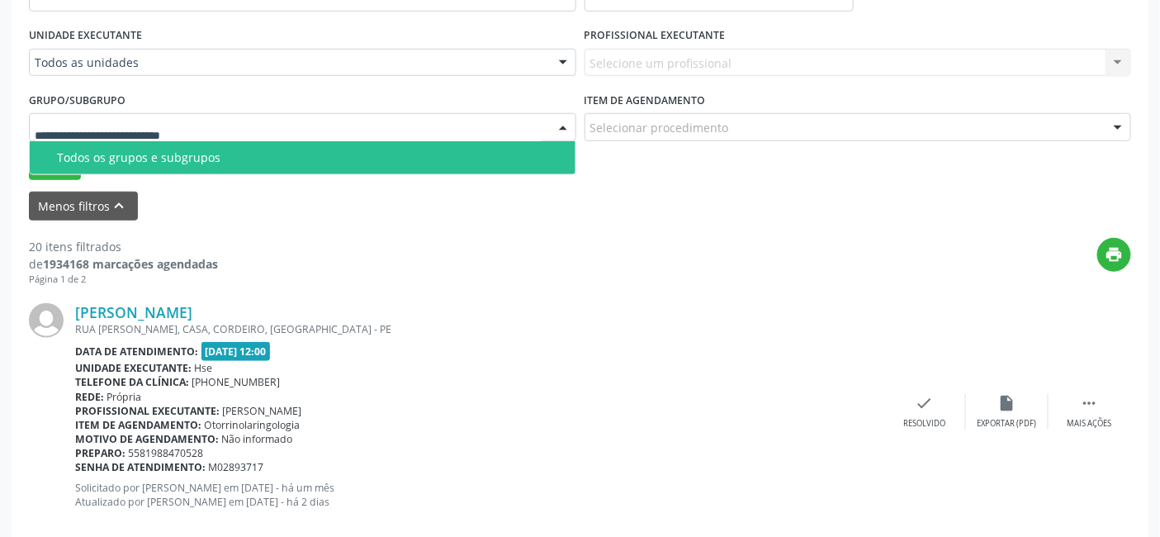
click at [722, 74] on div "Selecione um profissional Nenhum resultado encontrado para: " " Não há nenhuma …" at bounding box center [857, 63] width 547 height 28
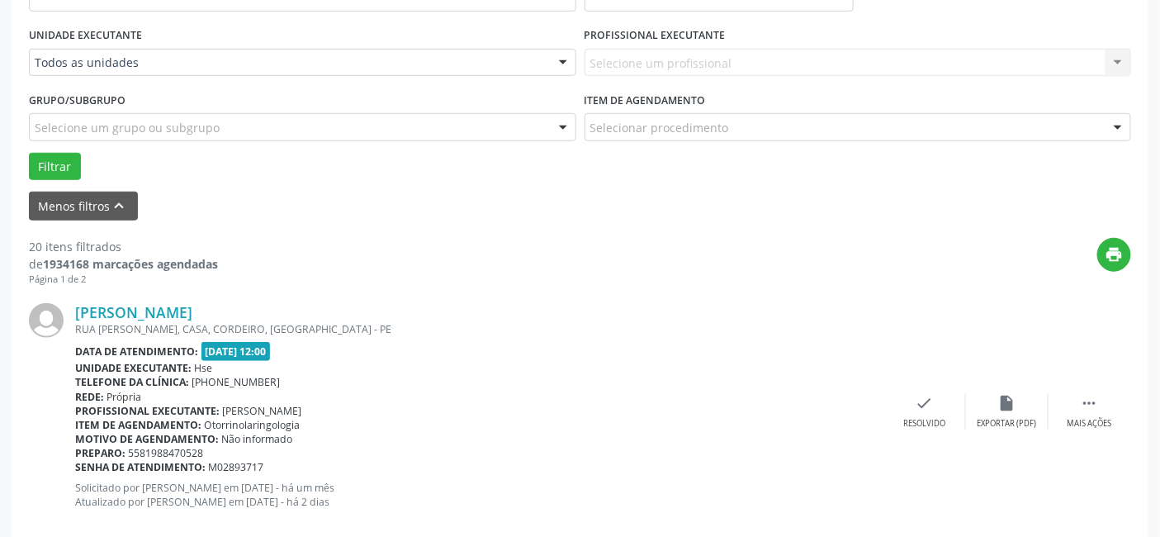
click at [674, 68] on div "Selecione um profissional Nenhum resultado encontrado para: " " Não há nenhuma …" at bounding box center [857, 63] width 547 height 28
click at [649, 54] on div "Selecione um profissional Nenhum resultado encontrado para: " " Não há nenhuma …" at bounding box center [857, 63] width 547 height 28
click at [639, 97] on label "Item de agendamento" at bounding box center [644, 101] width 121 height 26
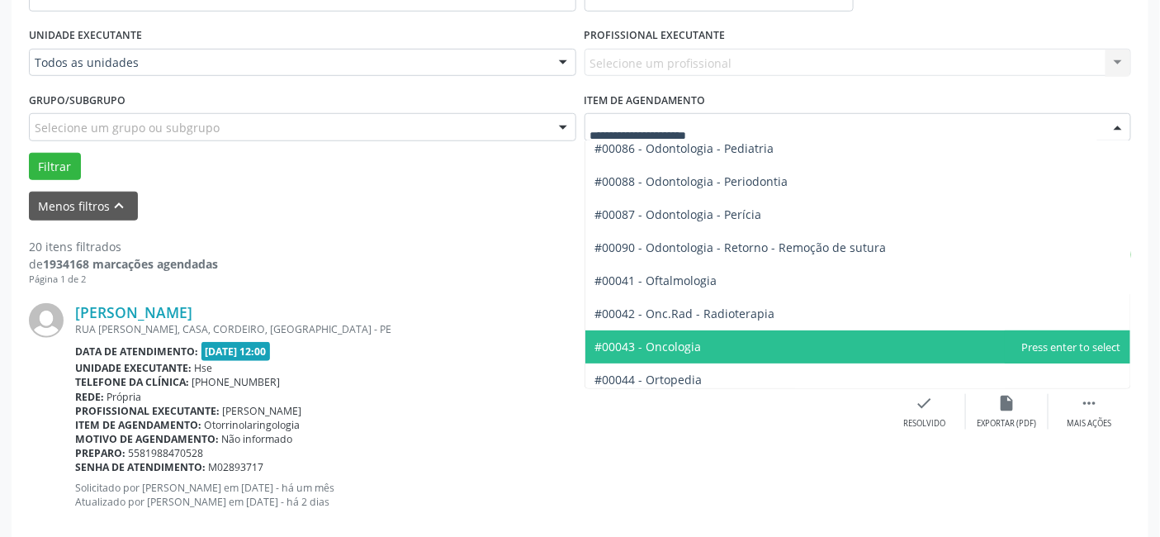
scroll to position [2201, 0]
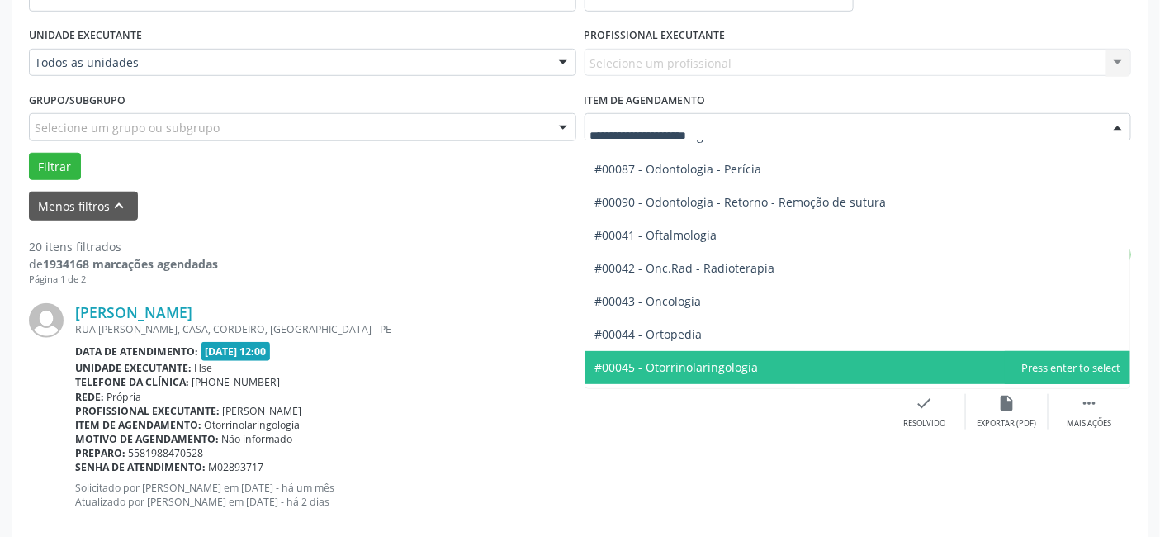
click at [689, 366] on span "#00045 - Otorrinolaringologia" at bounding box center [676, 367] width 163 height 16
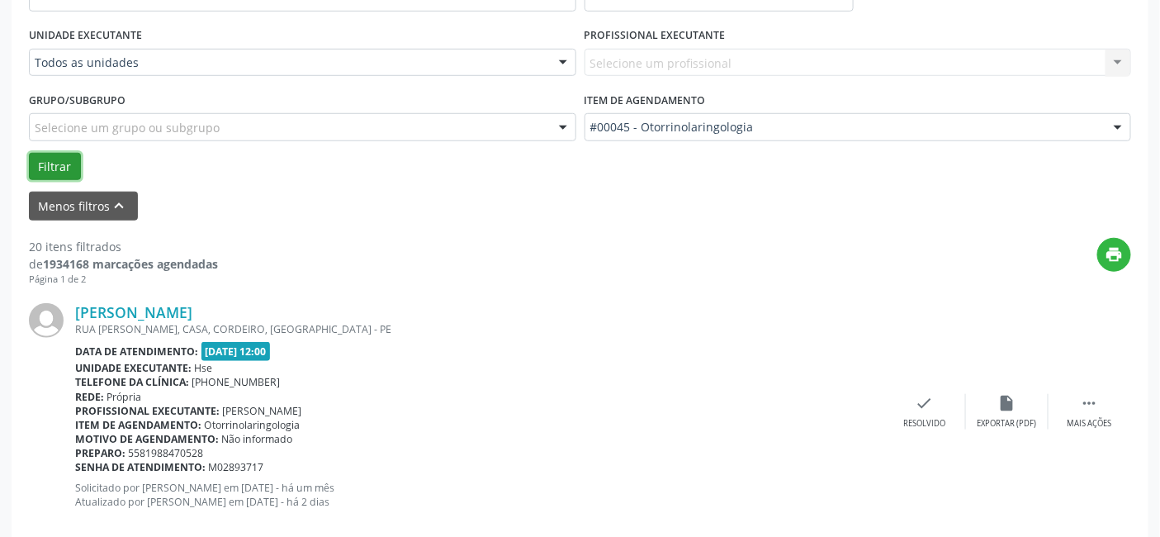
click at [45, 163] on button "Filtrar" at bounding box center [55, 167] width 52 height 28
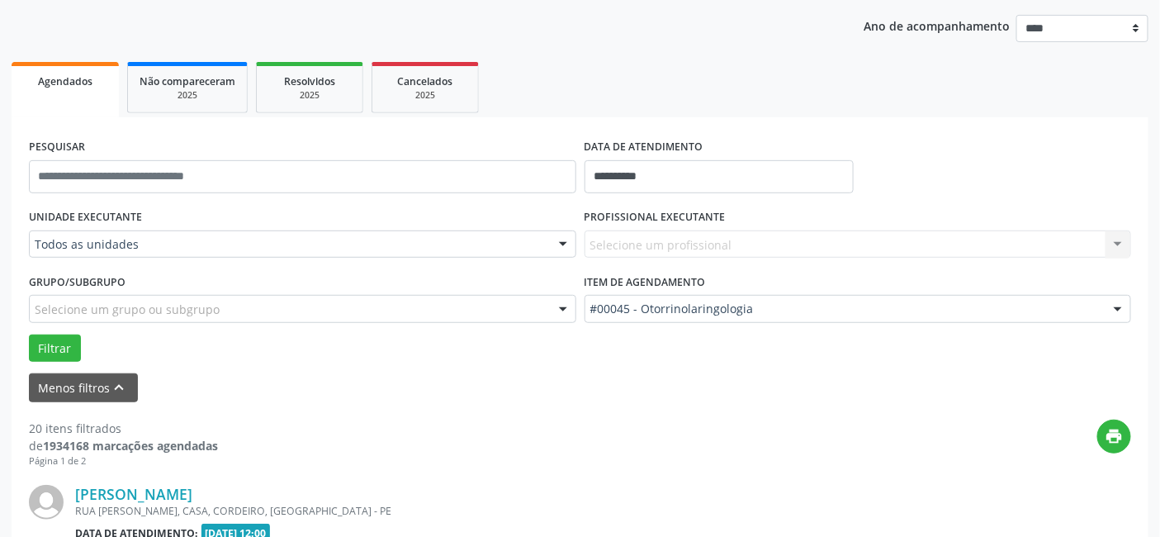
scroll to position [183, 0]
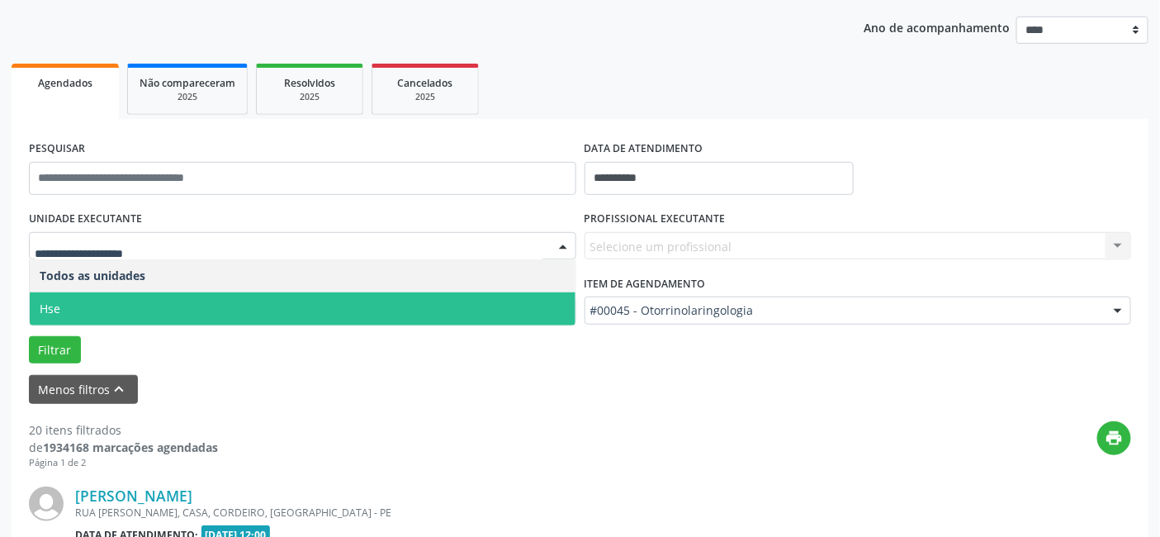
click at [136, 306] on span "Hse" at bounding box center [303, 308] width 546 height 33
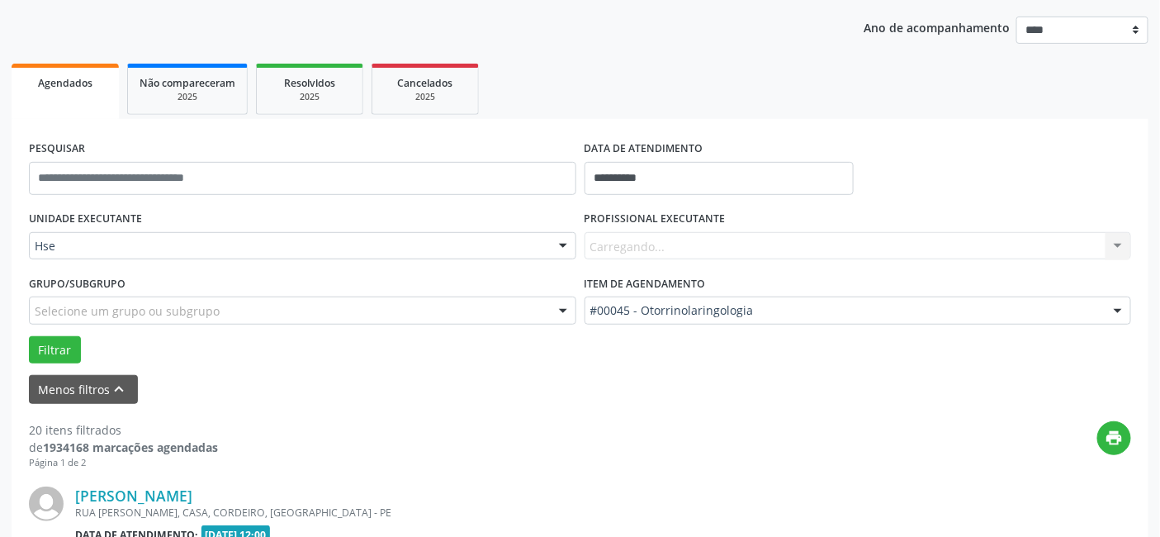
click at [136, 306] on div "UNIDADE EXECUTANTE Hse Todos as unidades Hse Nenhum resultado encontrado para: …" at bounding box center [580, 284] width 1110 height 157
click at [614, 243] on div "Carregando... Nenhum resultado encontrado para: " " Não há nenhuma opção para s…" at bounding box center [857, 246] width 547 height 28
click at [630, 220] on label "PROFISSIONAL EXECUTANTE" at bounding box center [654, 219] width 141 height 26
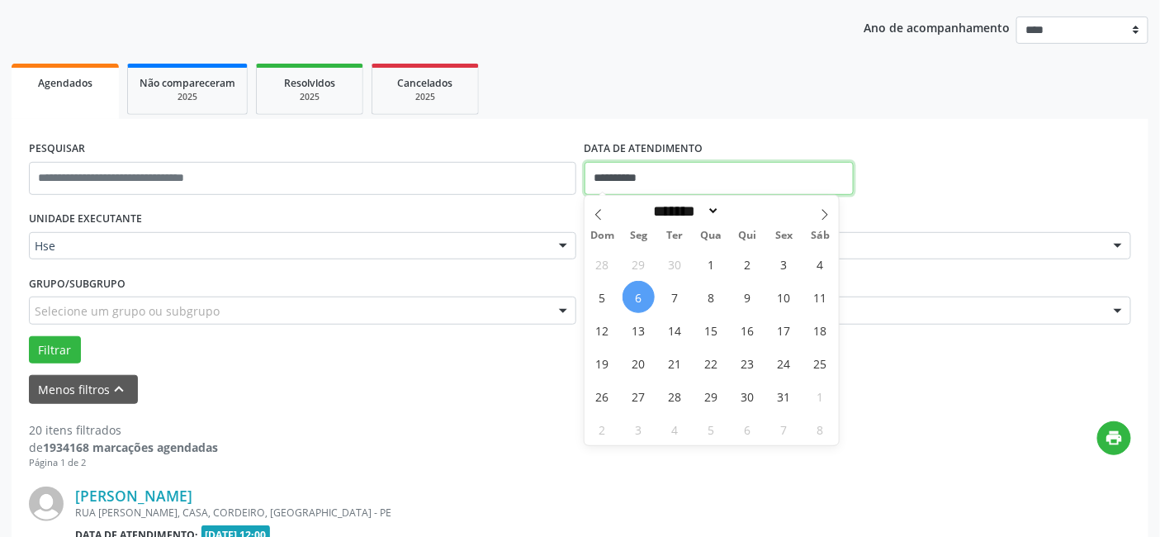
click at [627, 179] on input "**********" at bounding box center [718, 178] width 269 height 33
click at [637, 295] on span "6" at bounding box center [638, 297] width 32 height 32
type input "**********"
click at [637, 295] on span "6" at bounding box center [638, 297] width 32 height 32
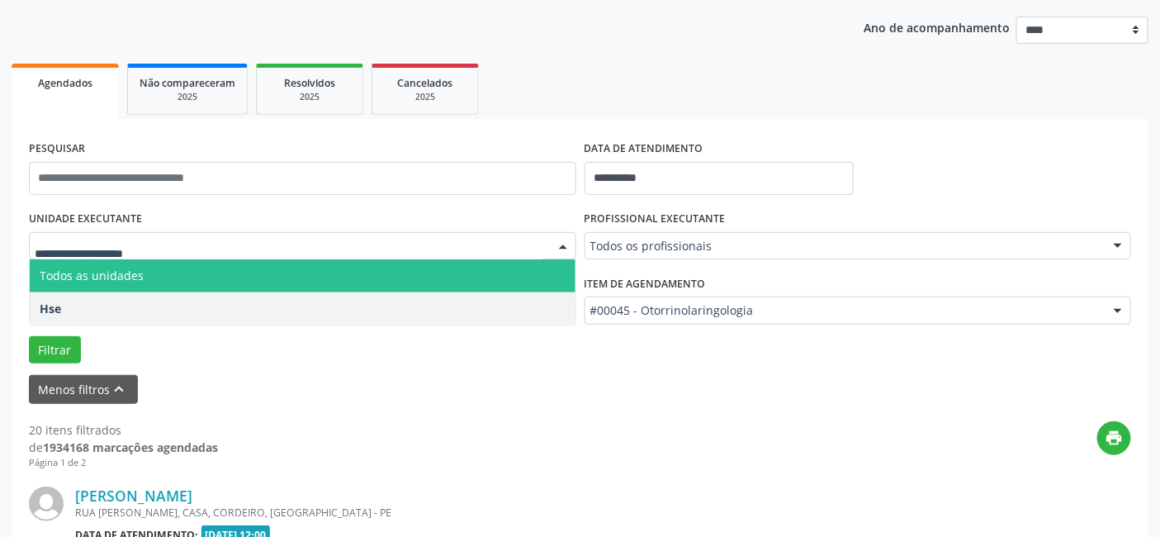
click at [1110, 244] on div at bounding box center [1117, 247] width 25 height 28
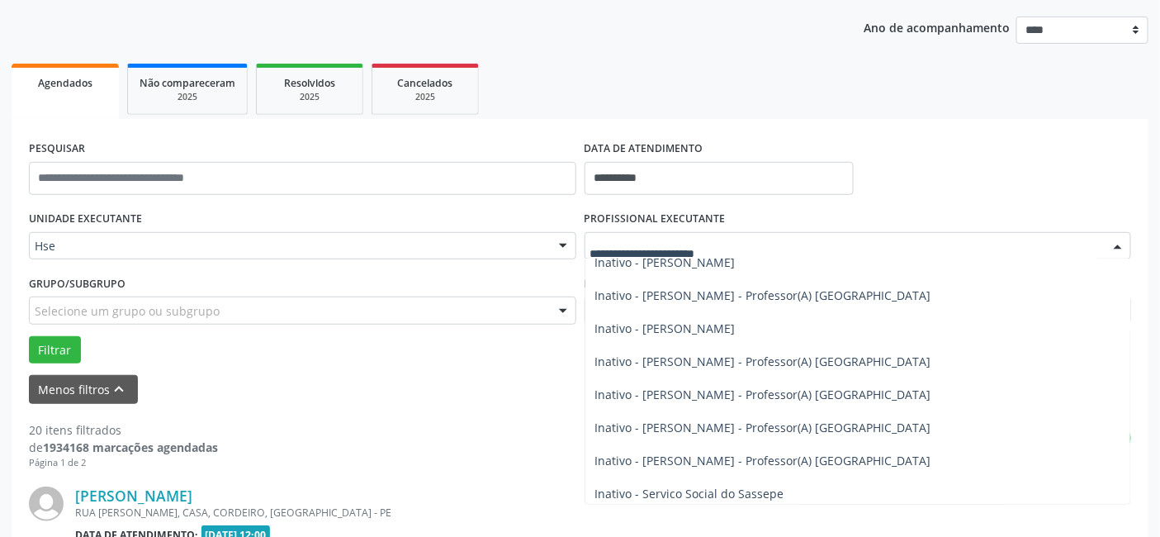
scroll to position [5595, 0]
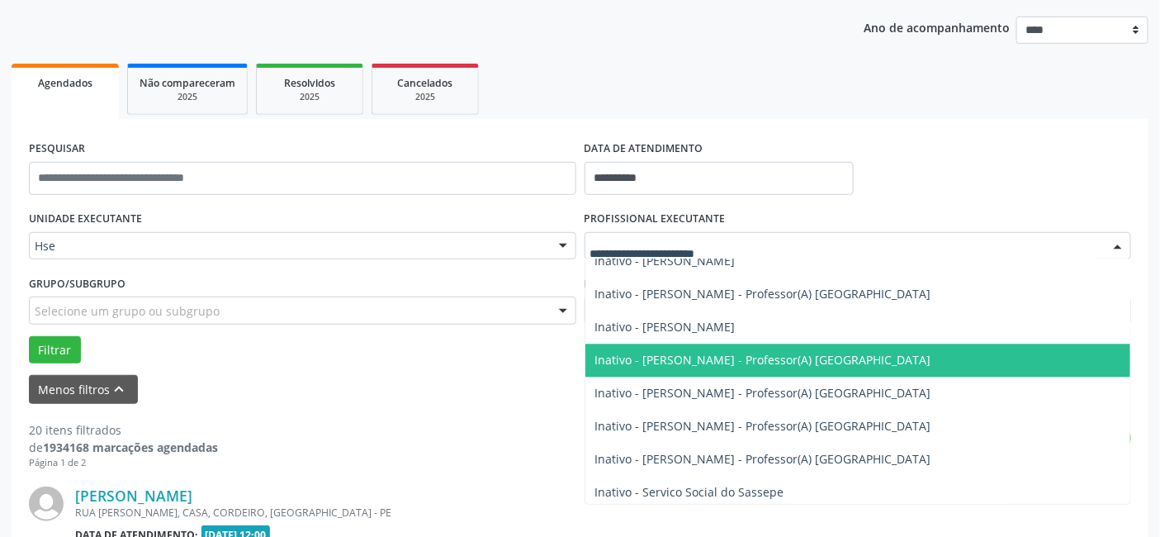
click at [428, 366] on form "**********" at bounding box center [580, 269] width 1102 height 267
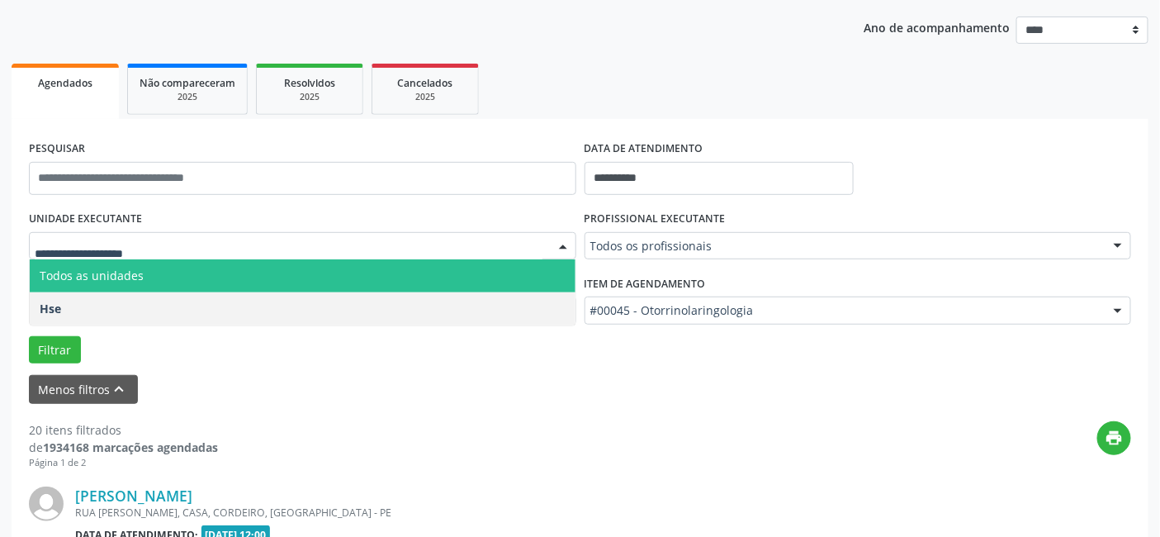
click at [76, 283] on span "Todos as unidades" at bounding box center [303, 275] width 546 height 33
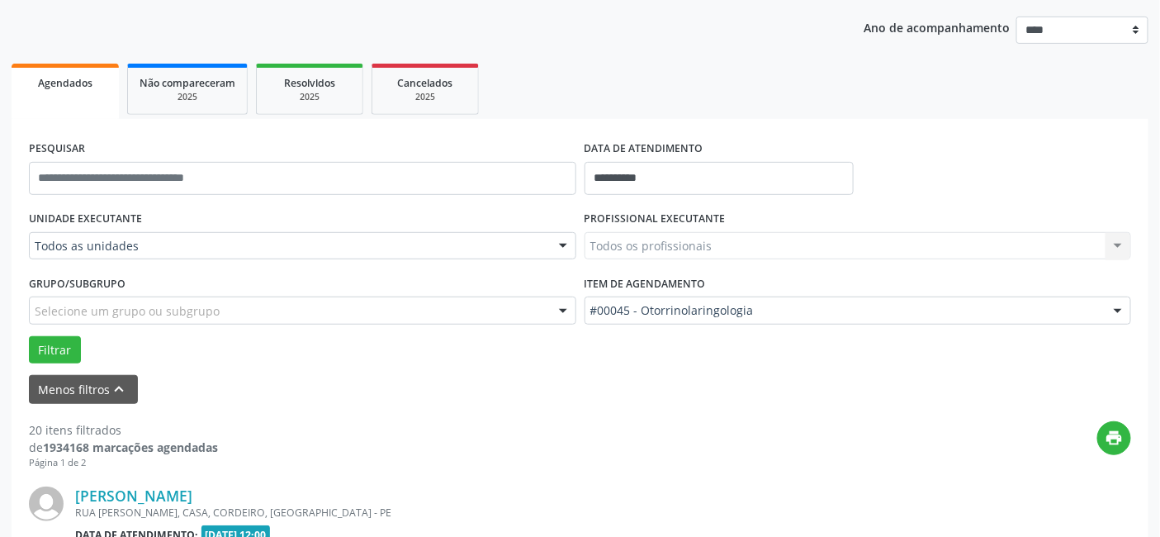
click at [89, 260] on div "UNIDADE EXECUTANTE Todos as unidades Todos as unidades Hse Nenhum resultado enc…" at bounding box center [303, 238] width 556 height 64
click at [212, 258] on div "UNIDADE EXECUTANTE Todos as unidades Todos as unidades Hse Nenhum resultado enc…" at bounding box center [303, 238] width 556 height 64
click at [651, 241] on div "Todos os profissionais Todos os profissionais Adalberto Aguiar Interaminense Ju…" at bounding box center [857, 246] width 547 height 28
click at [669, 232] on div "Todos os profissionais Todos os profissionais Adalberto Aguiar Interaminense Ju…" at bounding box center [857, 246] width 547 height 28
click at [698, 225] on label "PROFISSIONAL EXECUTANTE" at bounding box center [654, 219] width 141 height 26
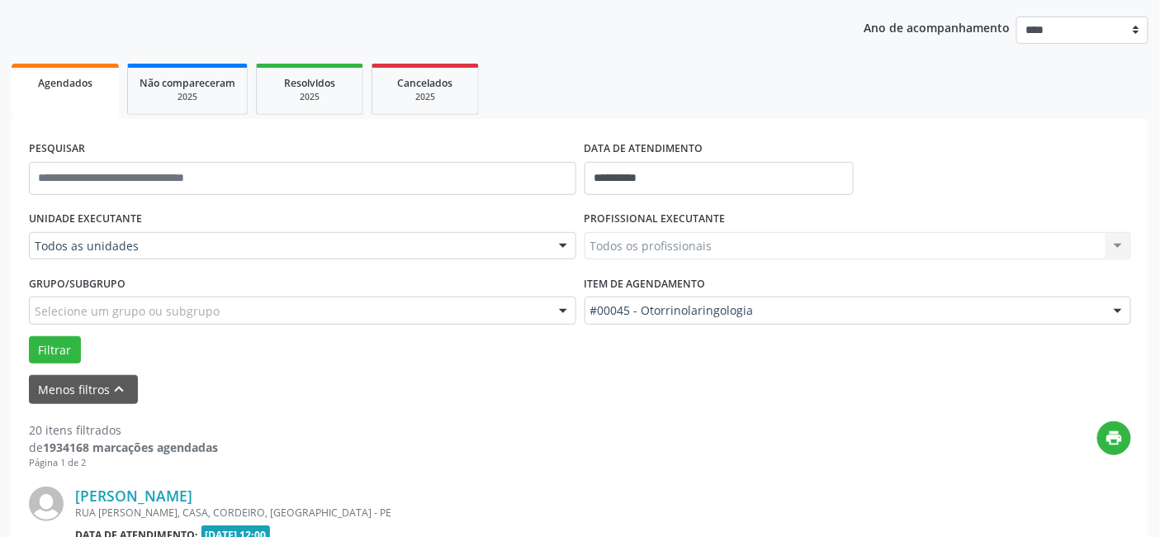
click at [1116, 243] on div "Todos os profissionais Todos os profissionais Adalberto Aguiar Interaminense Ju…" at bounding box center [857, 246] width 547 height 28
click at [718, 239] on div "Todos os profissionais Todos os profissionais Adalberto Aguiar Interaminense Ju…" at bounding box center [857, 246] width 547 height 28
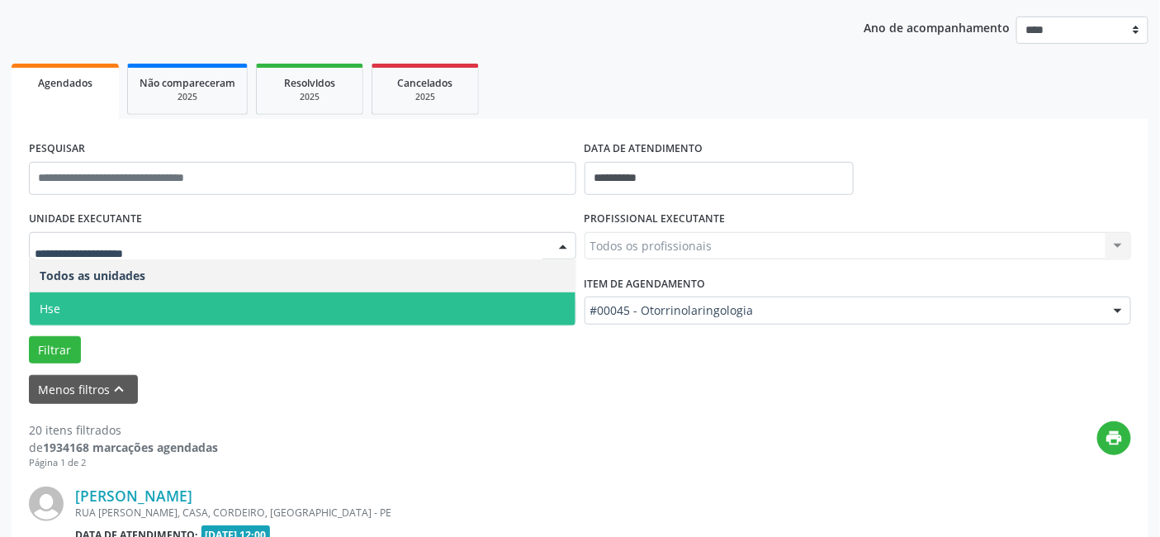
click at [66, 305] on span "Hse" at bounding box center [303, 308] width 546 height 33
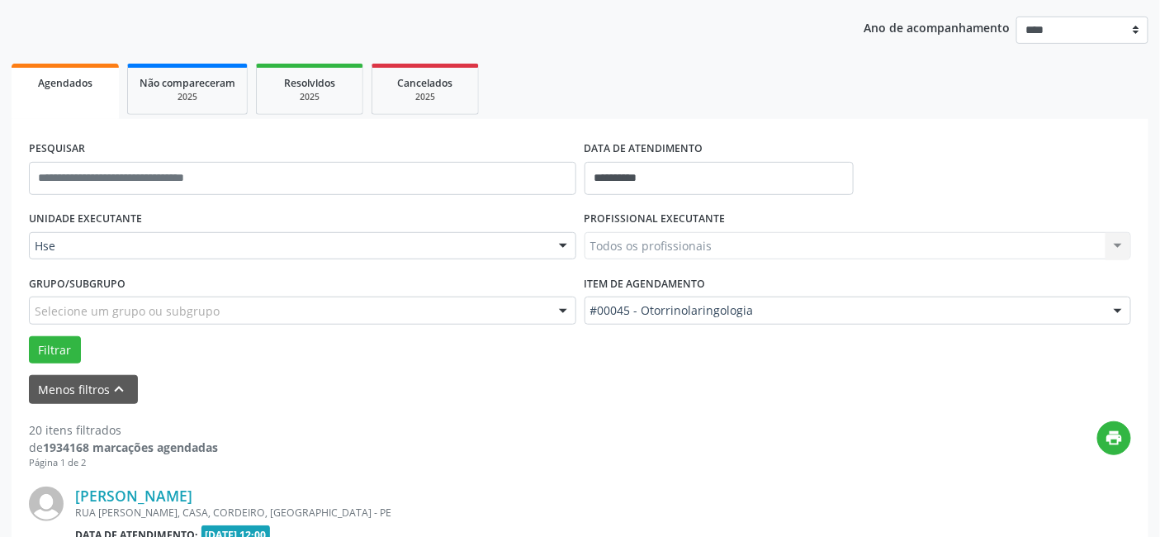
click at [66, 305] on div "UNIDADE EXECUTANTE Hse Todos as unidades Hse Nenhum resultado encontrado para: …" at bounding box center [580, 284] width 1110 height 157
click at [51, 348] on button "Filtrar" at bounding box center [55, 350] width 52 height 28
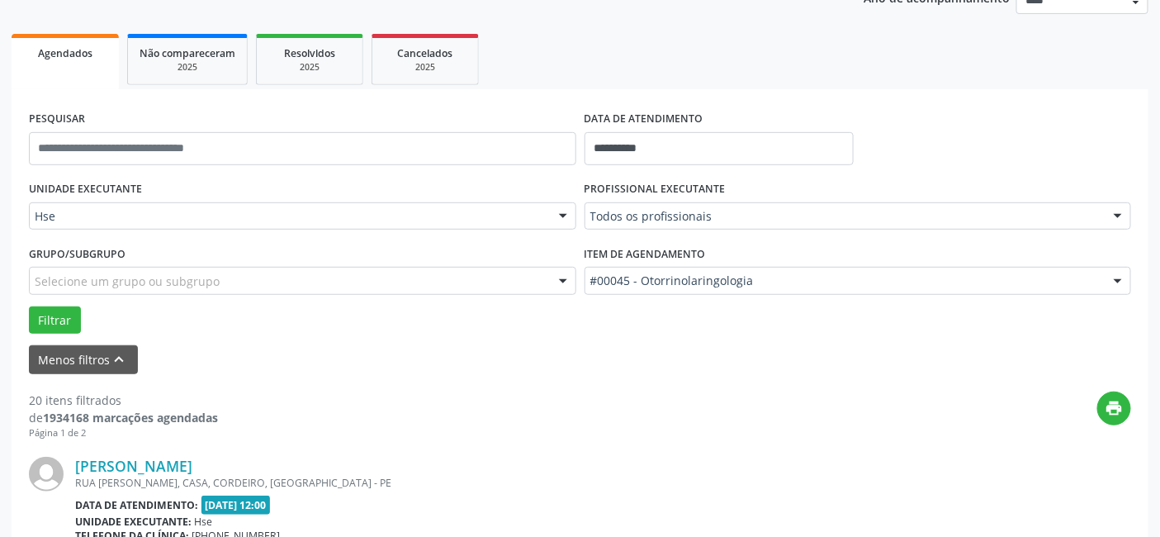
scroll to position [0, 0]
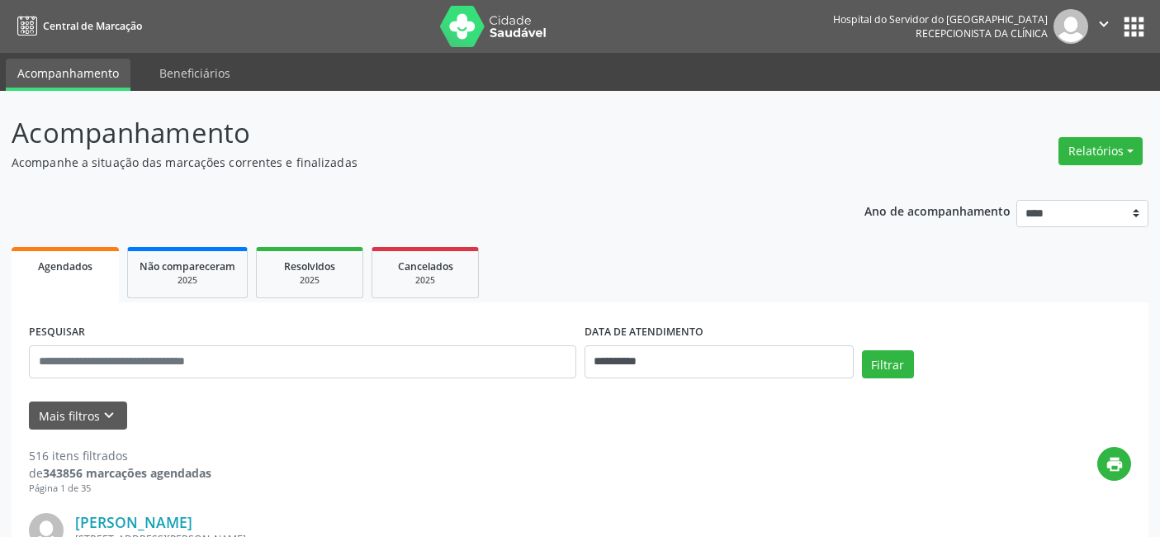
scroll to position [101, 0]
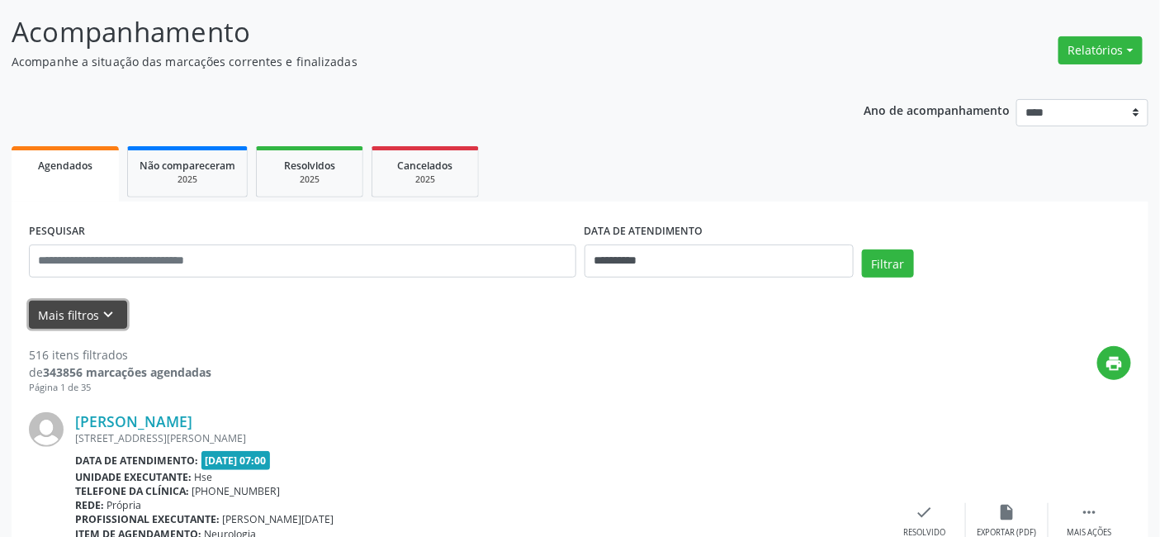
click at [78, 310] on button "Mais filtros keyboard_arrow_down" at bounding box center [78, 315] width 98 height 29
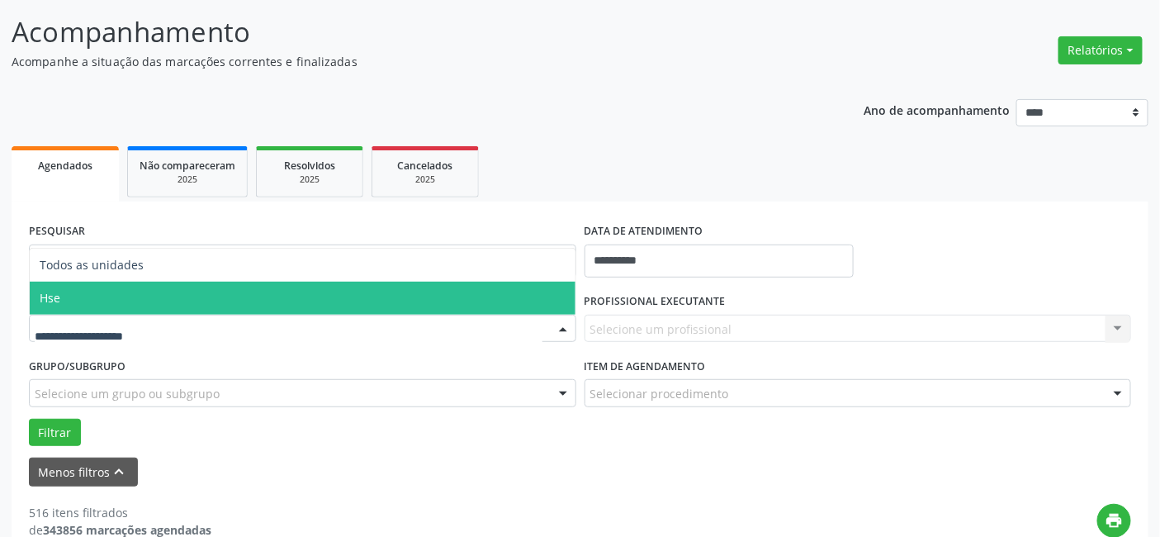
click at [140, 294] on span "Hse" at bounding box center [303, 298] width 546 height 33
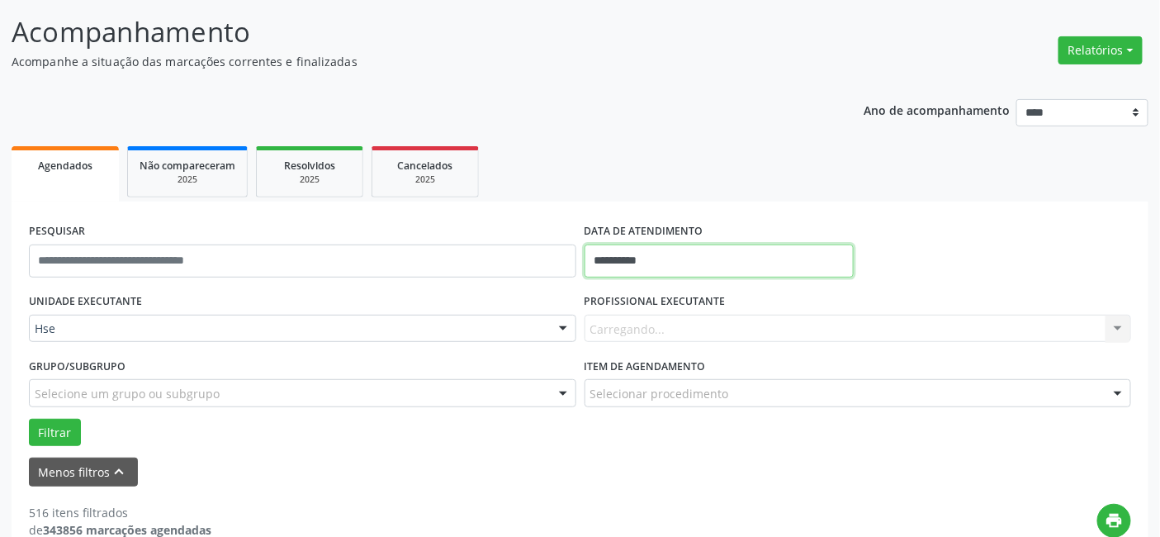
click at [659, 258] on input "**********" at bounding box center [718, 260] width 269 height 33
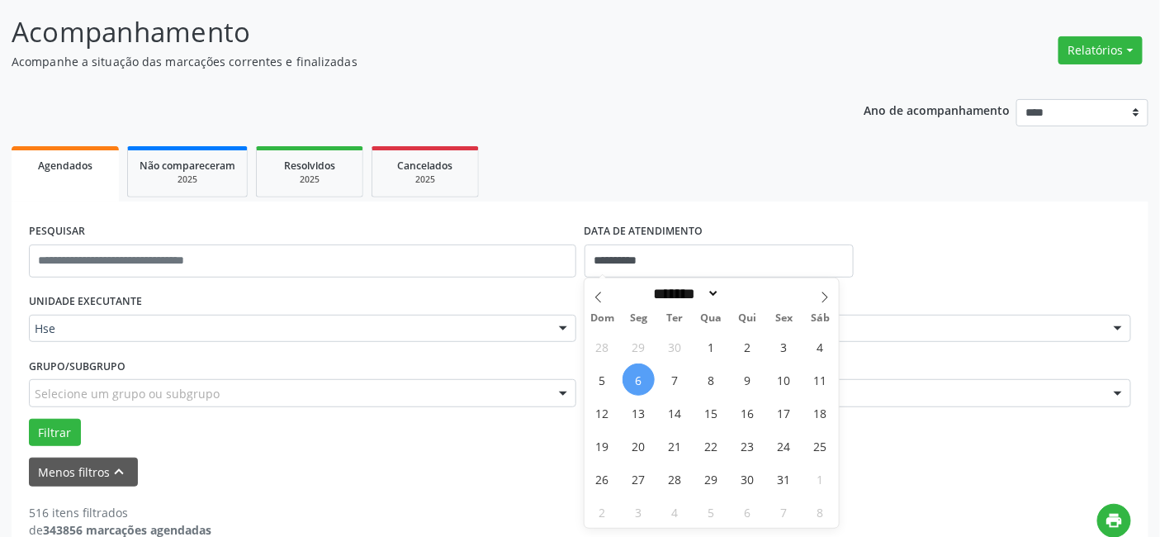
click at [637, 376] on span "6" at bounding box center [638, 379] width 32 height 32
type input "**********"
click at [637, 376] on span "6" at bounding box center [638, 379] width 32 height 32
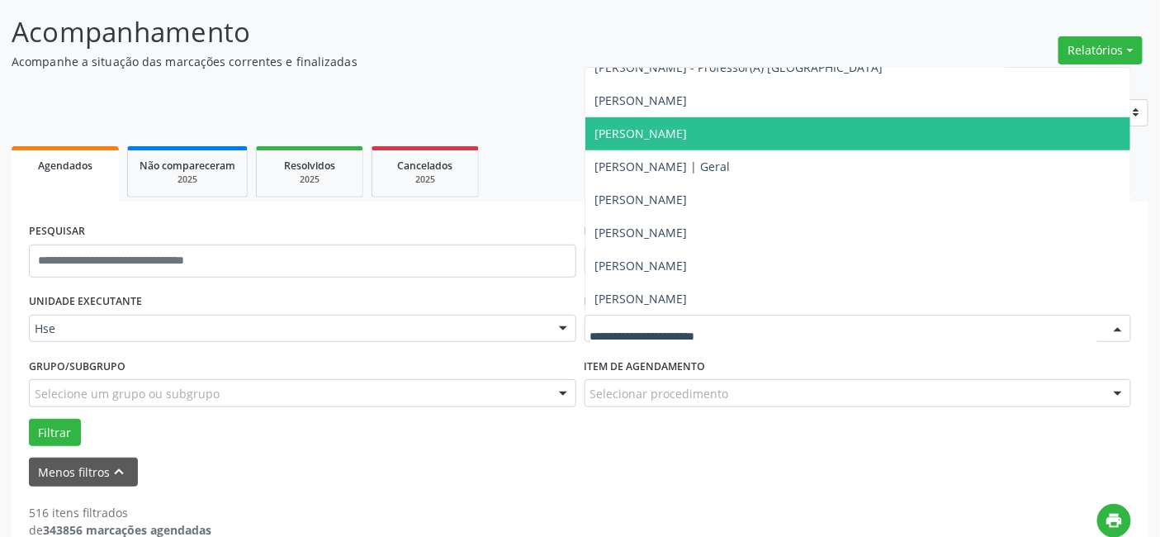
scroll to position [10824, 0]
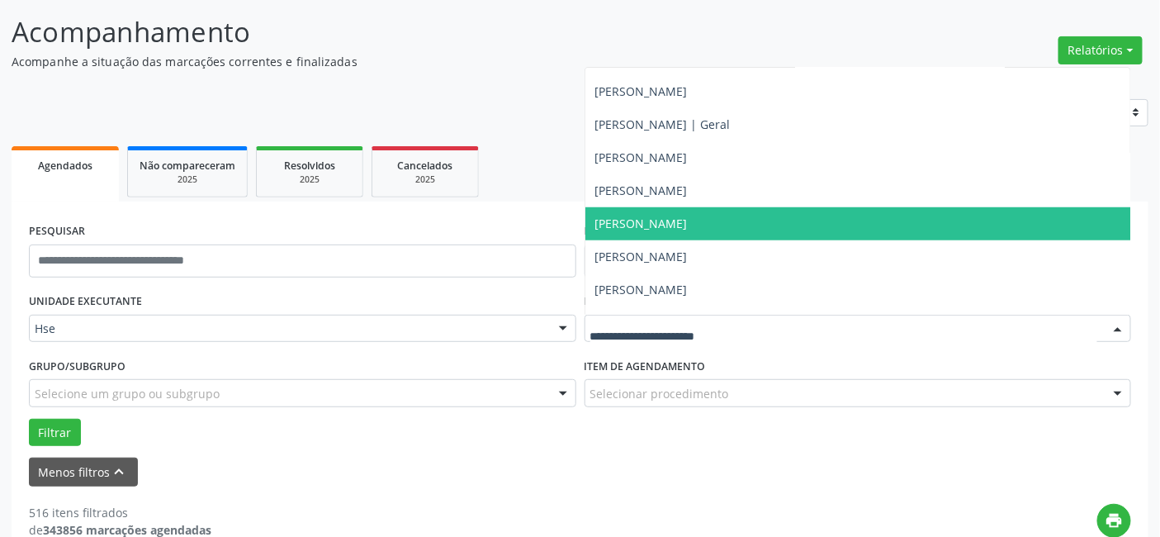
click at [656, 221] on span "Roberto Lucas de Oliveira" at bounding box center [641, 223] width 92 height 16
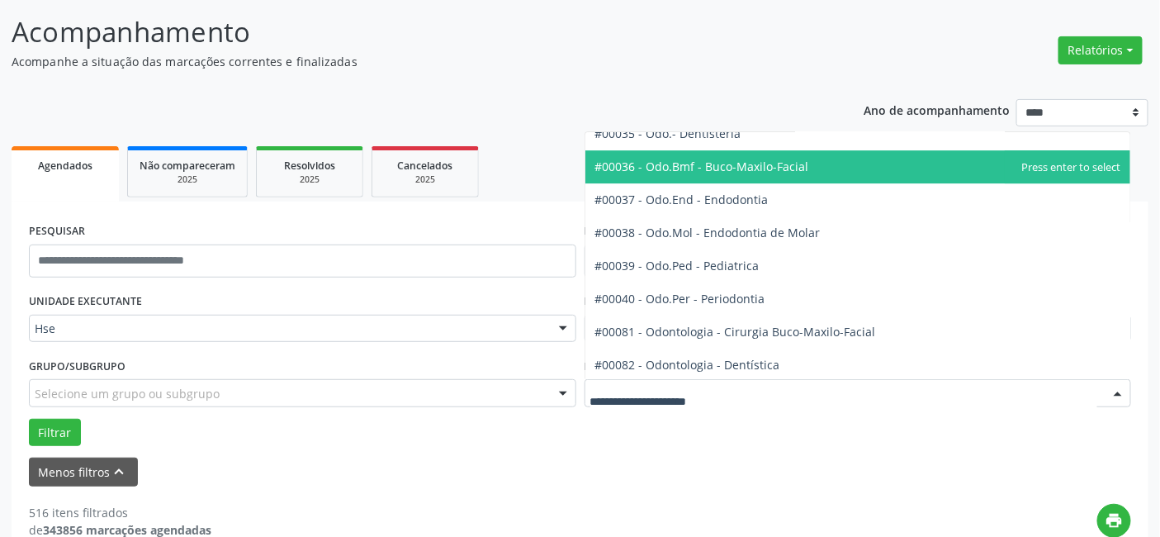
scroll to position [2201, 0]
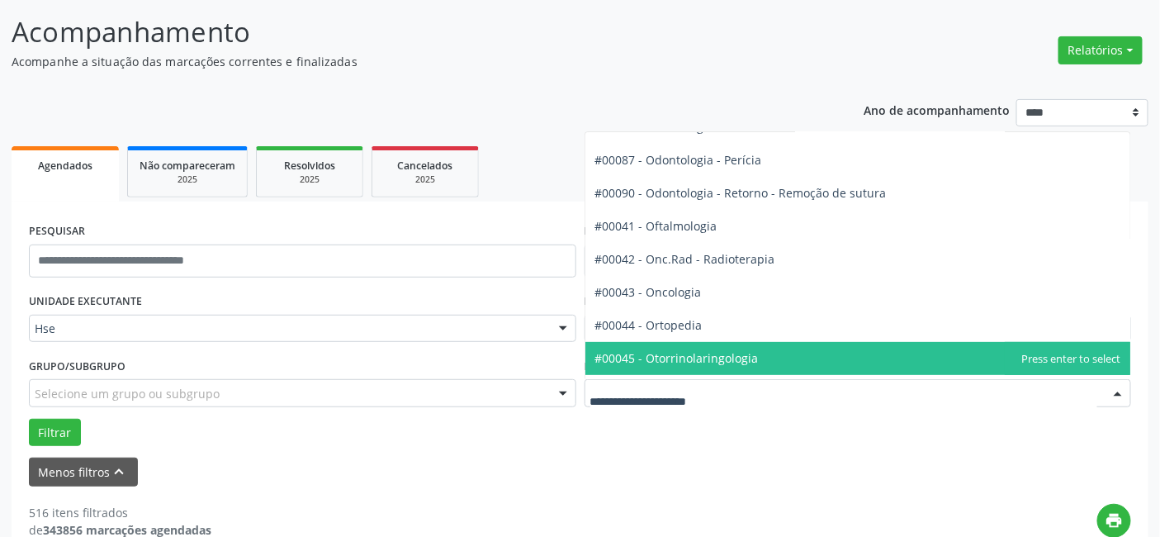
click at [671, 353] on span "#00045 - Otorrinolaringologia" at bounding box center [676, 358] width 163 height 16
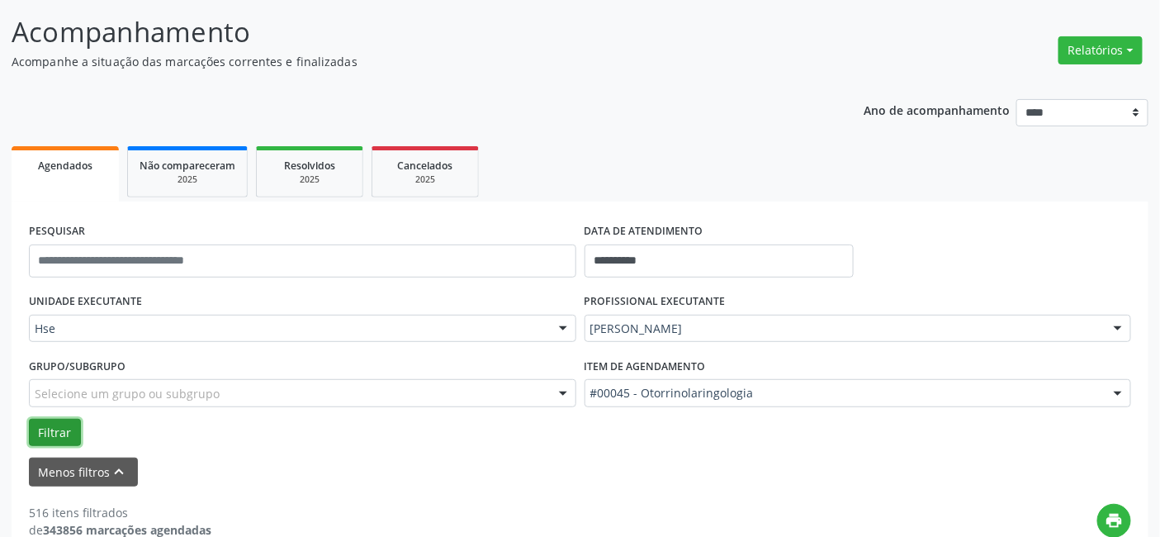
click at [53, 426] on button "Filtrar" at bounding box center [55, 433] width 52 height 28
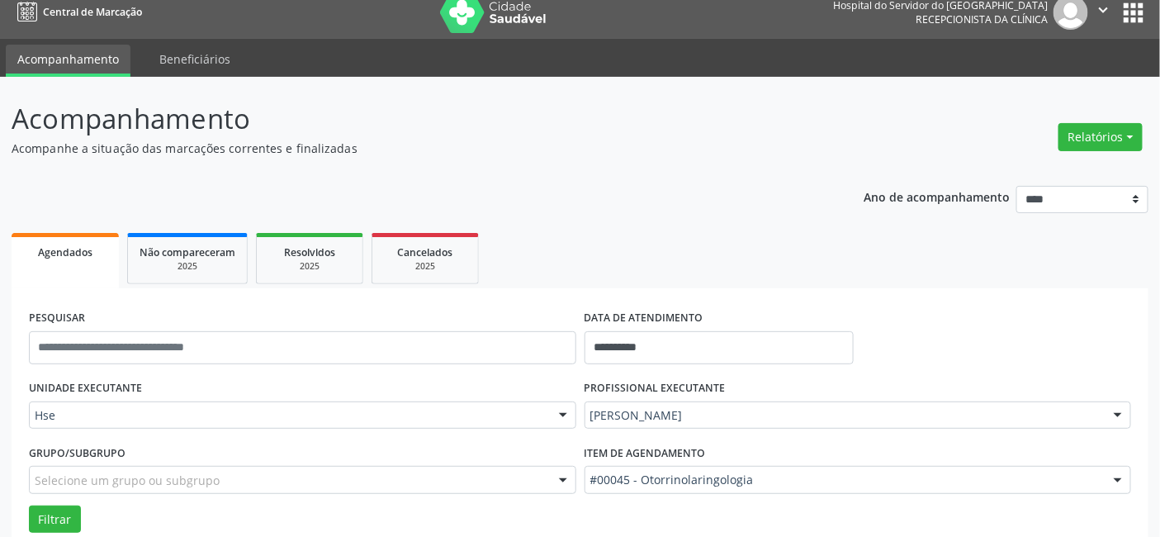
scroll to position [0, 0]
